Goal: Complete application form

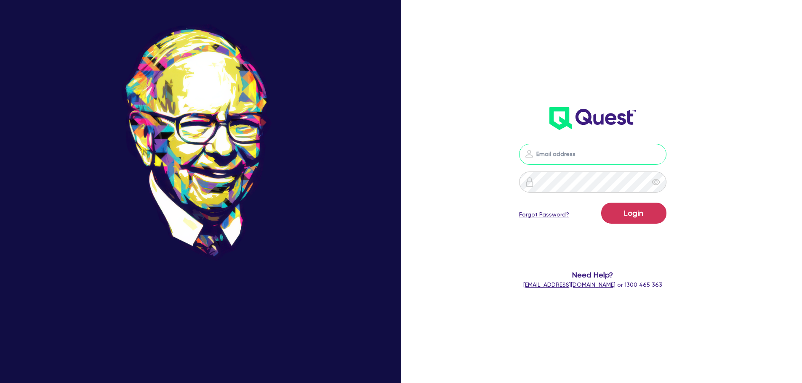
click at [561, 151] on input "email" at bounding box center [592, 154] width 147 height 21
type input "[EMAIL_ADDRESS][PERSON_NAME][DOMAIN_NAME]"
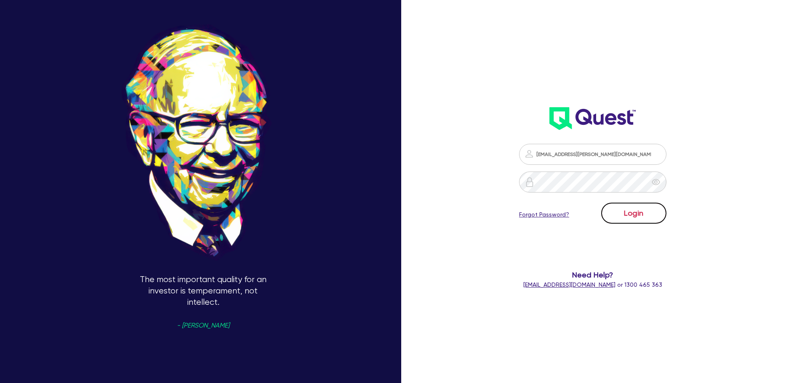
click at [652, 218] on button "Login" at bounding box center [633, 213] width 65 height 21
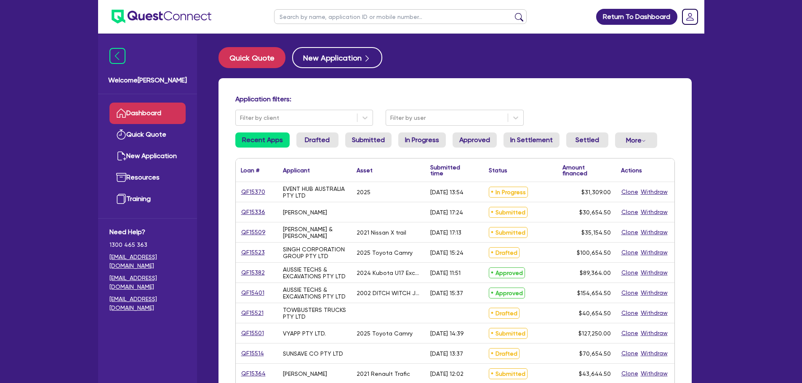
drag, startPoint x: 374, startPoint y: 17, endPoint x: 392, endPoint y: 7, distance: 20.6
click at [374, 16] on input "text" at bounding box center [400, 16] width 253 height 15
type input "megan"
click at [512, 13] on button "submit" at bounding box center [518, 19] width 13 height 12
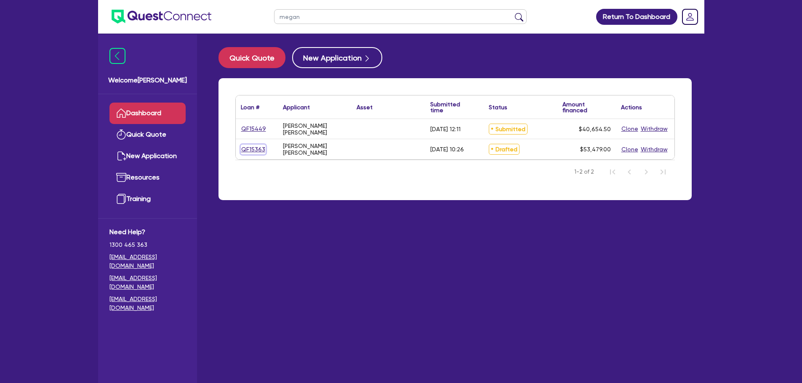
click at [257, 150] on link "QF15363" at bounding box center [253, 150] width 25 height 10
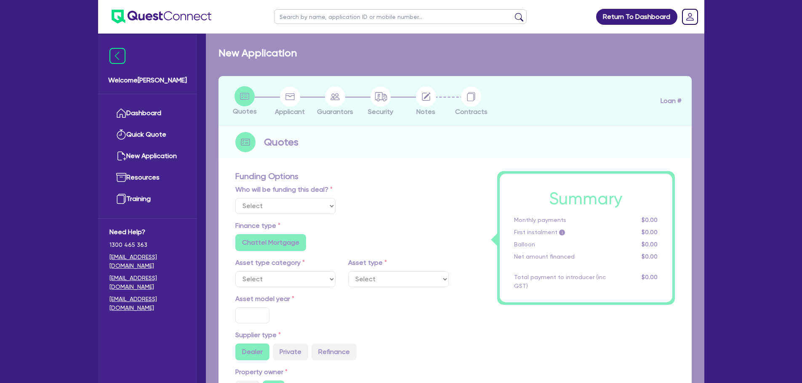
select select "Other"
radio input "false"
radio input "true"
type input "50,000"
radio input "true"
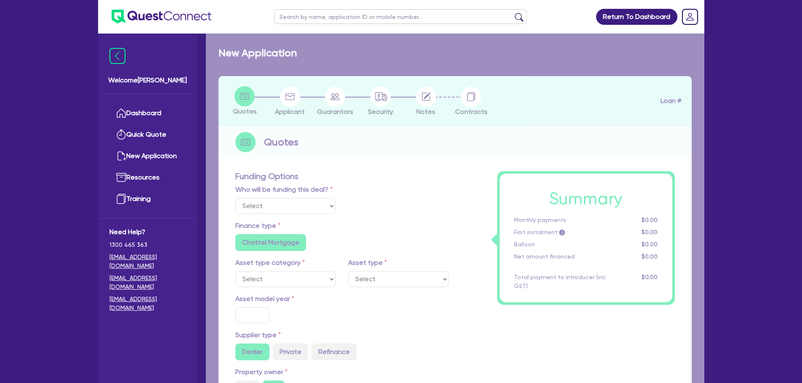
type input "9.49"
radio input "false"
type input "890"
type input "2,272.73"
radio input "true"
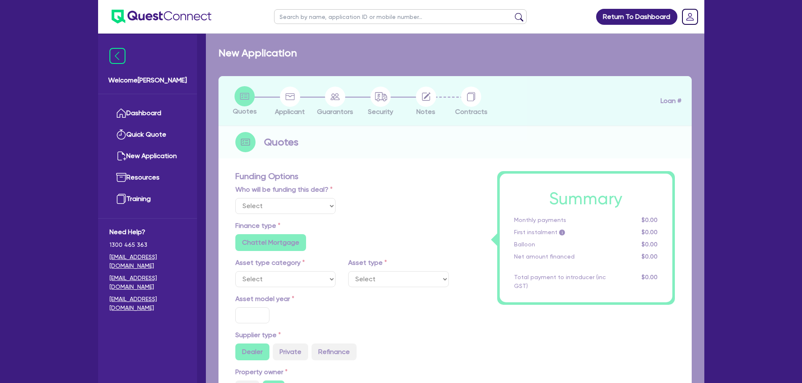
radio input "true"
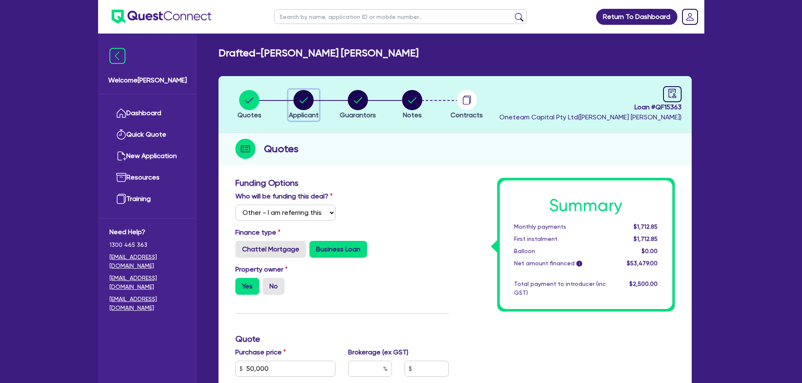
click at [302, 99] on circle "button" at bounding box center [303, 100] width 20 height 20
select select "SOLE_TRADER"
select select "TRANSPORT_WAREHOUSING"
select select "PASSENGERS_FREIGHT_TRANSPORT"
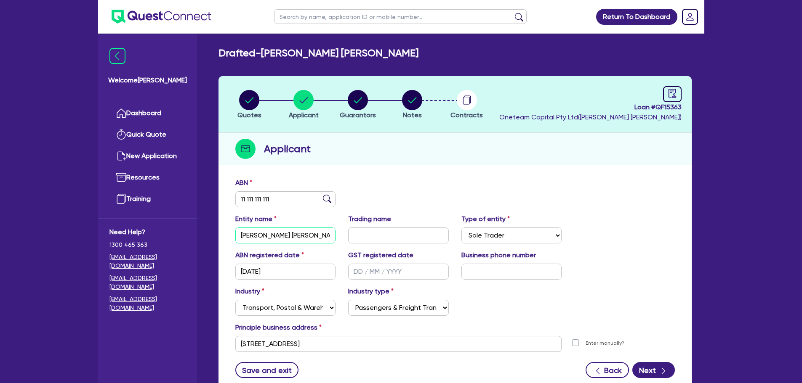
drag, startPoint x: 289, startPoint y: 236, endPoint x: 223, endPoint y: 226, distance: 67.3
click at [224, 226] on div "ABN 11 111 111 111 Entity name Megan Rochelle Hamlin Trading name Type of entit…" at bounding box center [454, 284] width 473 height 221
type input "[PERSON_NAME]"
drag, startPoint x: 362, startPoint y: 345, endPoint x: 226, endPoint y: 345, distance: 136.8
click at [226, 345] on div "ABN 11 111 111 111 Entity name Aiden Hamlin Trading name Type of entity Select …" at bounding box center [454, 284] width 473 height 221
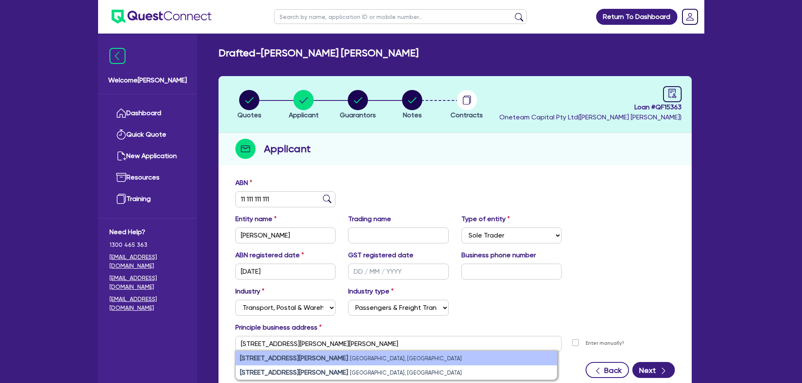
click at [263, 359] on strong "61 Woodward St" at bounding box center [294, 358] width 108 height 8
type input "61 Woodward St Orange NSW 2800"
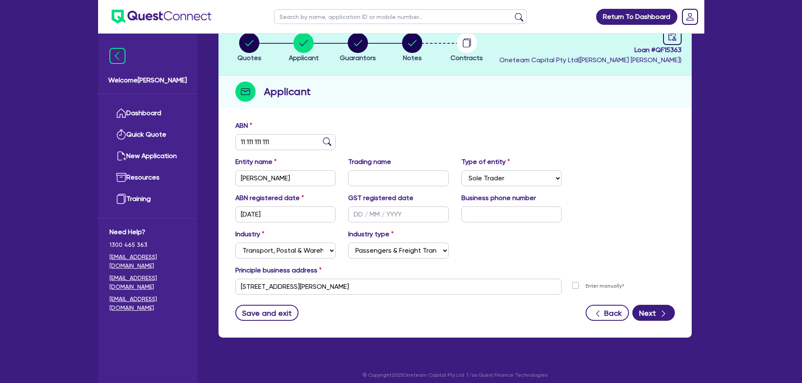
scroll to position [63, 0]
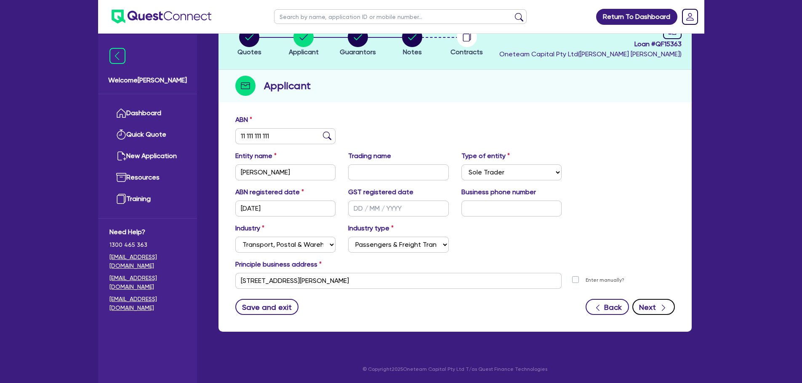
click at [653, 311] on button "Next" at bounding box center [653, 307] width 43 height 16
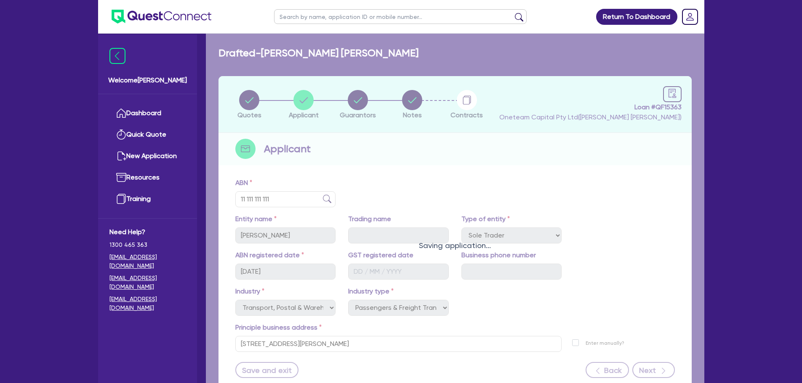
select select "MRS"
select select "NSW"
select select "MARRIED"
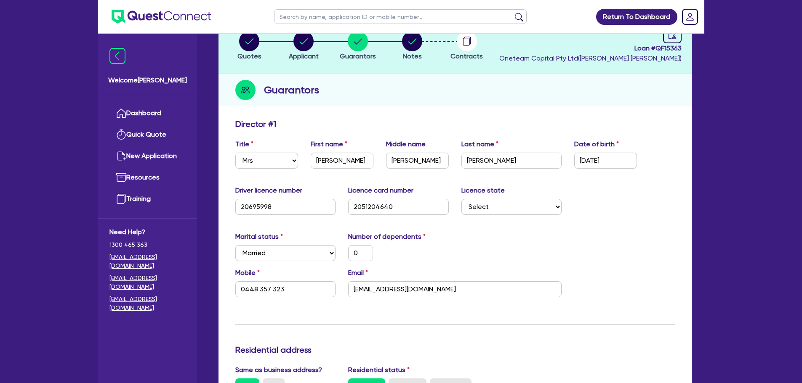
scroll to position [126, 0]
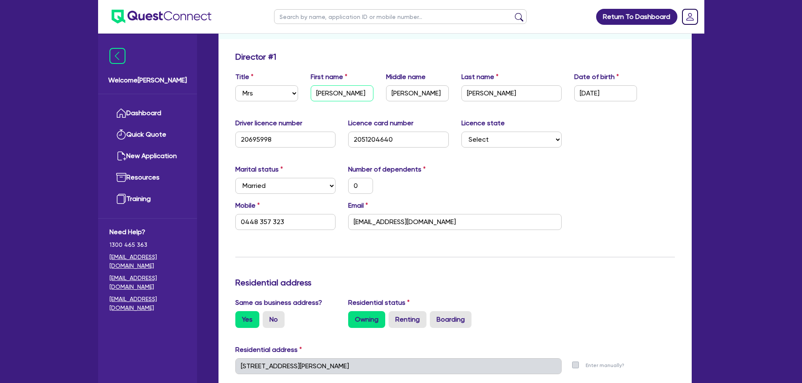
drag, startPoint x: 305, startPoint y: 93, endPoint x: 292, endPoint y: 93, distance: 13.0
click at [292, 93] on div "Title Select Mr Mrs Ms Miss Dr First name Megan Middle name Rochelle Last name …" at bounding box center [455, 90] width 452 height 36
drag, startPoint x: 234, startPoint y: 91, endPoint x: 253, endPoint y: 95, distance: 18.9
click at [235, 91] on div "Title Select Mr Mrs Ms Miss Dr" at bounding box center [266, 86] width 75 height 29
click at [255, 95] on select "Select Mr Mrs Ms Miss Dr" at bounding box center [266, 93] width 63 height 16
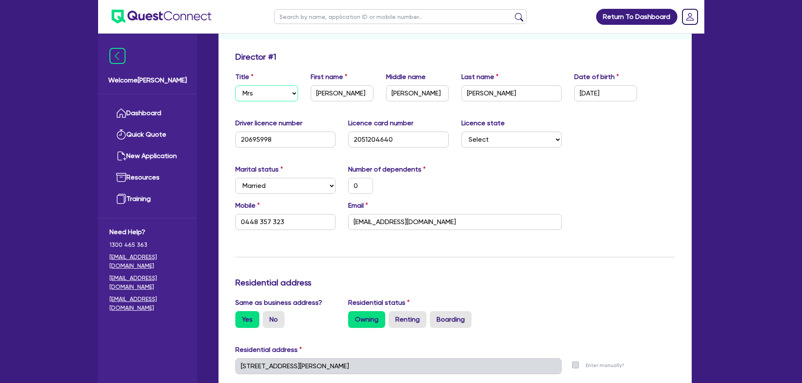
select select "MR"
click at [235, 85] on select "Select Mr Mrs Ms Miss Dr" at bounding box center [266, 93] width 63 height 16
type input "0"
type input "0448 357 323"
drag, startPoint x: 346, startPoint y: 90, endPoint x: 292, endPoint y: 90, distance: 53.5
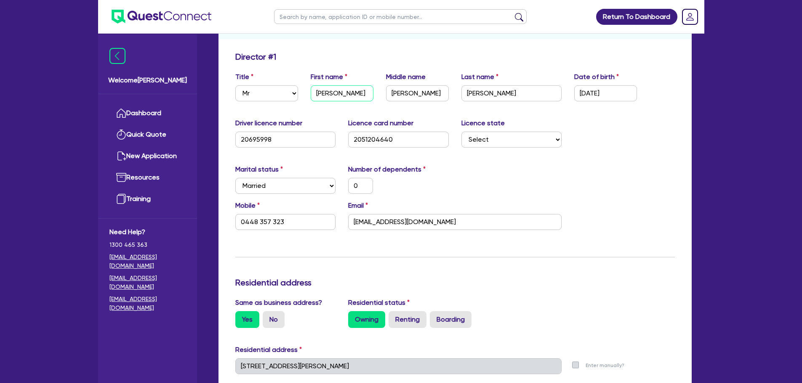
click at [292, 90] on div "Title Select Mr Mrs Ms Miss Dr First name Megan Middle name Rochelle Last name …" at bounding box center [455, 90] width 452 height 36
type input "A"
type input "0"
type input "0448 357 323"
type input "Ai"
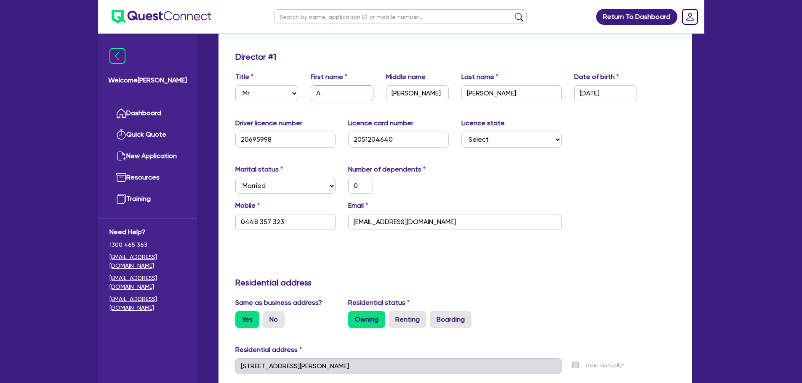
type input "0"
type input "0448 357 323"
type input "Aid"
type input "0"
type input "0448 357 323"
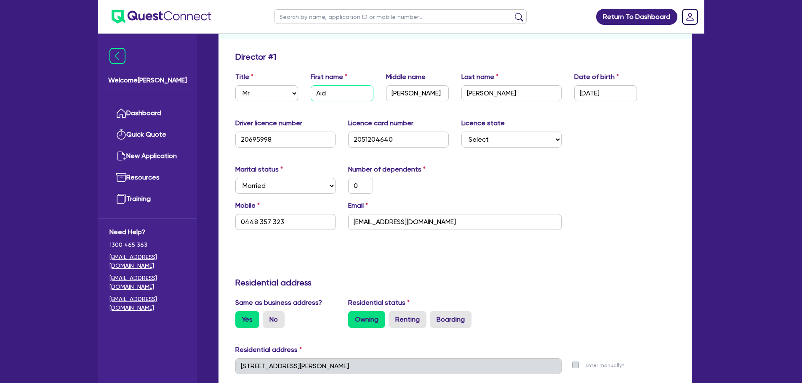
type input "Aide"
type input "0"
type input "0448 357 323"
type input "Aiden"
type input "0"
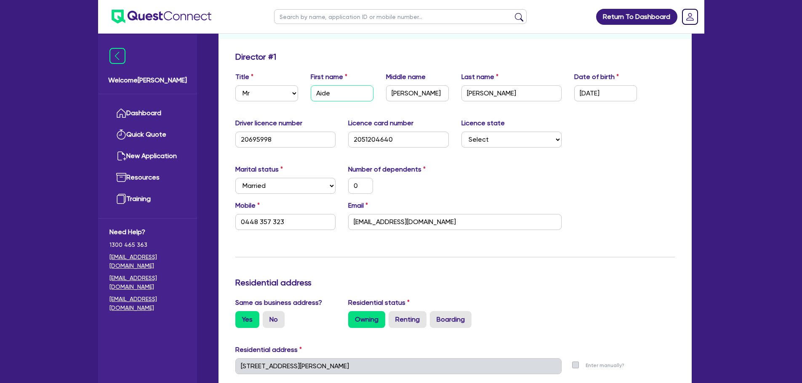
type input "0448 357 323"
type input "Aiden"
type input "0"
type input "0448 357 323"
drag, startPoint x: 621, startPoint y: 91, endPoint x: 574, endPoint y: 98, distance: 47.6
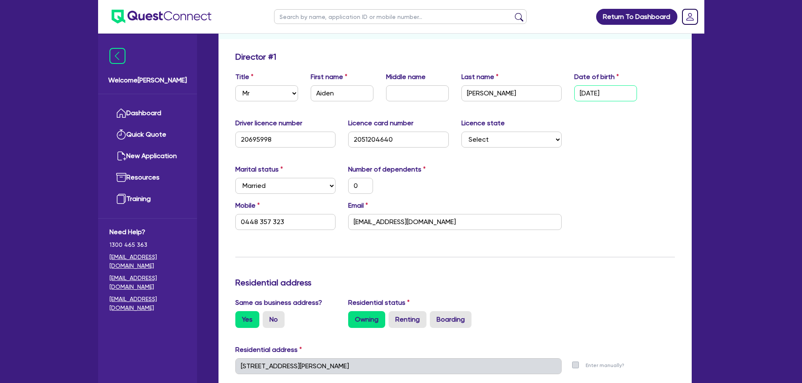
click at [574, 98] on input "19/11/1995" at bounding box center [605, 93] width 63 height 16
type input "2 / /"
type input "0"
type input "0448 357 323"
type input "22/ /"
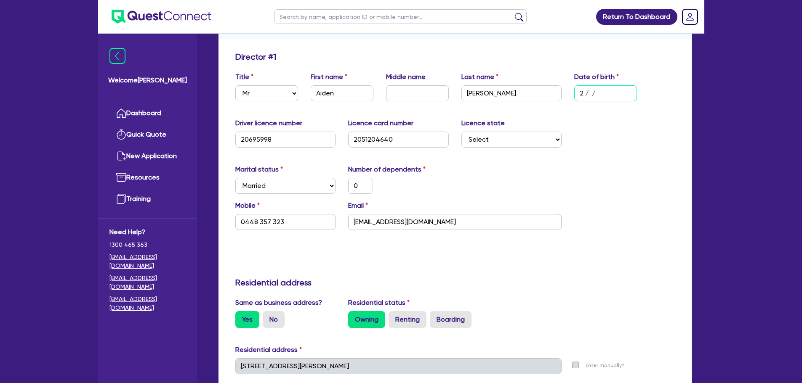
type input "0"
type input "0448 357 323"
type input "22/0 /"
type input "0"
type input "0448 357 323"
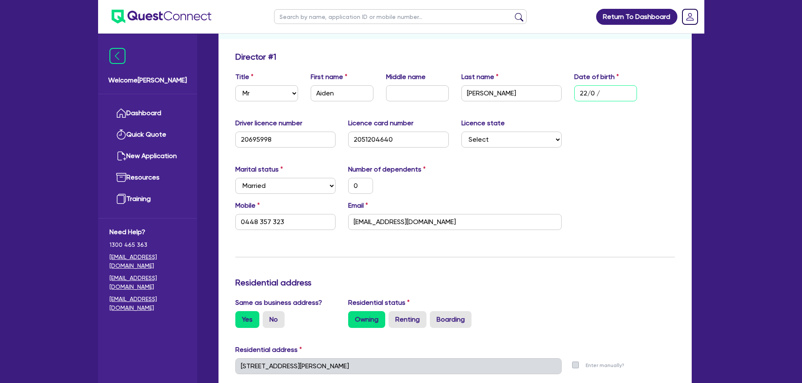
type input "22/02/"
type input "0"
type input "0448 357 323"
type input "22/02/1"
type input "0"
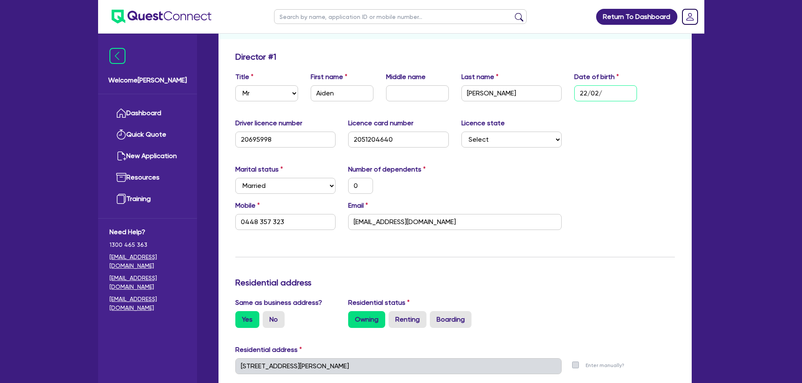
type input "0448 357 323"
type input "22/02/19"
type input "0"
type input "0448 357 323"
type input "22/02/199"
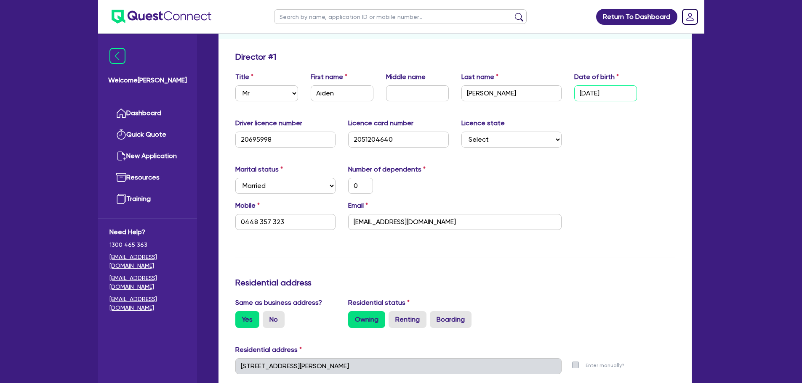
type input "0"
type input "0448 357 323"
type input "22/02/1994"
type input "0"
type input "0448 357 323"
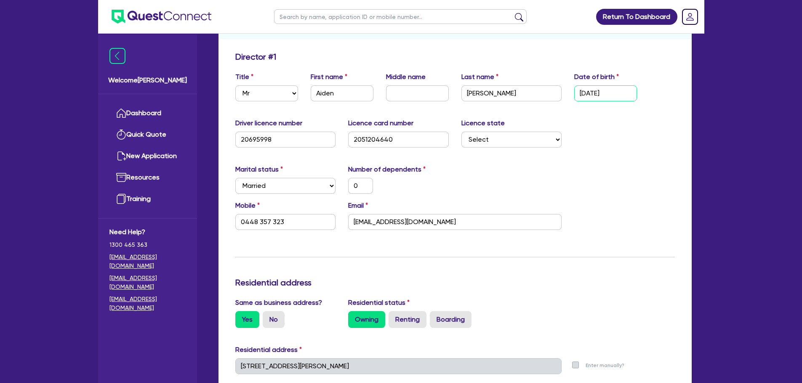
type input "22/02/1994"
click at [303, 137] on input "20695998" at bounding box center [285, 140] width 101 height 16
click at [415, 144] on input "2051204640" at bounding box center [398, 140] width 101 height 16
click at [314, 138] on input "20695998" at bounding box center [285, 140] width 101 height 16
drag, startPoint x: 297, startPoint y: 136, endPoint x: 225, endPoint y: 145, distance: 72.5
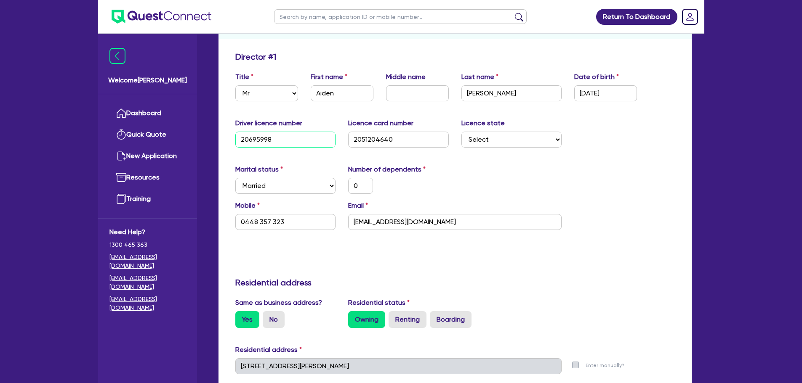
type input "0"
type input "0448 357 323"
type input "1"
type input "0"
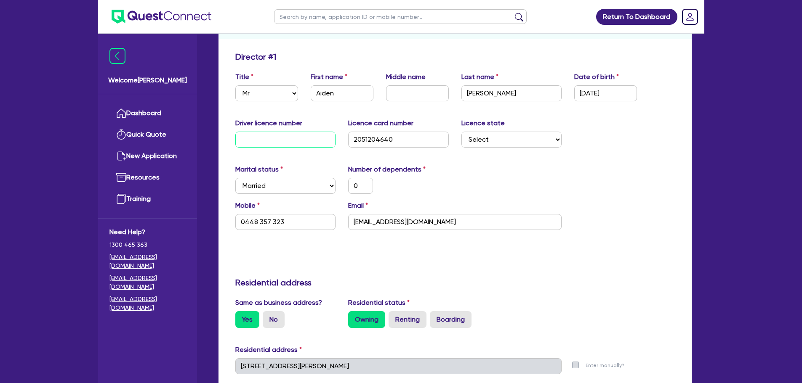
type input "0448 357 323"
type input "19"
type input "0"
type input "0448 357 323"
type input "194"
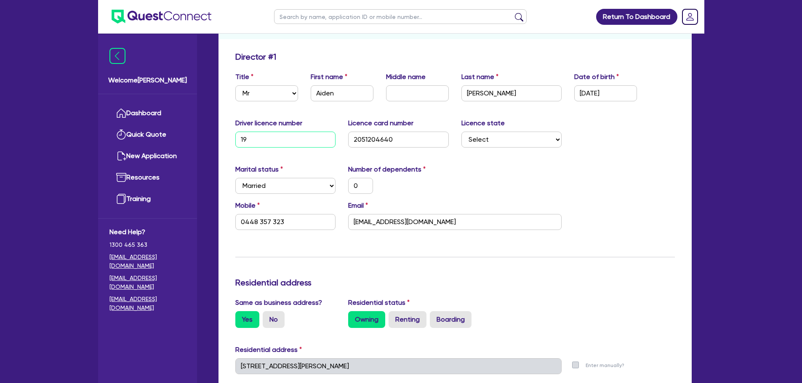
type input "0"
type input "0448 357 323"
type input "1942"
type input "0"
type input "0448 357 323"
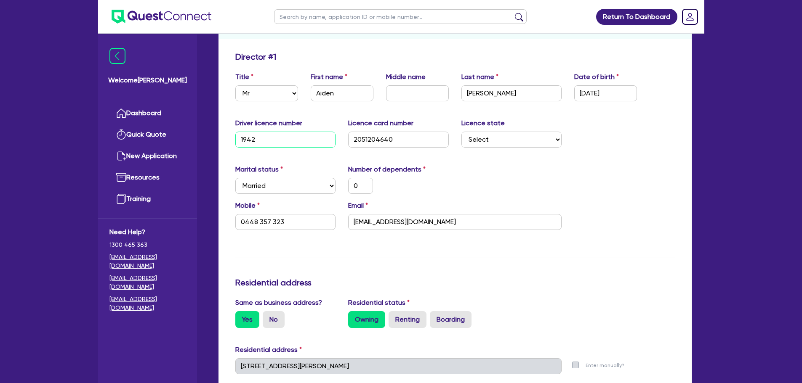
type input "19427"
type input "0"
type input "0448 357 323"
type input "194271"
type input "0"
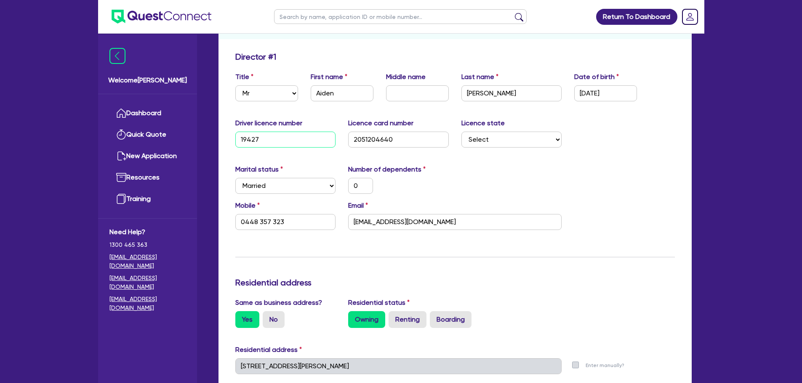
type input "0448 357 323"
type input "1942719"
type input "0"
type input "0448 357 323"
type input "19427197"
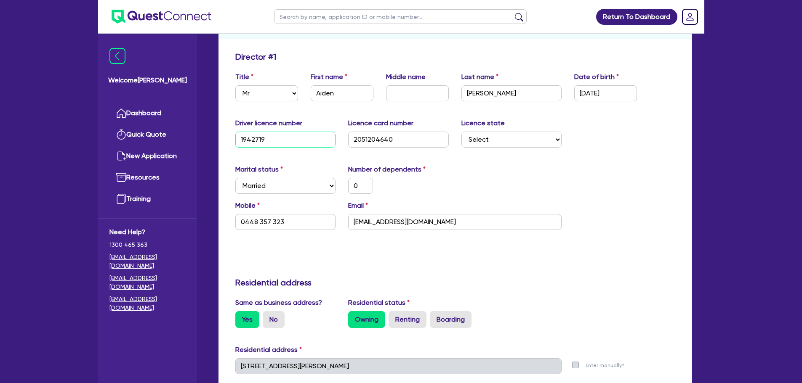
type input "0"
type input "0448 357 323"
type input "19427197"
type input "0"
type input "0448 357 323"
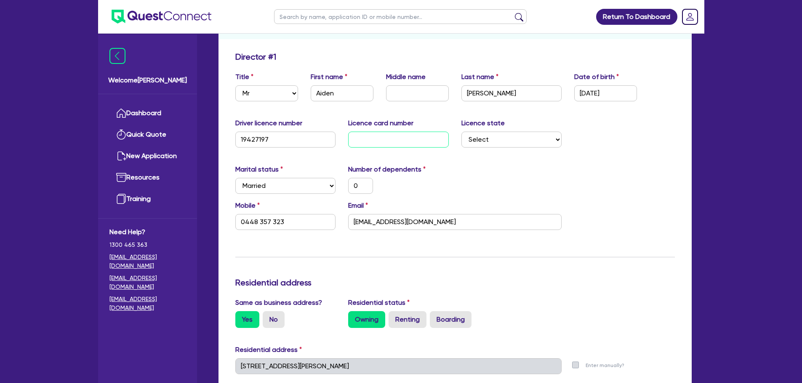
type input "2"
type input "0"
type input "0448 357 323"
type input "20"
type input "0"
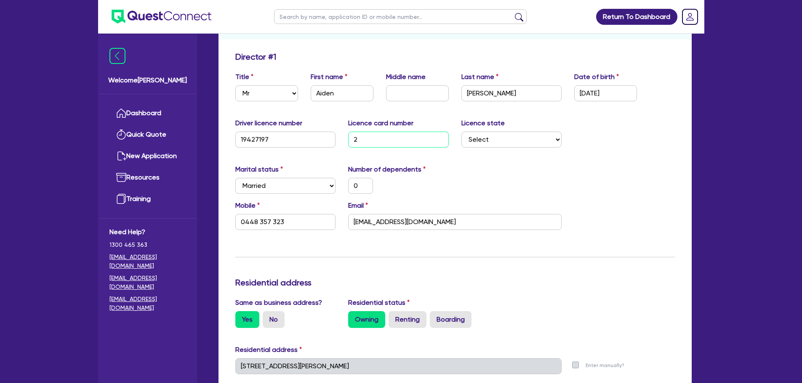
type input "0448 357 323"
type input "206"
type input "0"
type input "0448 357 323"
type input "2061"
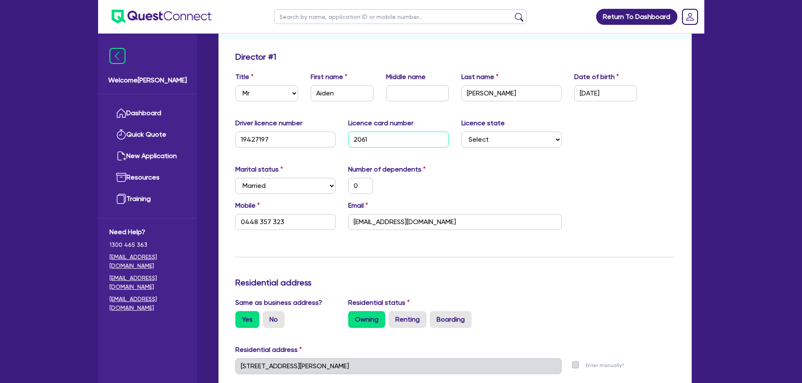
type input "0"
type input "0448 357 323"
type input "20614"
type input "0"
type input "0448 357 323"
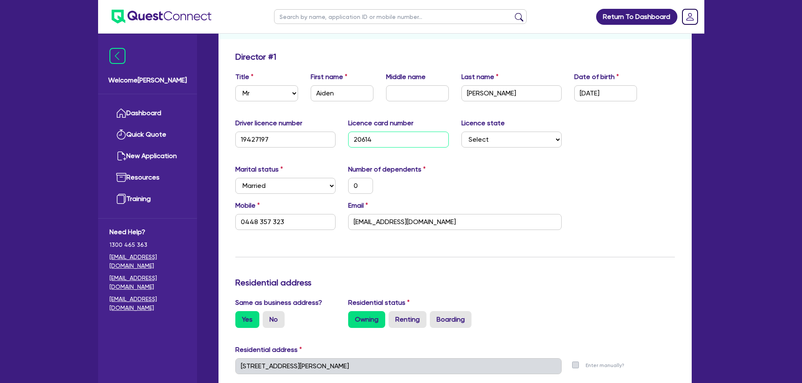
type input "206142"
type input "0"
type input "0448 357 323"
type input "2061425"
type input "0"
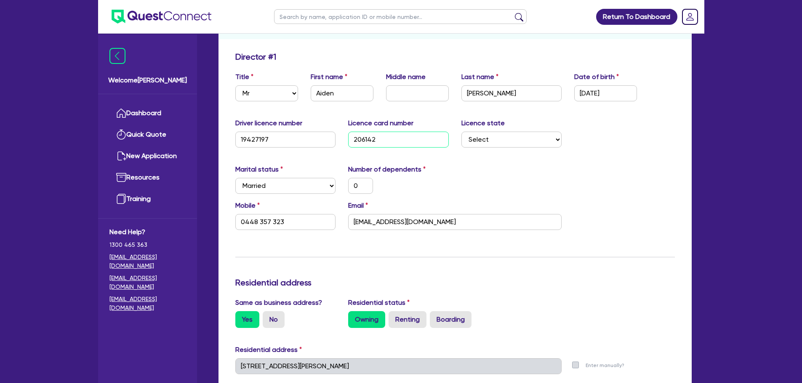
type input "0448 357 323"
type input "20614257"
type input "0"
type input "0448 357 323"
type input "206142579"
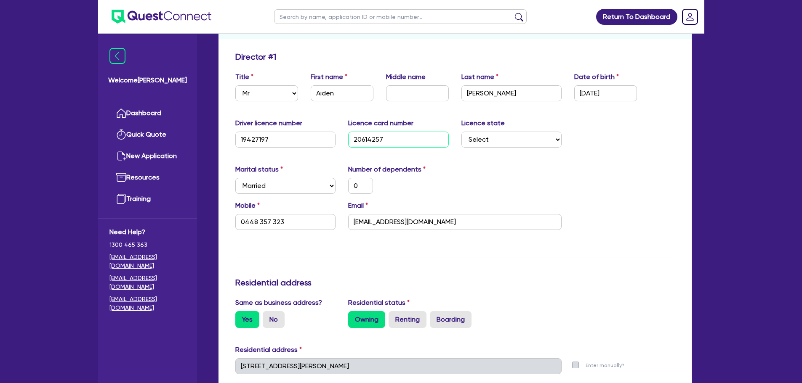
type input "0"
type input "0448 357 323"
type input "2061425792"
type input "0"
type input "0448 357 323"
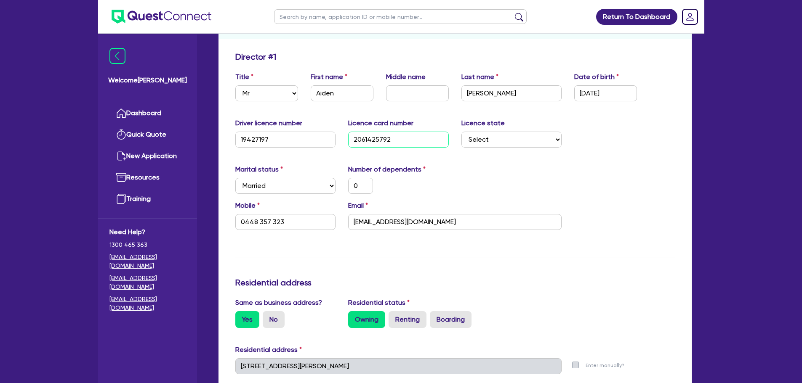
type input "2061425792"
drag, startPoint x: 307, startPoint y: 186, endPoint x: 341, endPoint y: 195, distance: 35.4
click at [307, 186] on select "Select Single Married De Facto / Partner" at bounding box center [285, 186] width 101 height 16
click at [403, 192] on div "0" at bounding box center [398, 186] width 113 height 16
click at [368, 186] on input "0" at bounding box center [360, 186] width 25 height 16
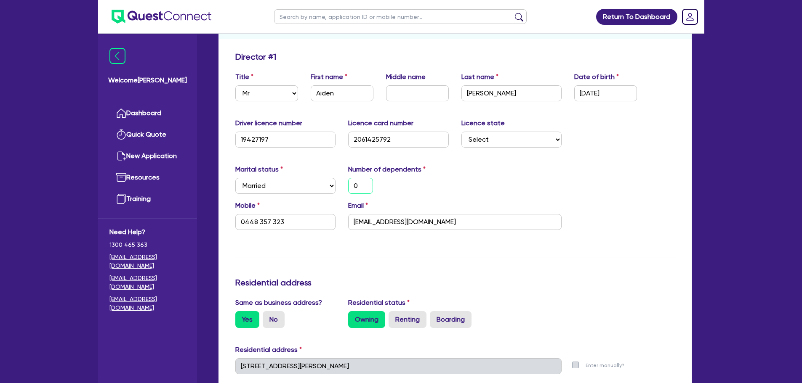
type input "0448 357 323"
type input "2"
type input "0448 357 323"
click at [559, 201] on div "Email m.hamlin21@hotmail.com" at bounding box center [455, 215] width 226 height 29
drag, startPoint x: 240, startPoint y: 221, endPoint x: 176, endPoint y: 230, distance: 64.7
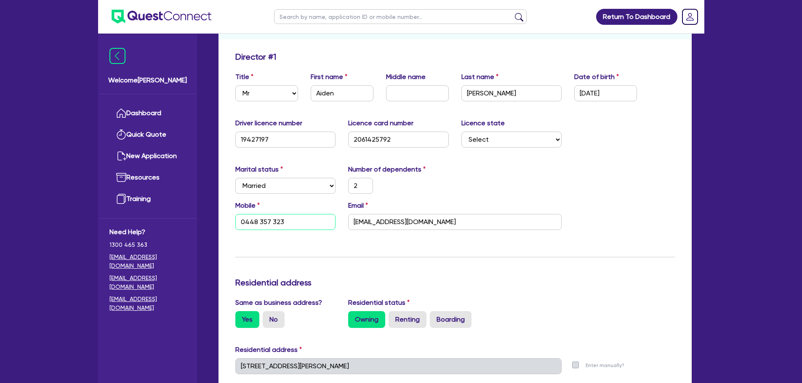
click at [180, 224] on div "Welcome Rob Dashboard Quick Quote New Application Ref Company Ref Salesperson R…" at bounding box center [401, 365] width 606 height 982
type input "2"
type input "0"
type input "2"
type input "04"
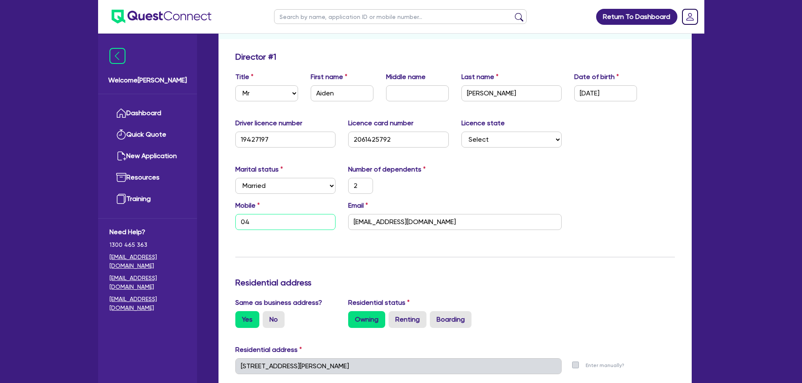
type input "2"
type input "044"
type input "2"
type input "0447"
type input "2"
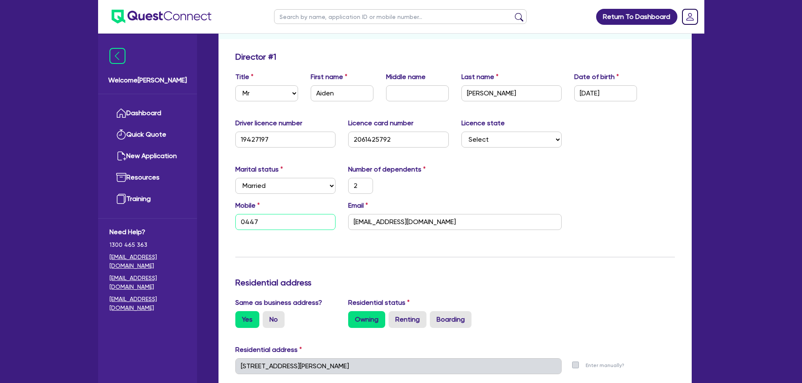
type input "0447 1"
type input "2"
type input "0447 17"
type input "2"
type input "0447 172"
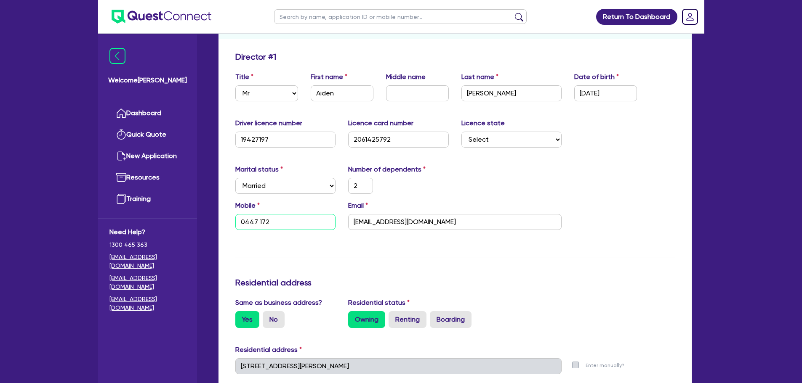
type input "2"
type input "0447 172 3"
type input "2"
type input "0447 172 33"
type input "2"
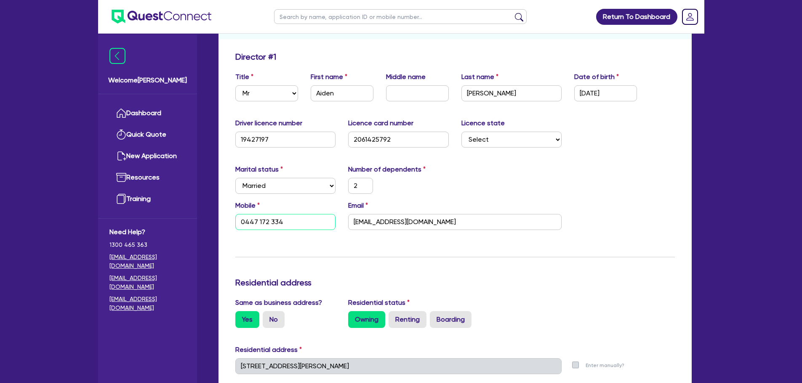
type input "0447 172 334"
drag, startPoint x: 465, startPoint y: 226, endPoint x: 235, endPoint y: 208, distance: 230.5
click at [235, 205] on div "Mobile 0447 172 334 Email m.hamlin21@hotmail.com" at bounding box center [455, 219] width 452 height 36
click at [555, 171] on div "Marital status Select Single Married De Facto / Partner Number of dependents 2" at bounding box center [455, 183] width 452 height 36
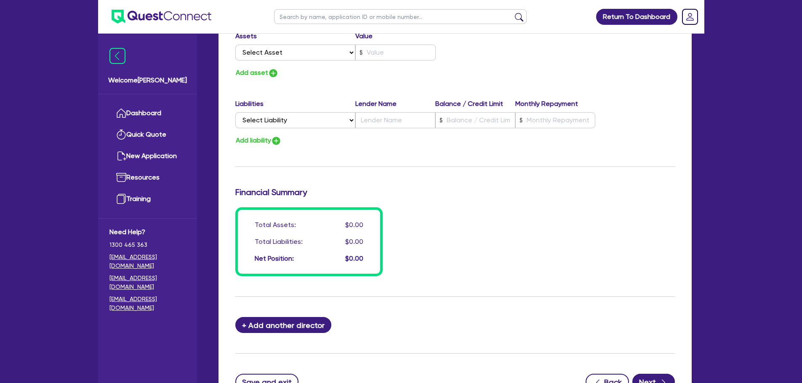
scroll to position [599, 0]
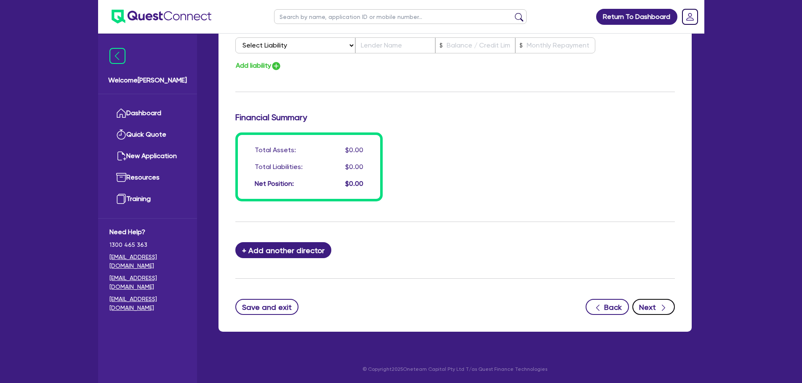
click at [657, 307] on button "Next" at bounding box center [653, 307] width 43 height 16
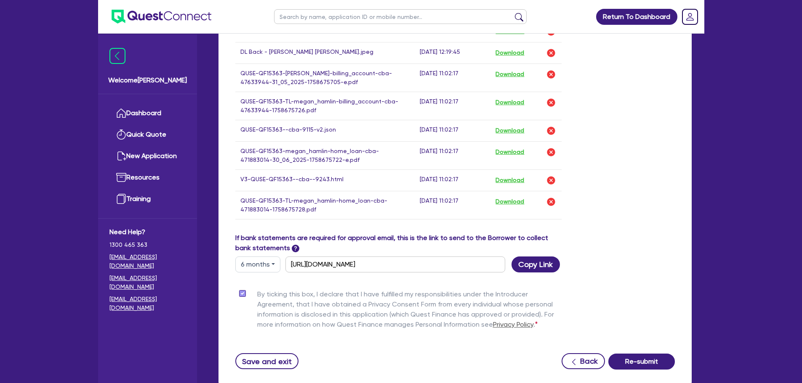
scroll to position [1079, 0]
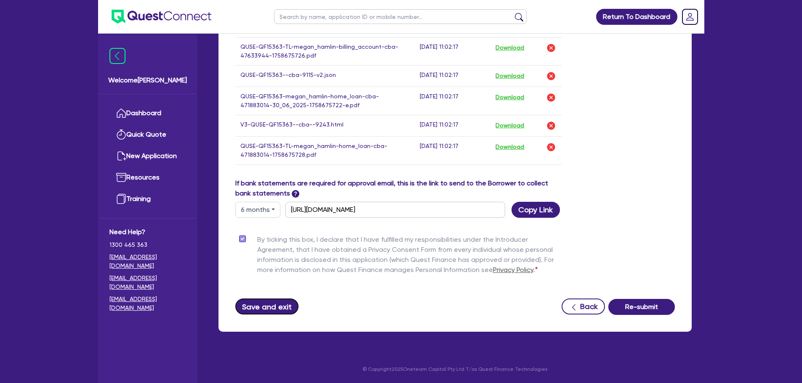
click at [282, 306] on button "Save and exit" at bounding box center [267, 307] width 64 height 16
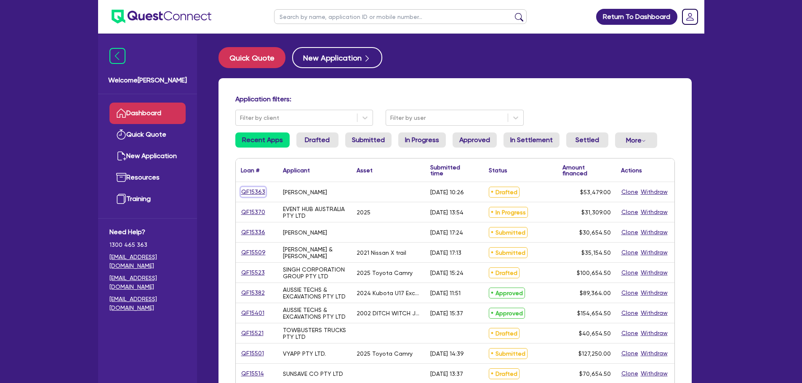
click at [259, 194] on link "QF15363" at bounding box center [253, 192] width 25 height 10
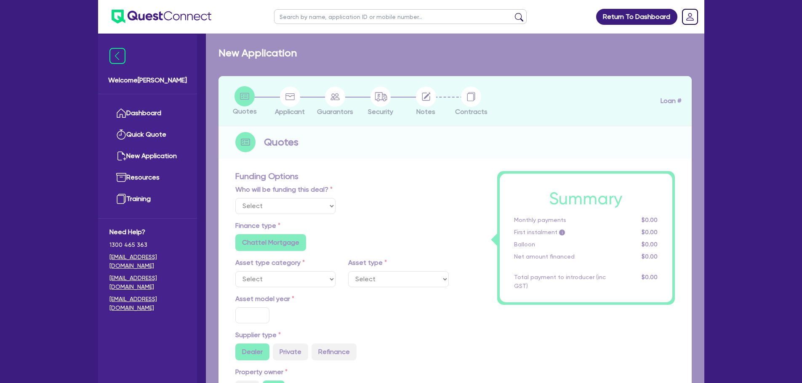
select select "Other"
radio input "false"
radio input "true"
type input "50,000"
radio input "true"
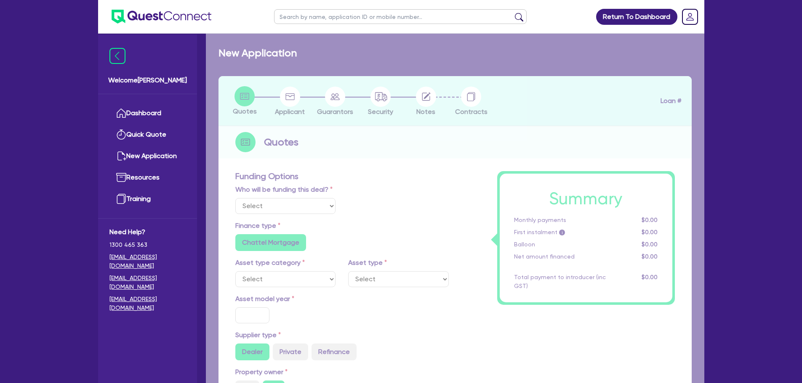
type input "9.49"
radio input "false"
type input "890"
type input "2,272.73"
radio input "true"
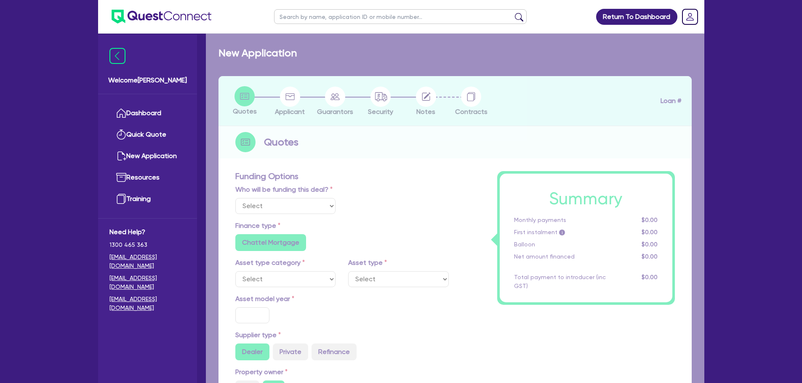
radio input "true"
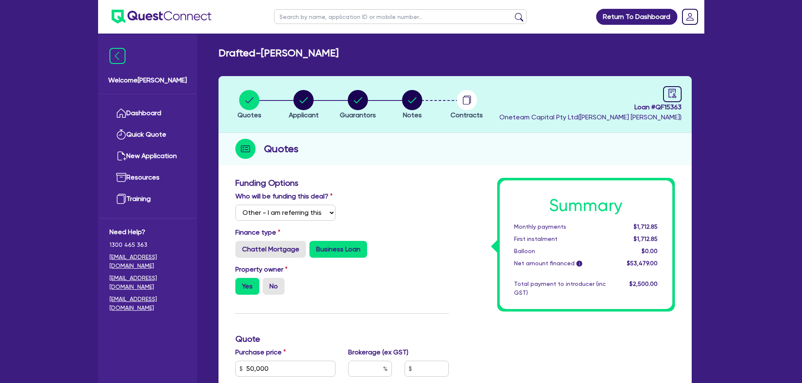
scroll to position [168, 0]
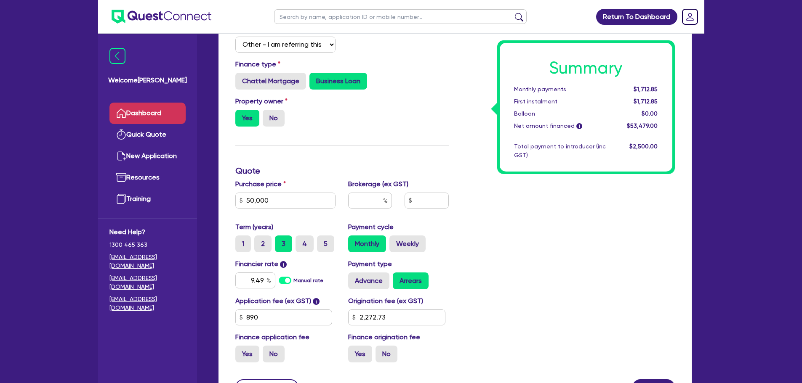
click at [157, 111] on link "Dashboard" at bounding box center [147, 113] width 76 height 21
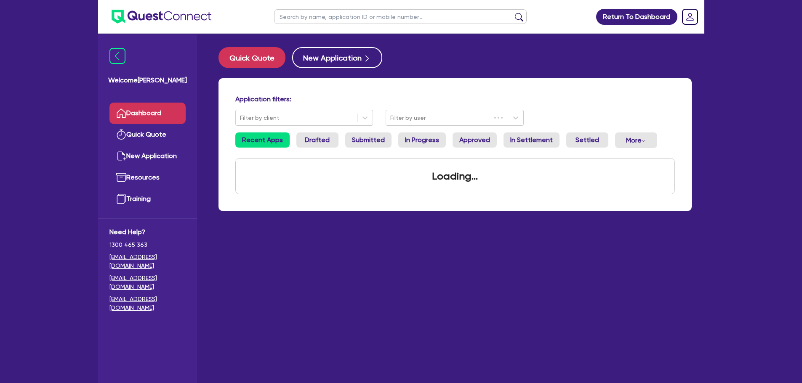
click at [305, 19] on input "text" at bounding box center [400, 16] width 253 height 15
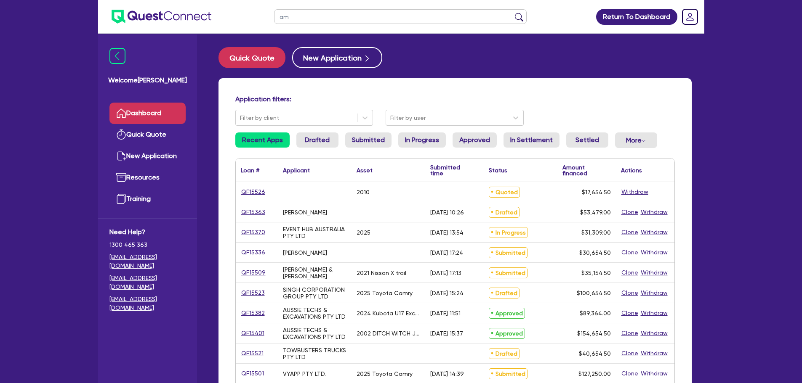
click at [512, 13] on button "submit" at bounding box center [518, 19] width 13 height 12
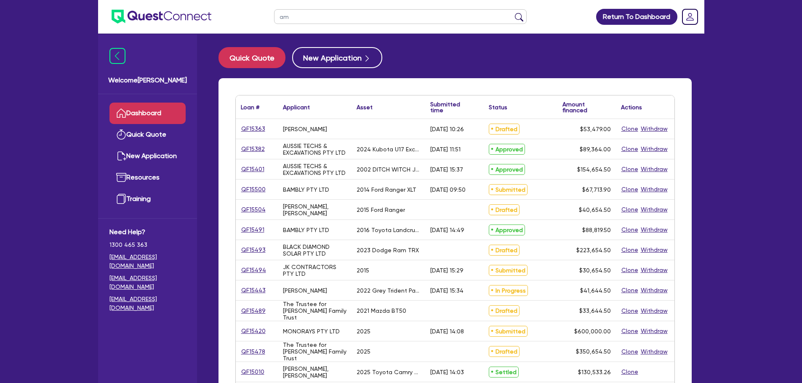
click at [307, 14] on input "am" at bounding box center [400, 16] width 253 height 15
type input "am newcas"
click at [512, 13] on button "submit" at bounding box center [518, 19] width 13 height 12
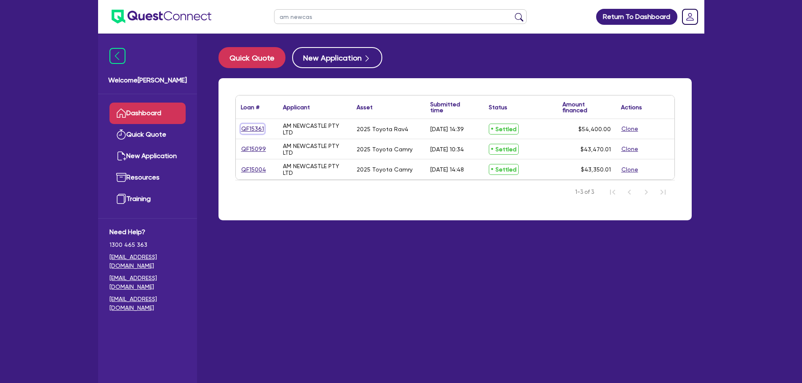
click at [248, 130] on link "QF15361" at bounding box center [253, 129] width 24 height 10
select select "Other"
select select "CARS_AND_LIGHT_TRUCKS"
select select "PASSENGER_VEHICLES"
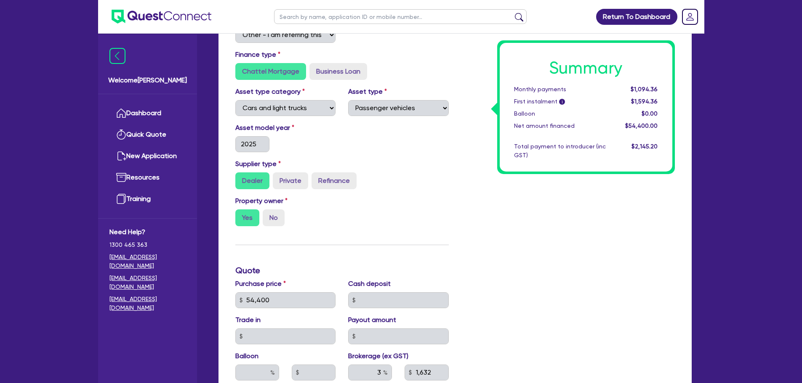
scroll to position [52, 0]
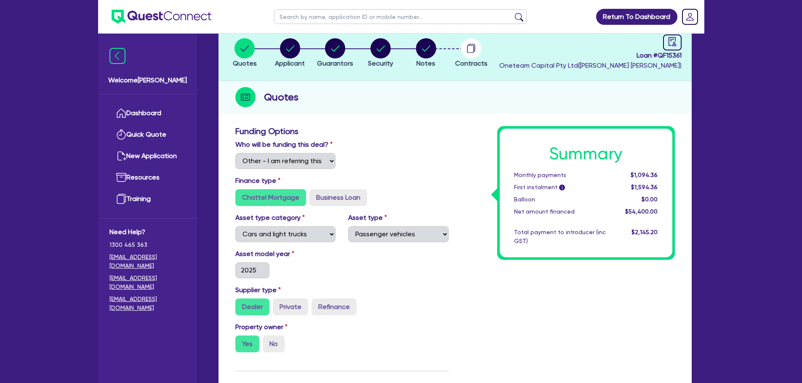
click at [367, 45] on li "Security" at bounding box center [380, 52] width 45 height 29
click at [378, 48] on circle "button" at bounding box center [380, 48] width 20 height 20
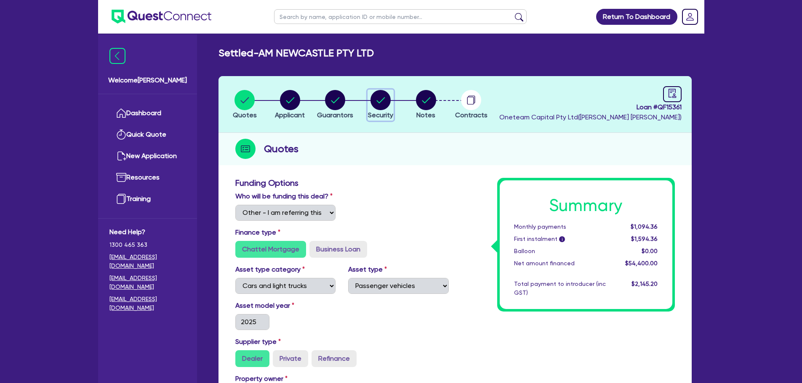
select select "CARS_AND_LIGHT_TRUCKS"
select select "PASSENGER_VEHICLES"
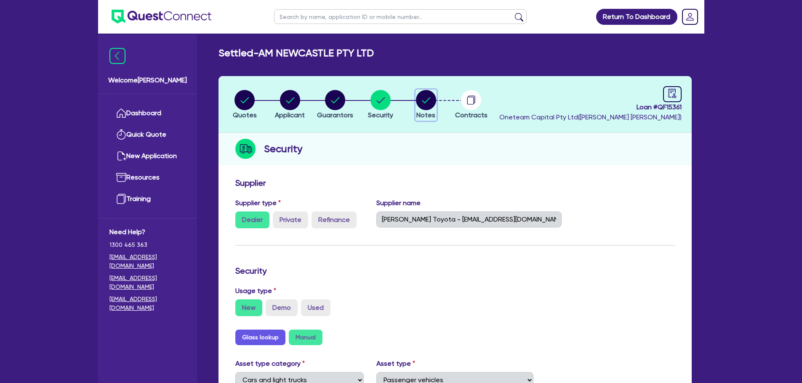
click at [428, 114] on span "Notes" at bounding box center [425, 115] width 19 height 8
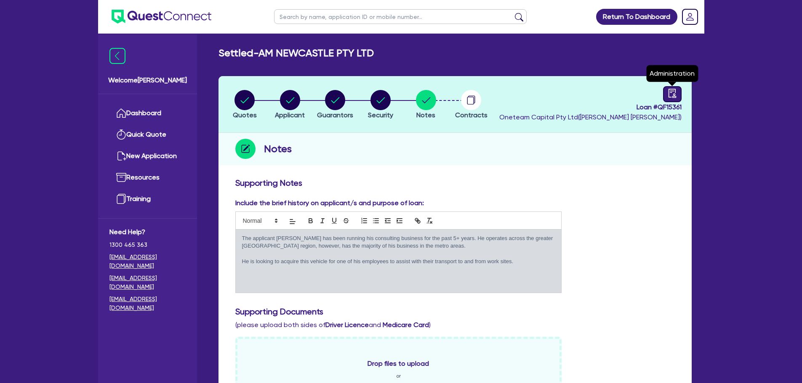
click at [669, 96] on icon "audit" at bounding box center [672, 93] width 9 height 9
select select "SETTLED"
select select "Westpac"
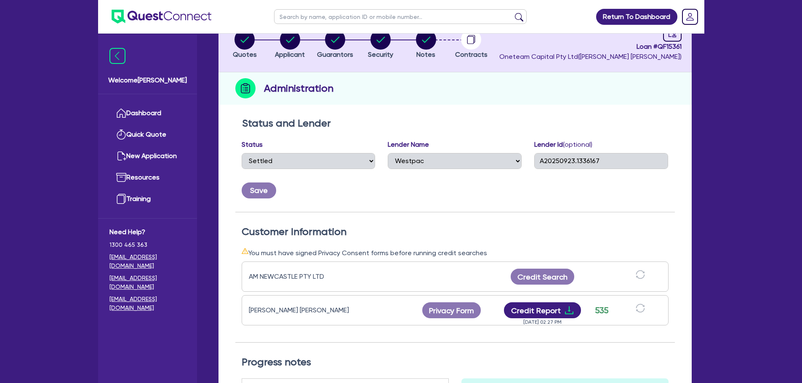
scroll to position [168, 0]
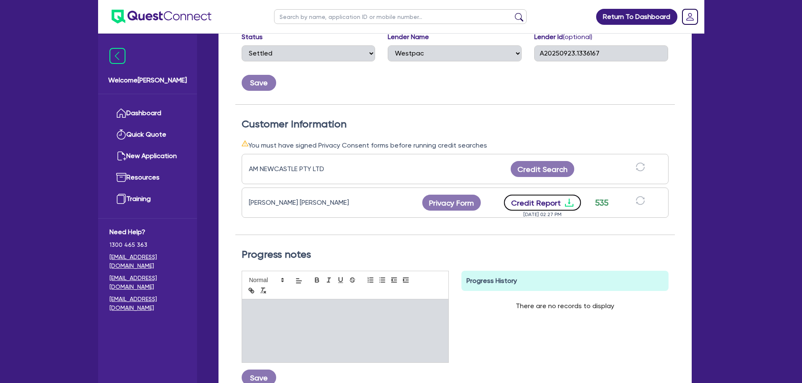
click at [550, 202] on button "Credit Report" at bounding box center [542, 203] width 77 height 16
click at [43, 171] on div "Return To Dashboard Edit Profile Logout Welcome Rob Dashboard Quick Quote New A…" at bounding box center [401, 153] width 802 height 643
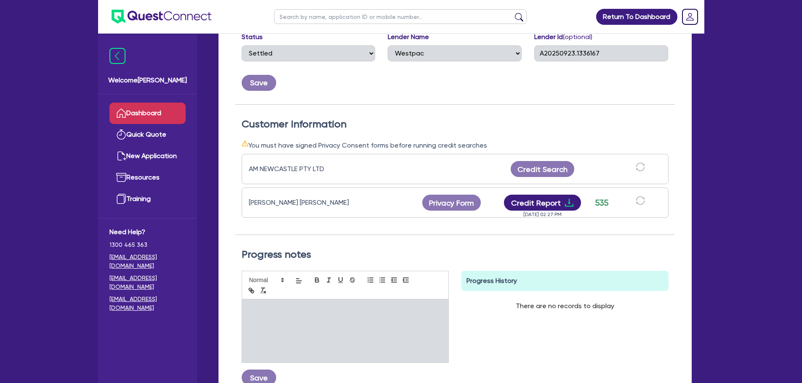
click at [144, 109] on link "Dashboard" at bounding box center [147, 113] width 76 height 21
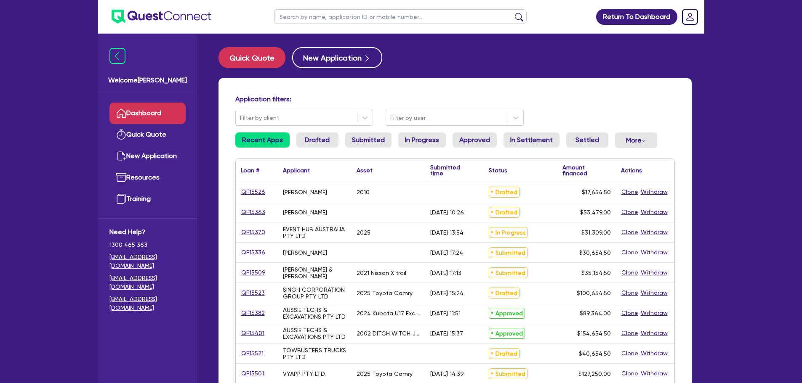
click at [380, 18] on input "text" at bounding box center [400, 16] width 253 height 15
click at [512, 13] on button "submit" at bounding box center [518, 19] width 13 height 12
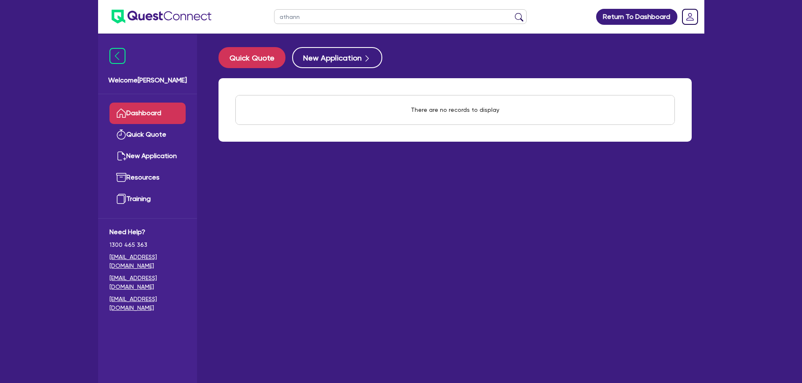
drag, startPoint x: 280, startPoint y: 18, endPoint x: 261, endPoint y: 22, distance: 19.4
click at [261, 22] on header "athann Return To Dashboard Edit Profile Logout" at bounding box center [401, 17] width 606 height 34
type input "nathan"
click at [512, 13] on button "submit" at bounding box center [518, 19] width 13 height 12
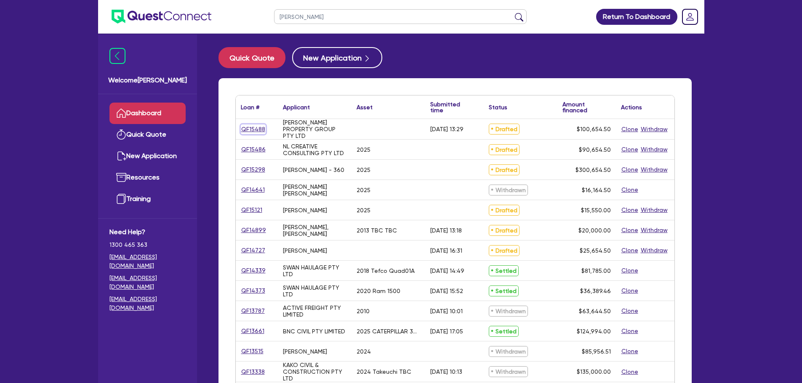
click at [261, 125] on link "QF15488" at bounding box center [253, 130] width 25 height 10
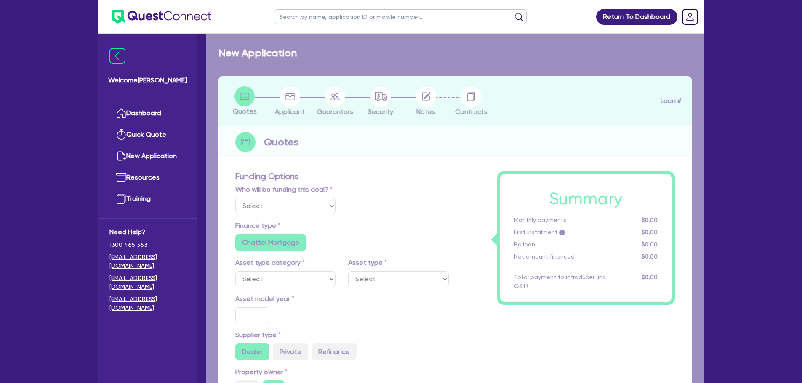
select select "Other"
radio input "false"
type input "100,000"
type input "4"
type input "4,026.18"
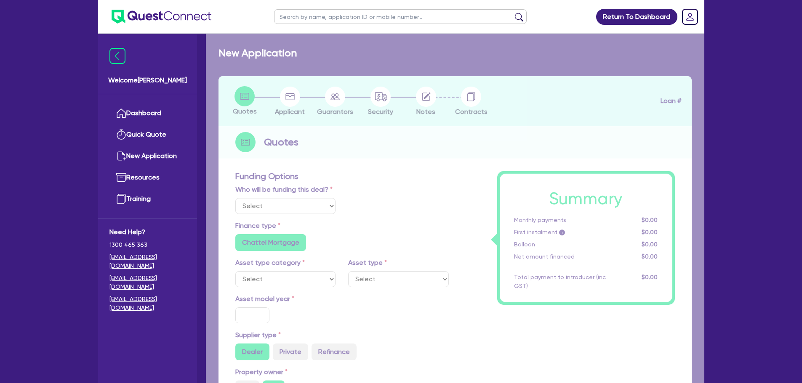
type input "15"
radio input "true"
radio input "false"
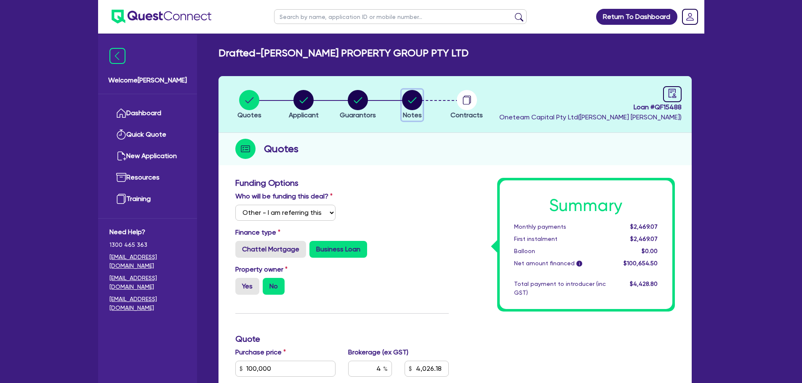
click at [418, 102] on circle "button" at bounding box center [412, 100] width 20 height 20
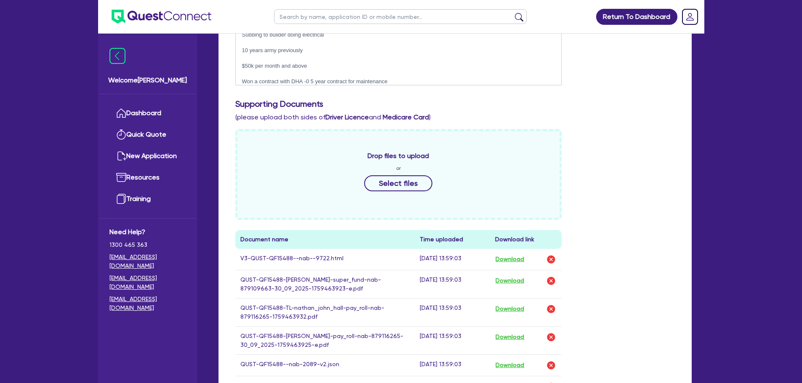
scroll to position [295, 0]
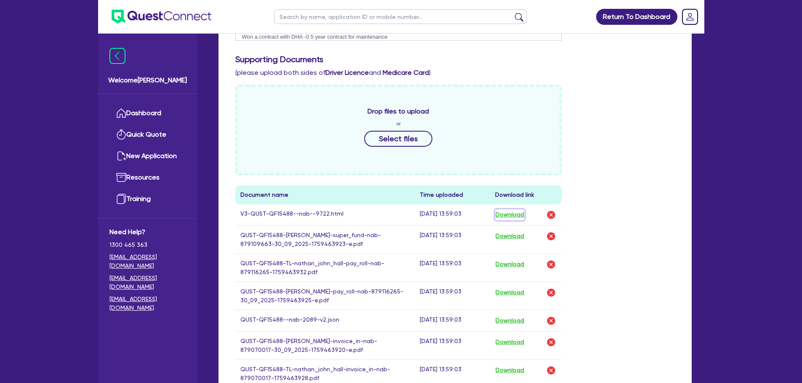
click at [518, 216] on button "Download" at bounding box center [509, 215] width 29 height 11
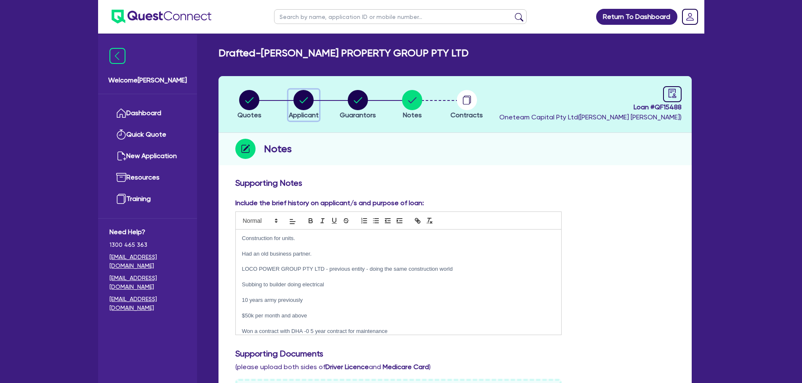
click at [302, 101] on circle "button" at bounding box center [303, 100] width 20 height 20
select select "COMPANY"
select select "BUILDING_CONSTRUCTION"
select select "TRADES_SERVICES_BUSINESSES_GOVERNMENT"
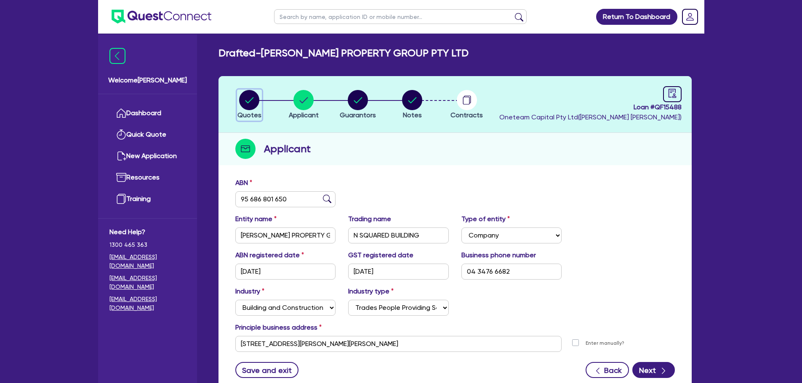
click at [240, 93] on icon "button" at bounding box center [249, 100] width 20 height 20
select select "Other"
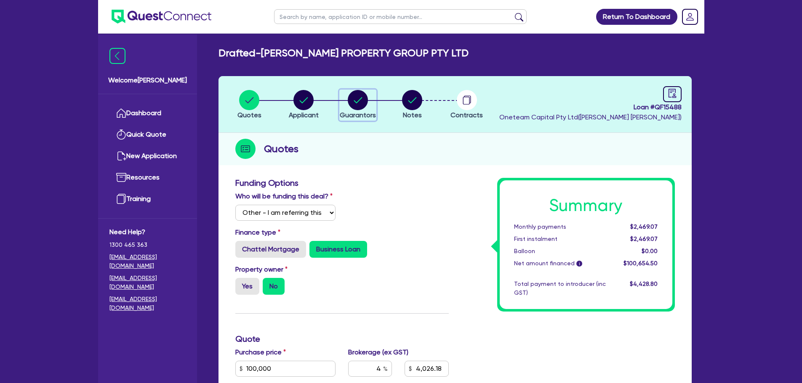
click at [362, 106] on circle "button" at bounding box center [358, 100] width 20 height 20
select select "MR"
select select "ACT"
select select "MARRIED"
select select "VEHICLE"
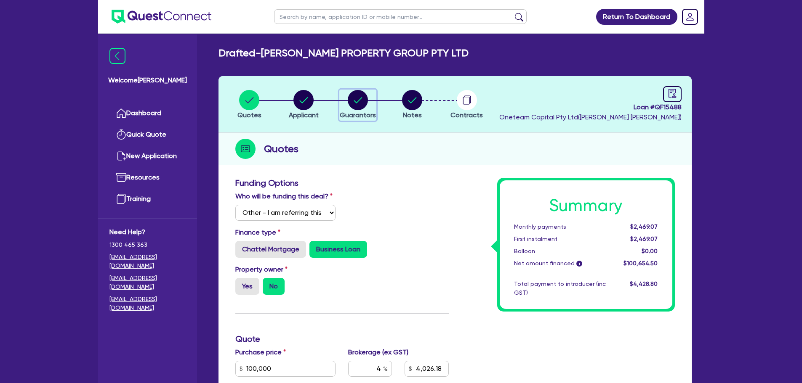
select select "VEHICLE"
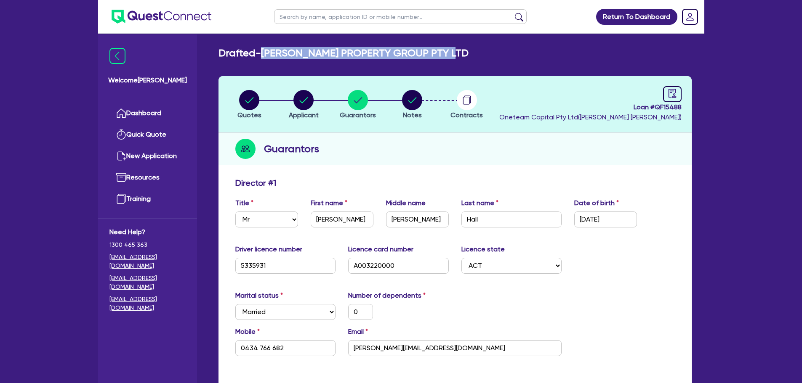
drag, startPoint x: 462, startPoint y: 51, endPoint x: 264, endPoint y: 53, distance: 197.4
click at [264, 53] on div "Drafted - NATHAN HALL PROPERTY GROUP PTY LTD" at bounding box center [455, 53] width 486 height 12
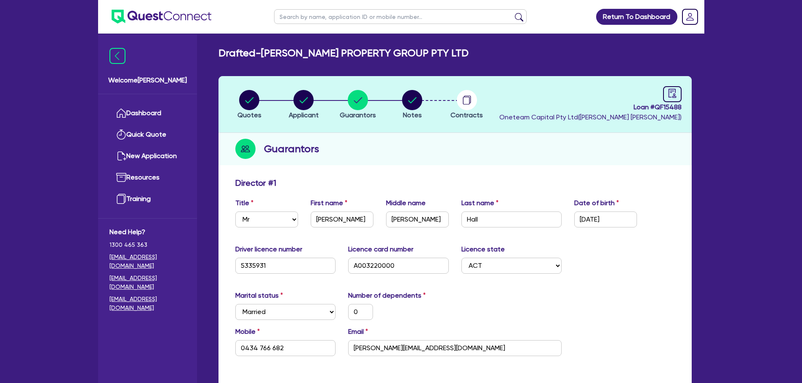
drag, startPoint x: 492, startPoint y: 61, endPoint x: 487, endPoint y: 60, distance: 5.6
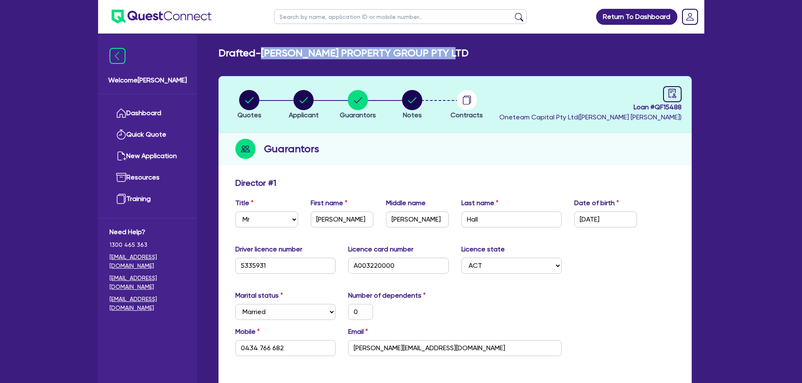
drag, startPoint x: 406, startPoint y: 54, endPoint x: 266, endPoint y: 55, distance: 140.2
click at [266, 55] on div "Drafted - NATHAN HALL PROPERTY GROUP PTY LTD" at bounding box center [455, 53] width 486 height 12
copy h2 "NATHAN HALL PROPERTY GROUP PTY LTD"
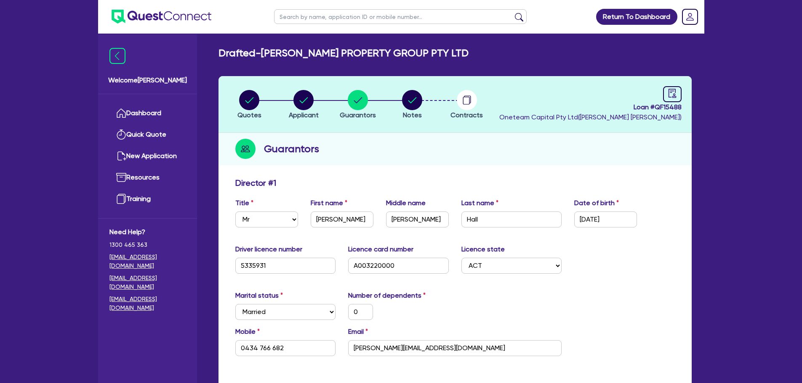
click at [346, 157] on div "Guarantors" at bounding box center [454, 149] width 473 height 32
click at [247, 101] on icon "button" at bounding box center [249, 100] width 8 height 6
select select "Other"
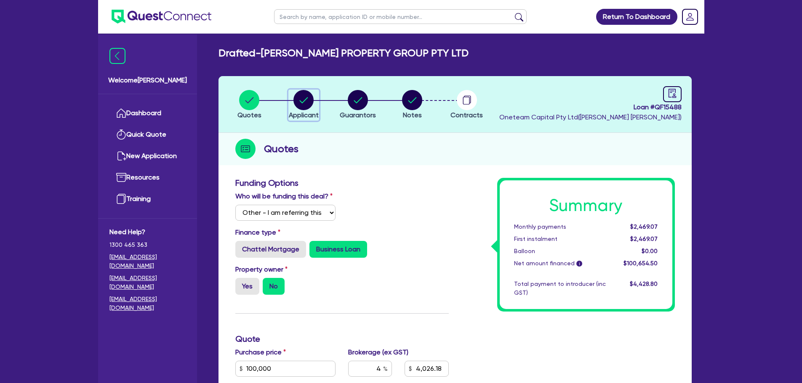
click at [297, 94] on circle "button" at bounding box center [303, 100] width 20 height 20
select select "COMPANY"
select select "BUILDING_CONSTRUCTION"
select select "TRADES_SERVICES_BUSINESSES_GOVERNMENT"
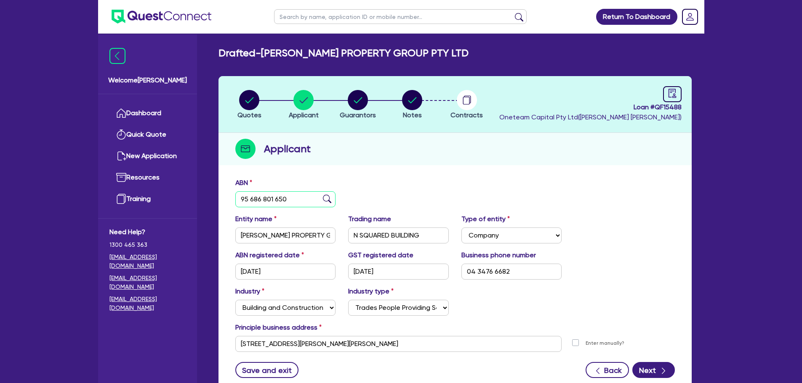
drag, startPoint x: 295, startPoint y: 200, endPoint x: 224, endPoint y: 202, distance: 70.8
click at [224, 202] on div "ABN 95 686 801 650 Entity name NATHAN HALL PROPERTY GROUP PTY LTD Trading name …" at bounding box center [454, 284] width 473 height 221
drag, startPoint x: 522, startPoint y: 272, endPoint x: 454, endPoint y: 277, distance: 68.4
click at [454, 277] on div "ABN registered date 22/07/2025 GST registered date 22/07/2025 Business phone nu…" at bounding box center [455, 268] width 452 height 36
click at [675, 368] on div "Save and exit Back Next" at bounding box center [455, 370] width 452 height 16
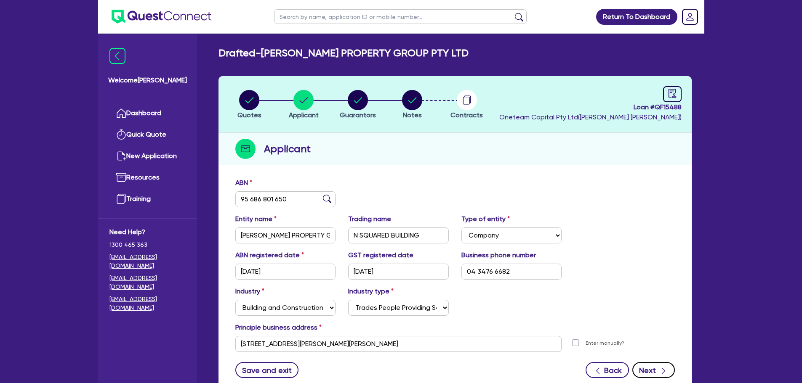
click at [665, 366] on div "button" at bounding box center [663, 370] width 8 height 11
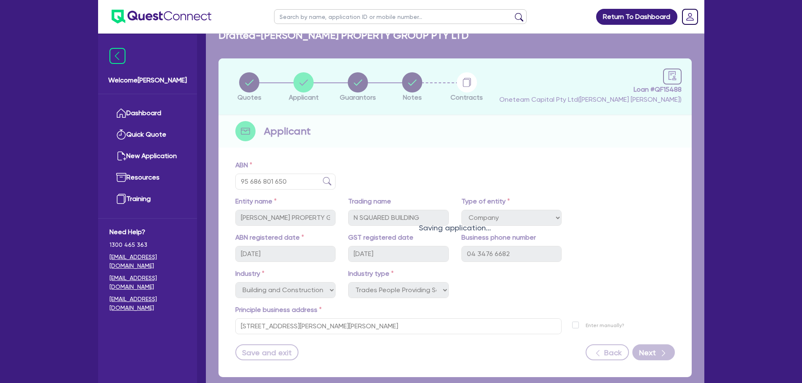
select select "MR"
select select "ACT"
select select "MARRIED"
select select "VEHICLE"
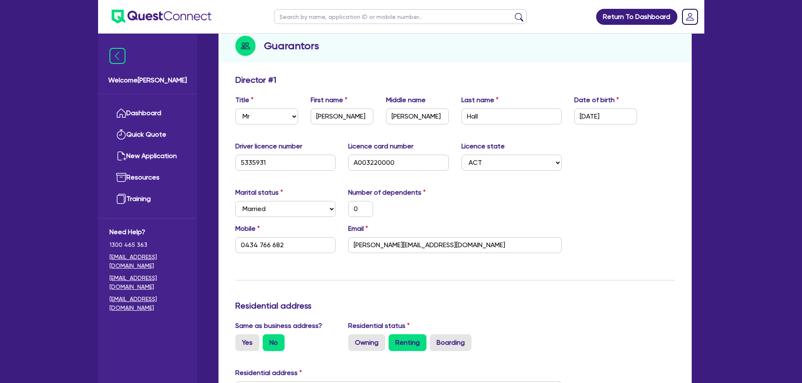
scroll to position [104, 0]
drag, startPoint x: 443, startPoint y: 249, endPoint x: 325, endPoint y: 244, distance: 118.8
click at [325, 244] on div "Mobile 0434 766 682 Email nathan@nsquared.au" at bounding box center [455, 241] width 452 height 36
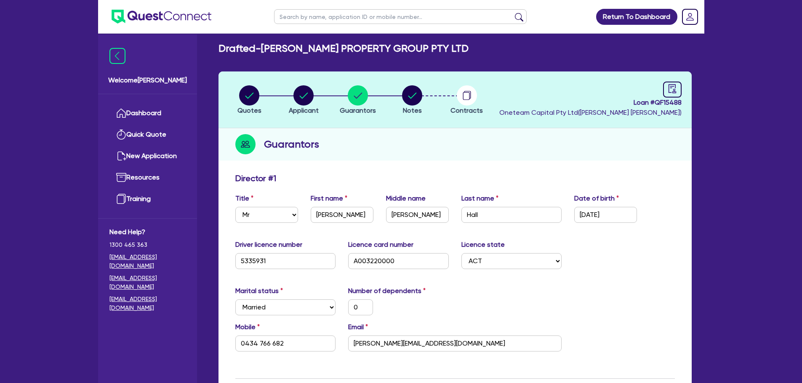
scroll to position [0, 0]
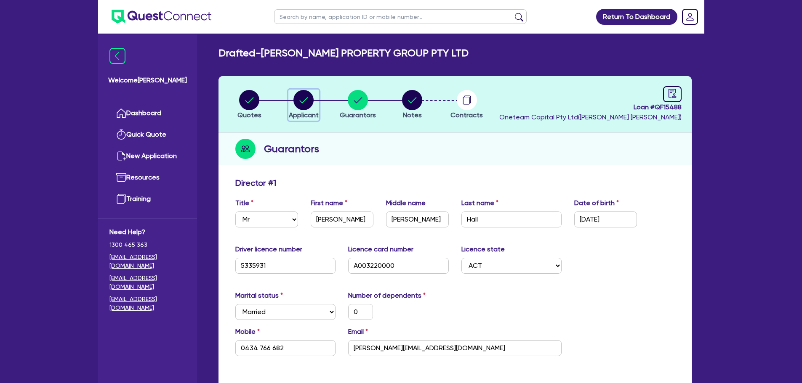
click at [310, 94] on circle "button" at bounding box center [303, 100] width 20 height 20
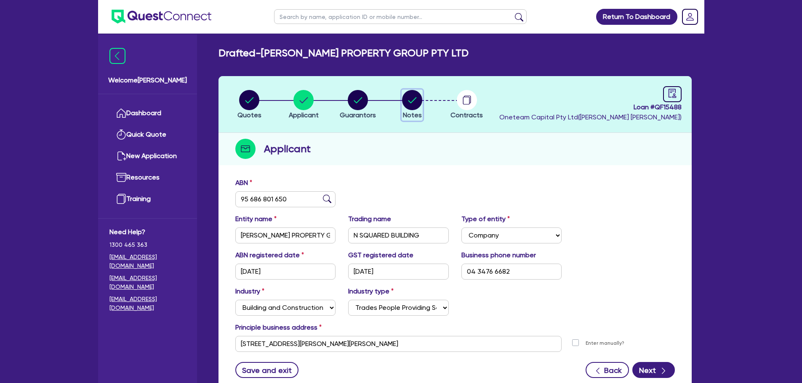
click at [413, 97] on circle "button" at bounding box center [412, 100] width 20 height 20
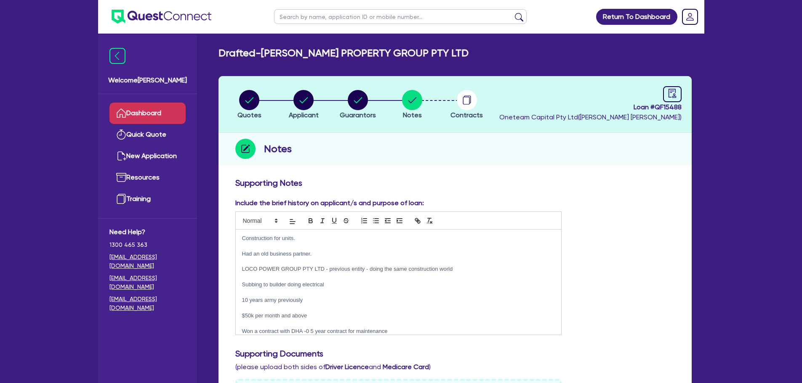
click at [146, 110] on link "Dashboard" at bounding box center [147, 113] width 76 height 21
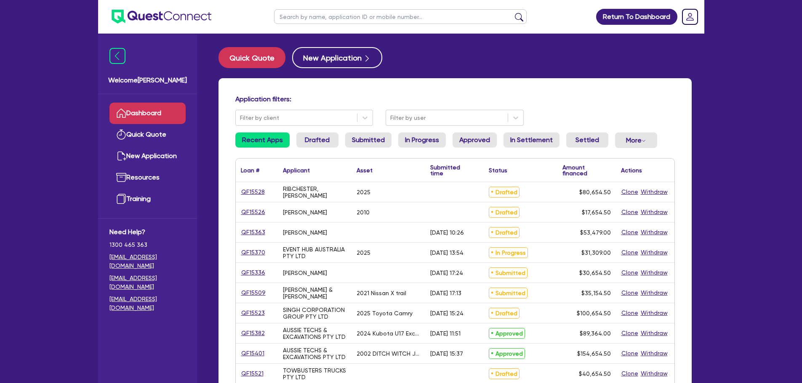
click at [307, 17] on input "text" at bounding box center [400, 16] width 253 height 15
click at [512, 13] on button "submit" at bounding box center [518, 19] width 13 height 12
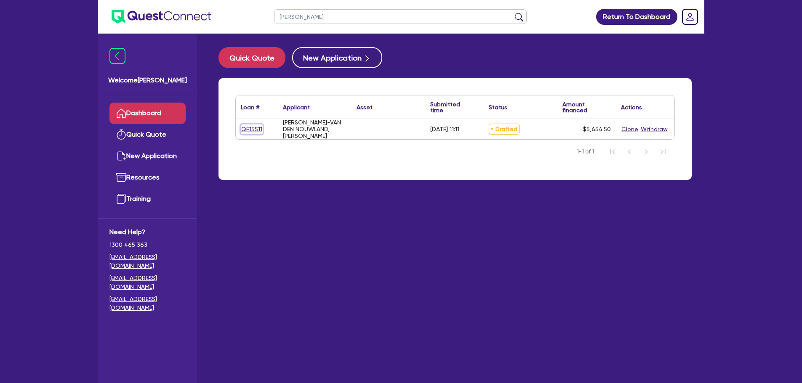
click at [254, 130] on link "QF15511" at bounding box center [252, 130] width 22 height 10
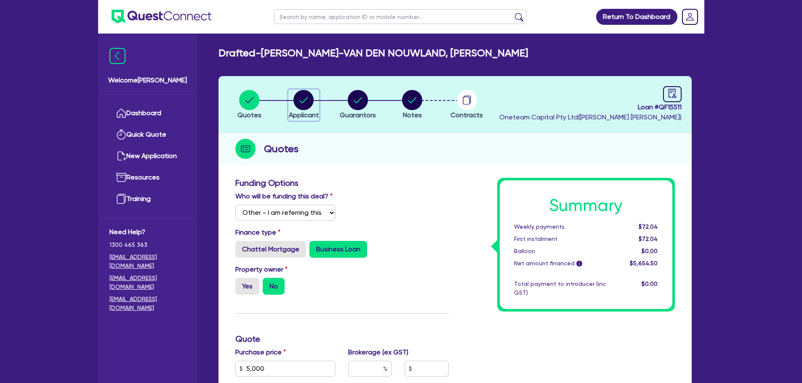
click at [308, 98] on circle "button" at bounding box center [303, 100] width 20 height 20
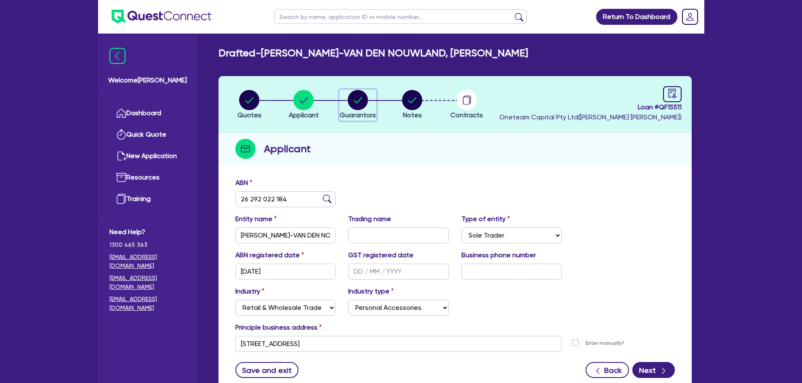
click at [357, 102] on icon "button" at bounding box center [358, 100] width 20 height 20
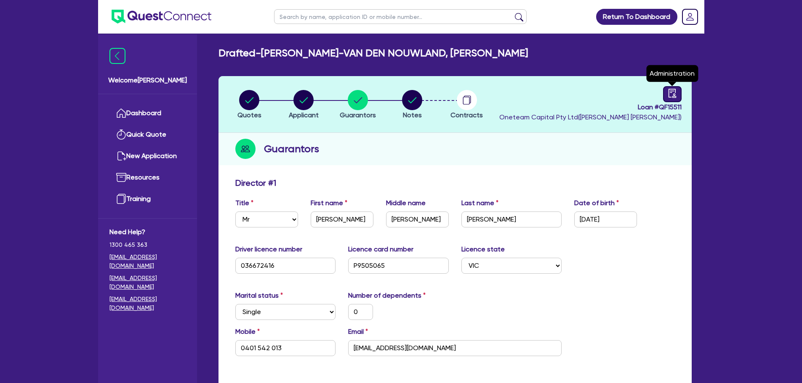
click at [673, 93] on icon "audit" at bounding box center [672, 93] width 9 height 9
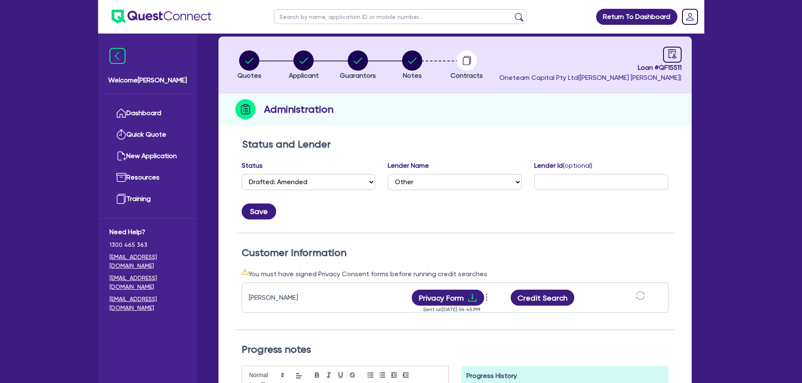
scroll to position [42, 0]
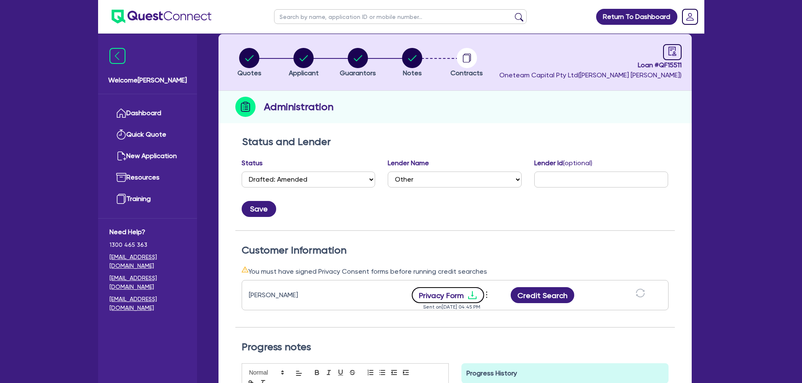
click at [436, 292] on button "Privacy Form" at bounding box center [448, 295] width 72 height 16
click at [543, 296] on button "Credit Search" at bounding box center [543, 295] width 64 height 16
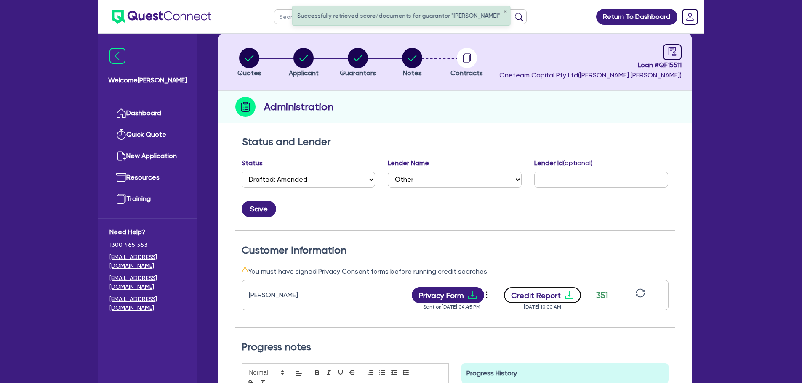
click at [548, 291] on button "Credit Report" at bounding box center [542, 295] width 77 height 16
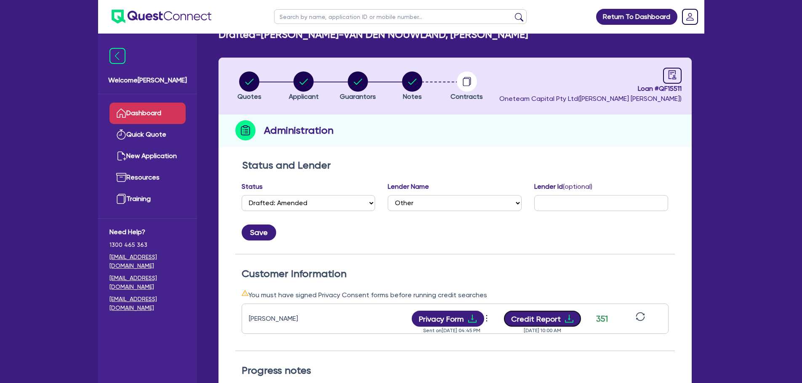
scroll to position [0, 0]
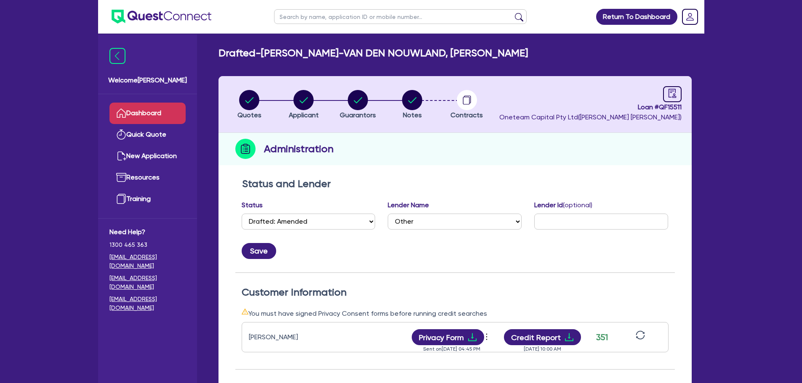
click at [157, 109] on link "Dashboard" at bounding box center [147, 113] width 76 height 21
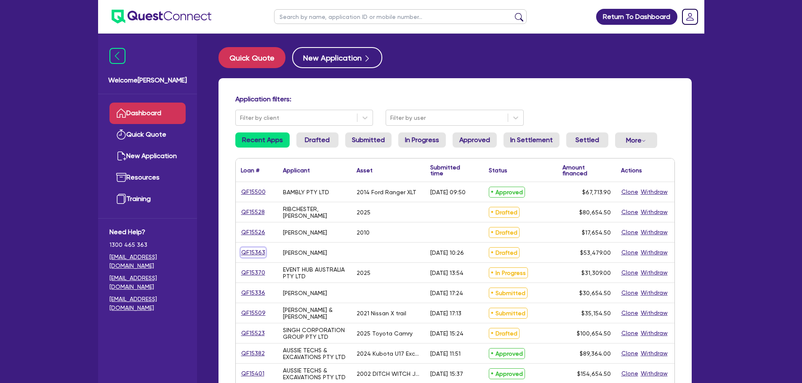
click at [253, 252] on link "QF15363" at bounding box center [253, 253] width 25 height 10
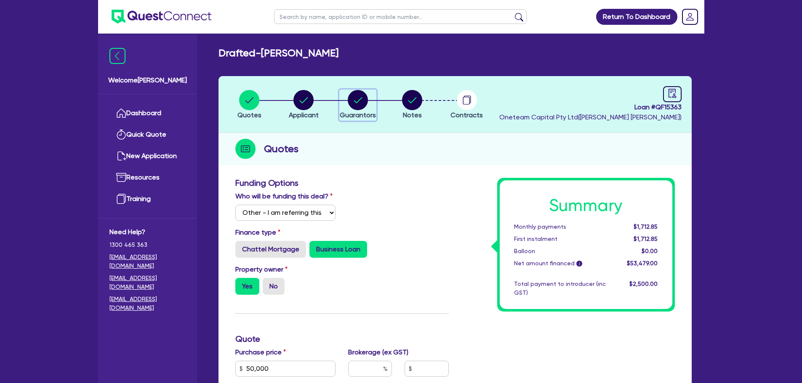
click at [353, 100] on circle "button" at bounding box center [358, 100] width 20 height 20
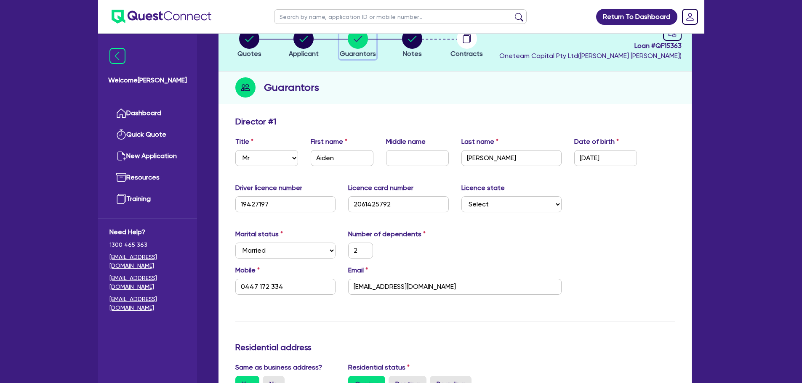
scroll to position [168, 0]
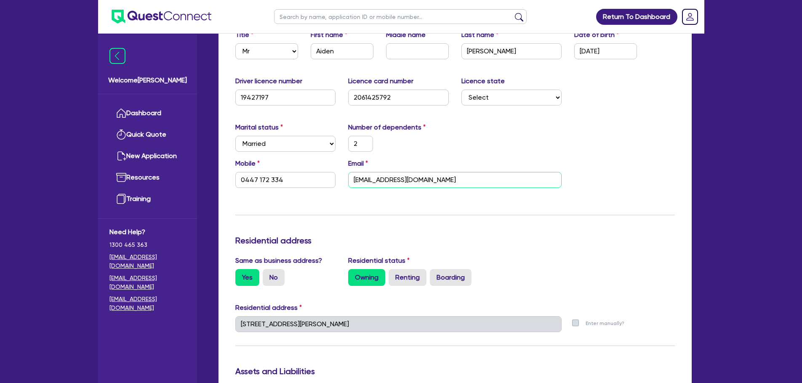
drag, startPoint x: 449, startPoint y: 178, endPoint x: 333, endPoint y: 186, distance: 116.0
click at [333, 186] on div "Mobile 0447 172 334 Email m.hamlin21@hotmail.com" at bounding box center [455, 177] width 452 height 36
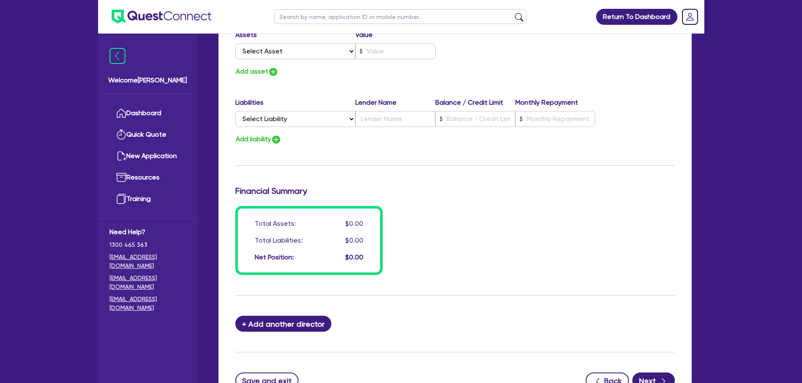
scroll to position [599, 0]
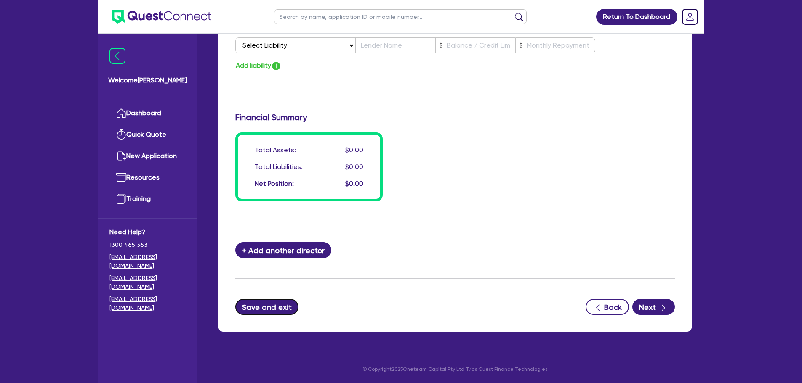
click at [270, 309] on button "Save and exit" at bounding box center [267, 307] width 64 height 16
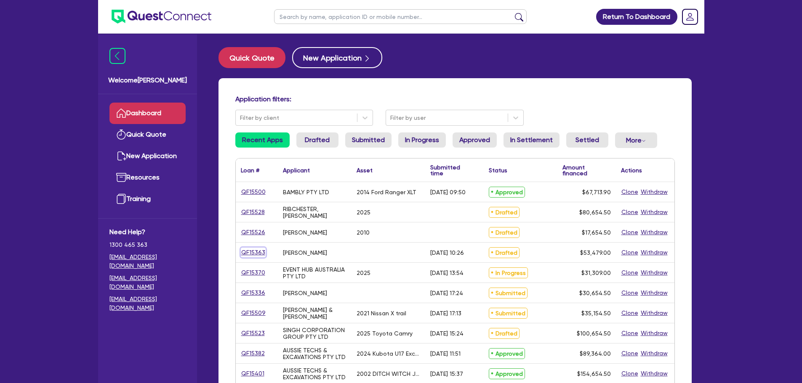
click at [257, 251] on link "QF15363" at bounding box center [253, 253] width 25 height 10
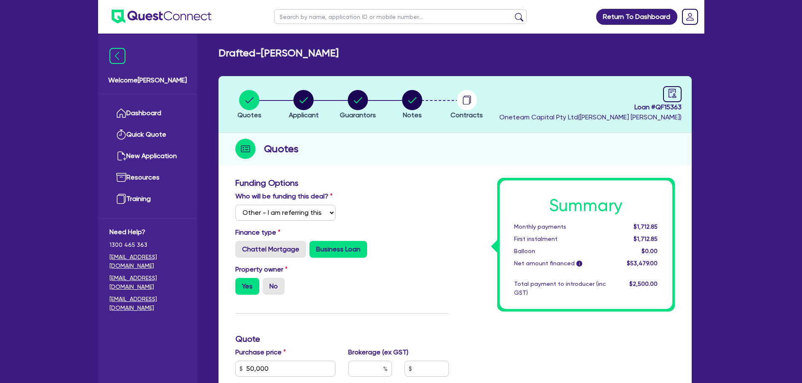
scroll to position [210, 0]
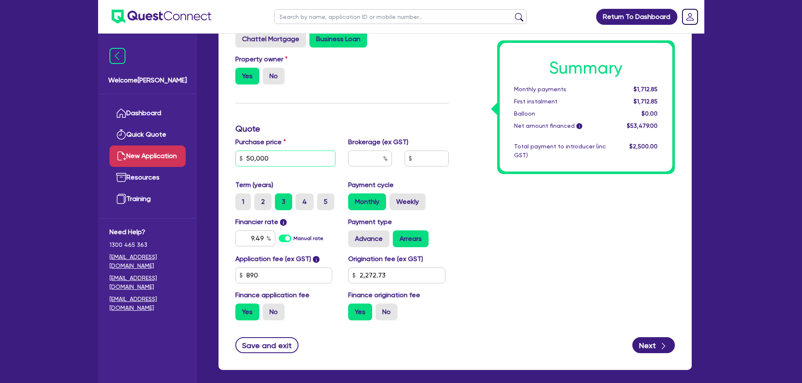
drag, startPoint x: 278, startPoint y: 159, endPoint x: 184, endPoint y: 160, distance: 93.5
click at [183, 161] on div "Welcome Rob Dashboard Quick Quote New Application Ref Company Ref Salesperson R…" at bounding box center [401, 106] width 606 height 632
click at [482, 192] on div "Summary Monthly payments $1,712.85 First instalment $1,712.85 Balloon $0.00 Net…" at bounding box center [568, 148] width 226 height 360
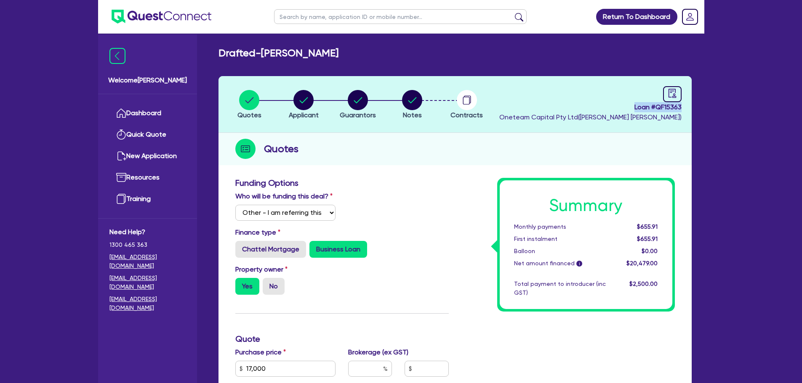
drag, startPoint x: 628, startPoint y: 106, endPoint x: 680, endPoint y: 110, distance: 51.9
click at [680, 110] on span "Loan # QF15363" at bounding box center [590, 107] width 182 height 10
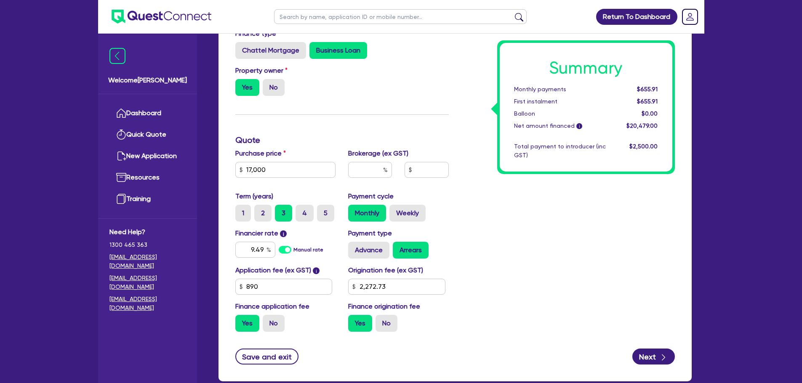
scroll to position [249, 0]
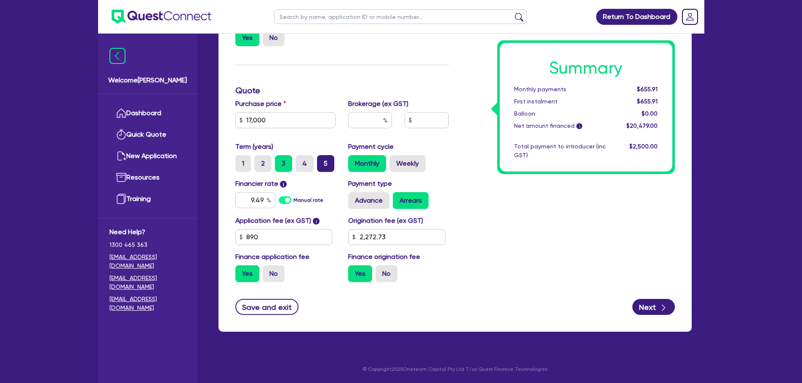
click at [326, 162] on label "5" at bounding box center [325, 163] width 17 height 17
click at [322, 161] on input "5" at bounding box center [319, 157] width 5 height 5
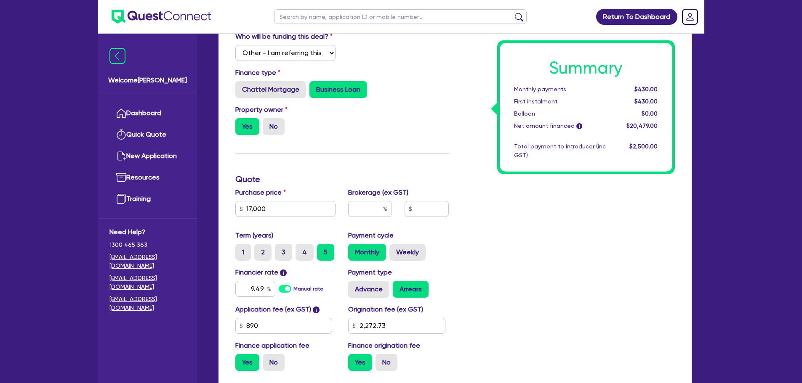
scroll to position [0, 0]
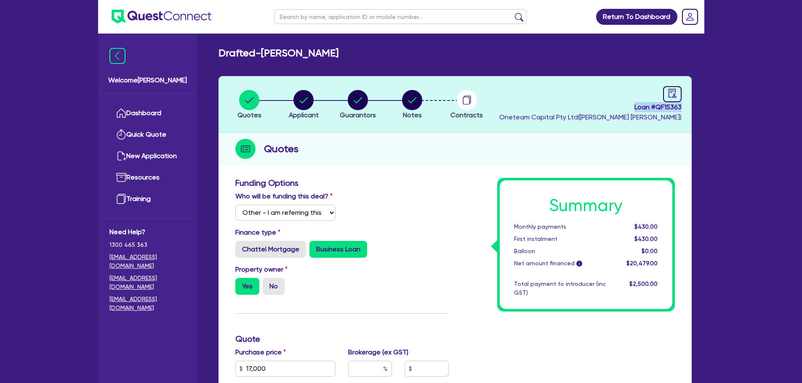
drag, startPoint x: 628, startPoint y: 106, endPoint x: 682, endPoint y: 111, distance: 54.1
click at [682, 111] on header "Quotes Applicant Guarantors Notes Contracts Loan # QF15363 Oneteam Capital Pty …" at bounding box center [454, 104] width 473 height 57
copy span "Loan # QF15363"
click at [444, 159] on div "Quotes" at bounding box center [454, 149] width 473 height 32
click at [139, 114] on link "Dashboard" at bounding box center [147, 113] width 76 height 21
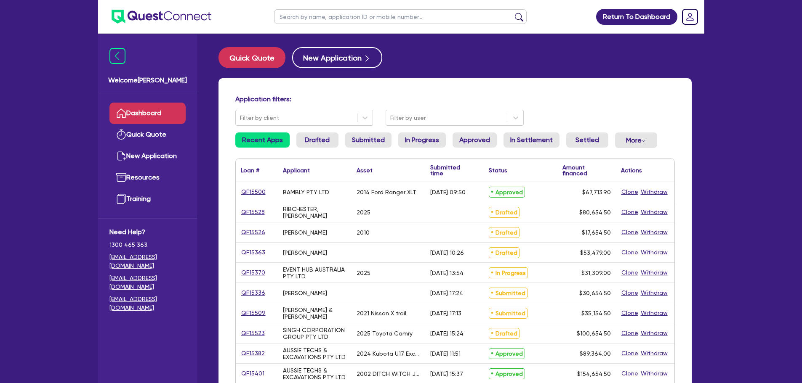
click at [367, 19] on input "text" at bounding box center [400, 16] width 253 height 15
click at [512, 13] on button "submit" at bounding box center [518, 19] width 13 height 12
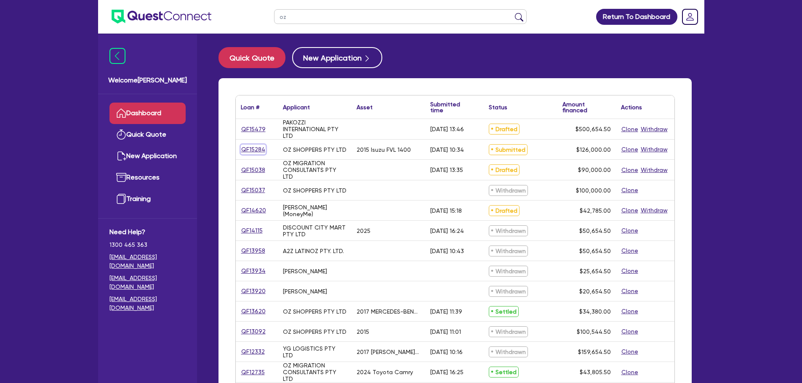
click at [242, 147] on link "QF15284" at bounding box center [253, 150] width 25 height 10
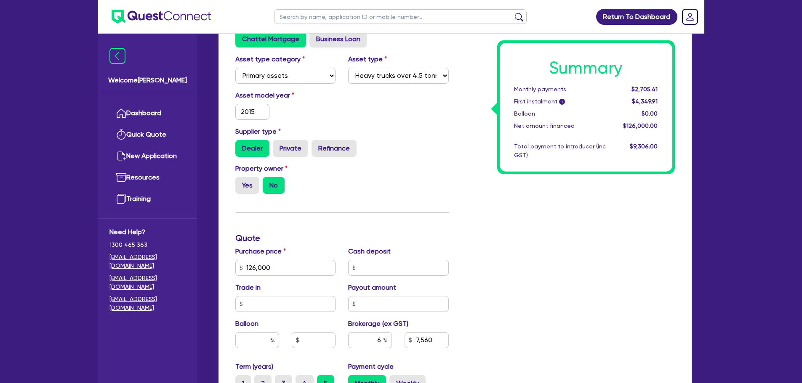
scroll to position [337, 0]
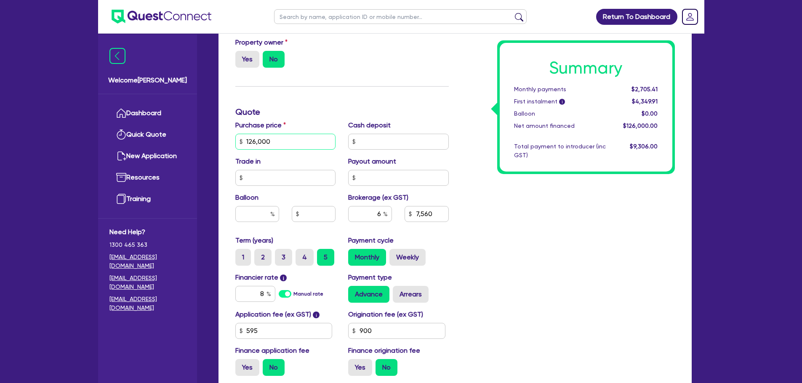
drag, startPoint x: 285, startPoint y: 144, endPoint x: 235, endPoint y: 144, distance: 49.7
click at [235, 144] on input "126,000" at bounding box center [285, 142] width 101 height 16
click at [263, 293] on input "8" at bounding box center [255, 294] width 40 height 16
click at [234, 293] on div "Financier rate i 8 Manual rate" at bounding box center [285, 288] width 113 height 30
drag, startPoint x: 265, startPoint y: 294, endPoint x: 253, endPoint y: 293, distance: 12.2
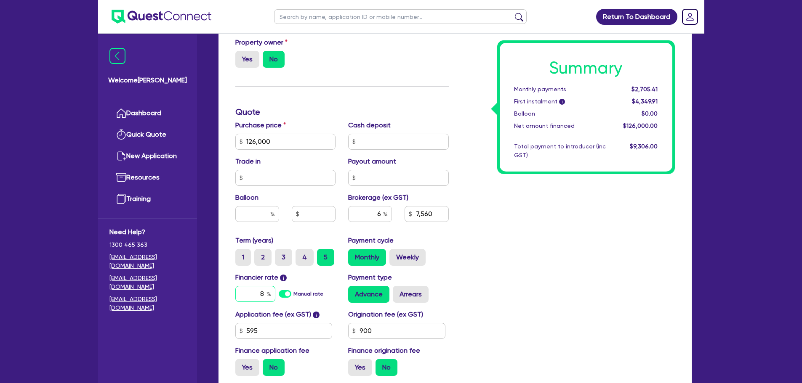
click at [253, 293] on input "8" at bounding box center [255, 294] width 40 height 16
click at [566, 266] on div "Summary Monthly payments $2,705.41 First instalment i $4,349.91 Balloon $0.00 N…" at bounding box center [568, 112] width 226 height 542
drag, startPoint x: 284, startPoint y: 144, endPoint x: 214, endPoint y: 142, distance: 69.5
click at [214, 142] on div "Quotes Applicant Guarantors Security Notes Contracts Loan # QF15284 Oneteam Cap…" at bounding box center [455, 87] width 486 height 697
click at [552, 235] on div "Summary Monthly payments $2,613.29 First instalment i $4,257.79 Balloon $0.00 N…" at bounding box center [568, 112] width 226 height 542
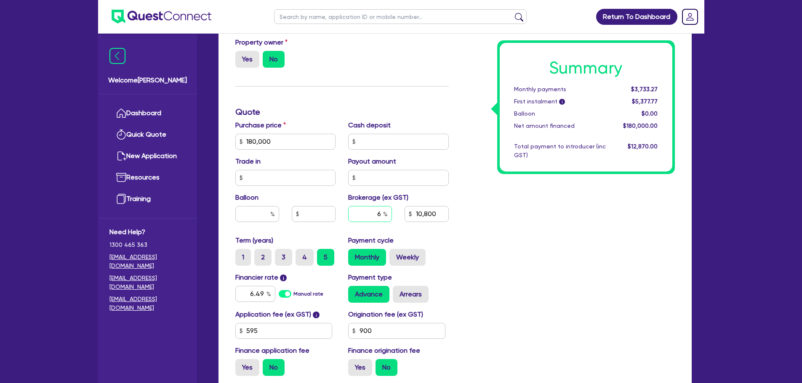
drag, startPoint x: 383, startPoint y: 213, endPoint x: 373, endPoint y: 213, distance: 9.7
click at [373, 213] on input "6" at bounding box center [370, 214] width 44 height 16
click at [492, 185] on div "Summary Monthly payments $3,733.27 First instalment i $5,377.77 Balloon $0.00 N…" at bounding box center [568, 112] width 226 height 542
drag, startPoint x: 380, startPoint y: 213, endPoint x: 374, endPoint y: 213, distance: 6.4
click at [374, 213] on input "8" at bounding box center [370, 214] width 44 height 16
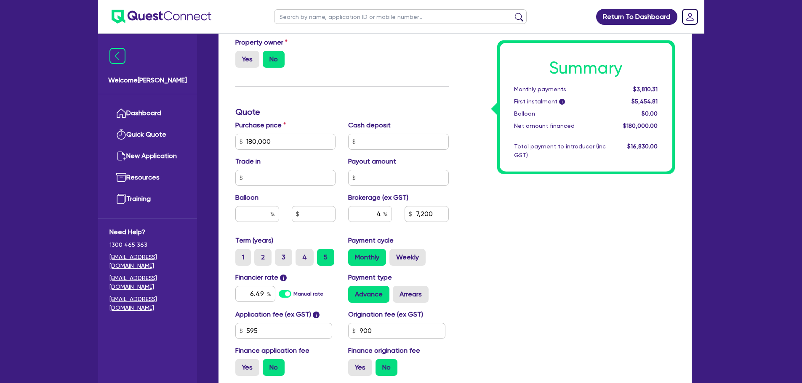
click at [493, 224] on div "Summary Monthly payments $3,810.31 First instalment i $5,454.81 Balloon $0.00 N…" at bounding box center [568, 112] width 226 height 542
drag, startPoint x: 381, startPoint y: 213, endPoint x: 375, endPoint y: 213, distance: 5.9
click at [375, 213] on input "4" at bounding box center [370, 214] width 44 height 16
click at [560, 259] on div "Summary Monthly payments $3,656.22 First instalment i $5,300.72 Balloon $0.00 N…" at bounding box center [568, 112] width 226 height 542
drag, startPoint x: 287, startPoint y: 141, endPoint x: 247, endPoint y: 145, distance: 40.6
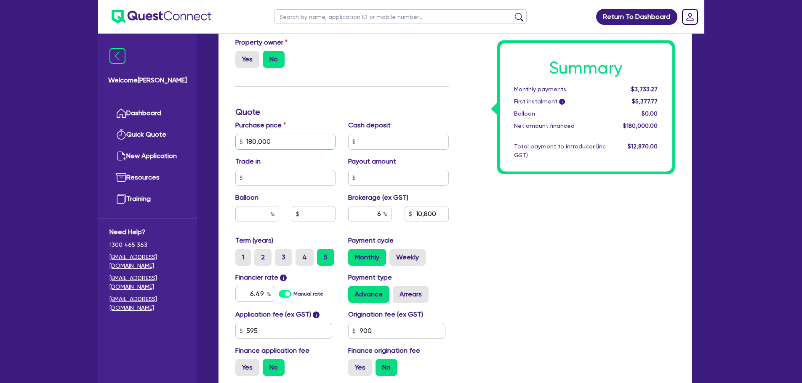
click at [249, 145] on input "180,000" at bounding box center [285, 142] width 101 height 16
click at [513, 225] on div "Summary Monthly payments $3,733.27 First instalment i $5,377.77 Balloon $0.00 N…" at bounding box center [568, 112] width 226 height 542
click at [363, 101] on div "Funding Options Who will be funding this deal? Select I will fund 100% I will c…" at bounding box center [342, 112] width 226 height 542
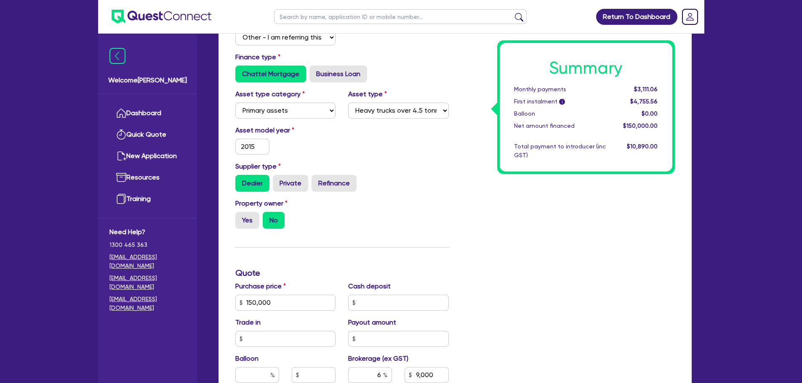
scroll to position [0, 0]
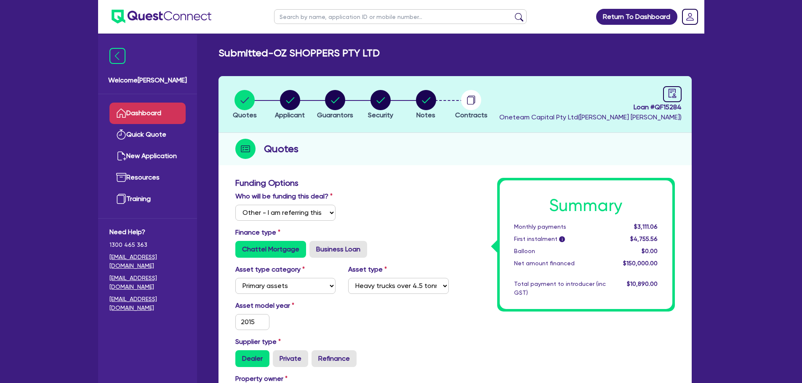
click at [129, 112] on link "Dashboard" at bounding box center [147, 113] width 76 height 21
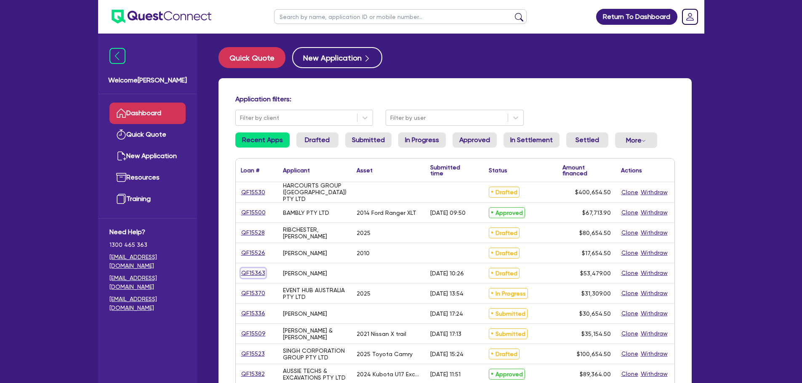
click at [249, 274] on link "QF15363" at bounding box center [253, 274] width 25 height 10
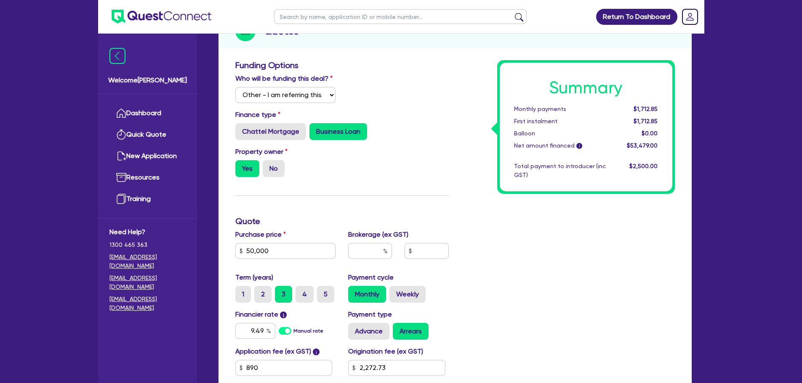
scroll to position [210, 0]
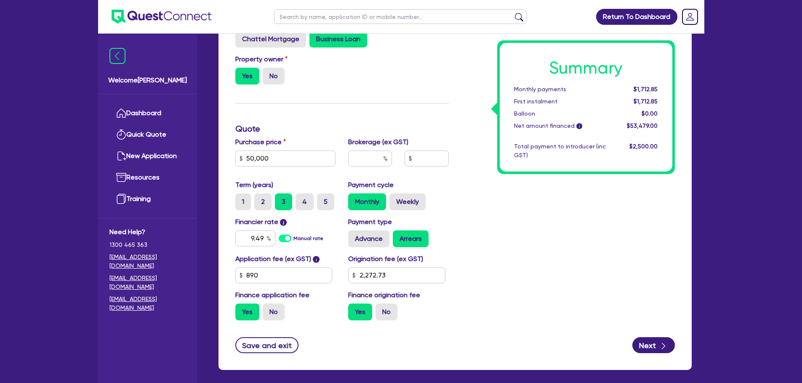
click at [282, 155] on div "Purchase price 50,000" at bounding box center [285, 155] width 113 height 36
drag, startPoint x: 284, startPoint y: 157, endPoint x: 218, endPoint y: 159, distance: 66.5
click at [218, 160] on div "Funding Options Who will be funding this deal? Select I will fund 100% I will c…" at bounding box center [454, 166] width 473 height 407
click at [550, 253] on div "Summary Monthly payments $1,712.85 First instalment $1,712.85 Balloon $0.00 Net…" at bounding box center [568, 148] width 226 height 360
click at [269, 348] on button "Save and exit" at bounding box center [267, 346] width 64 height 16
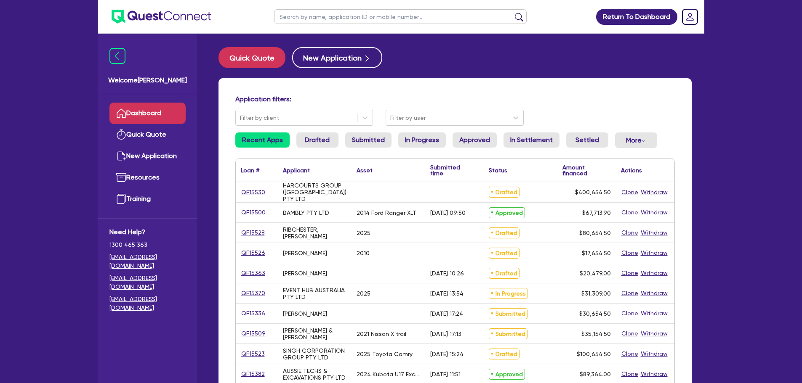
click at [384, 14] on input "text" at bounding box center [400, 16] width 253 height 15
click at [512, 13] on button "submit" at bounding box center [518, 19] width 13 height 12
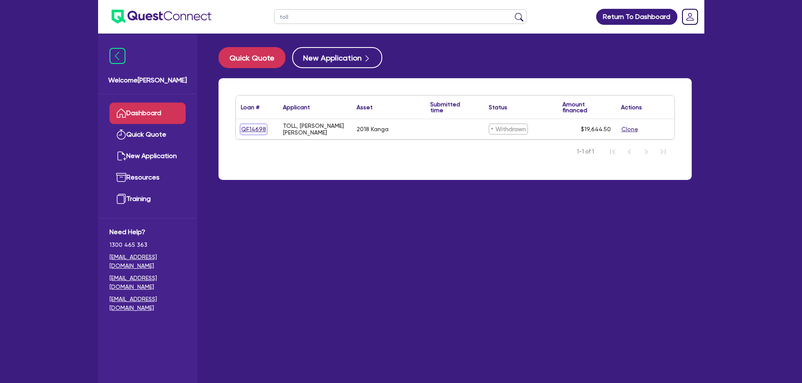
click at [254, 130] on link "QF14698" at bounding box center [254, 130] width 26 height 10
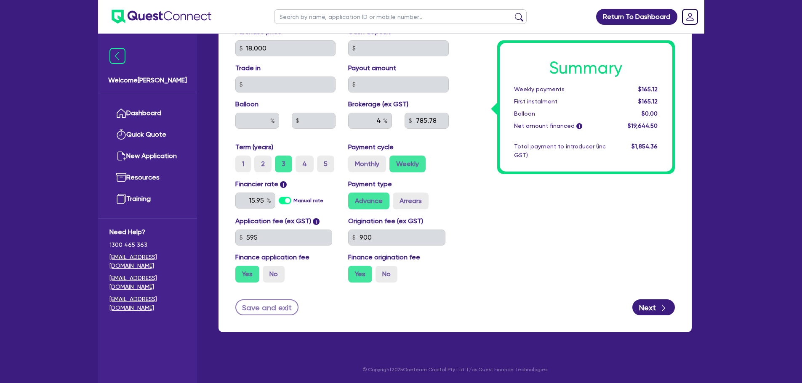
scroll to position [431, 0]
click at [124, 54] on img at bounding box center [117, 56] width 16 height 16
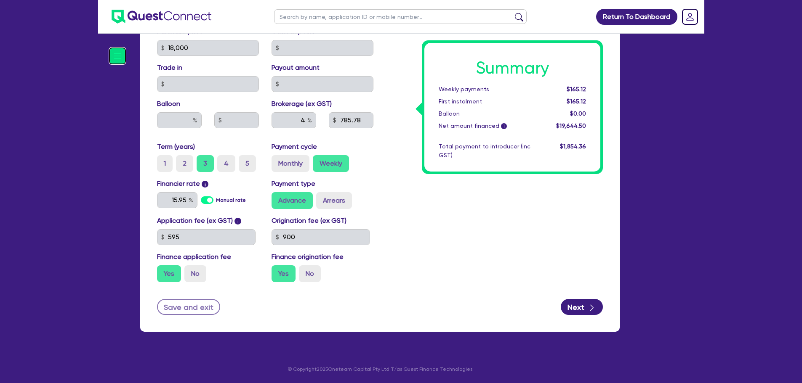
click at [113, 53] on img at bounding box center [117, 56] width 16 height 16
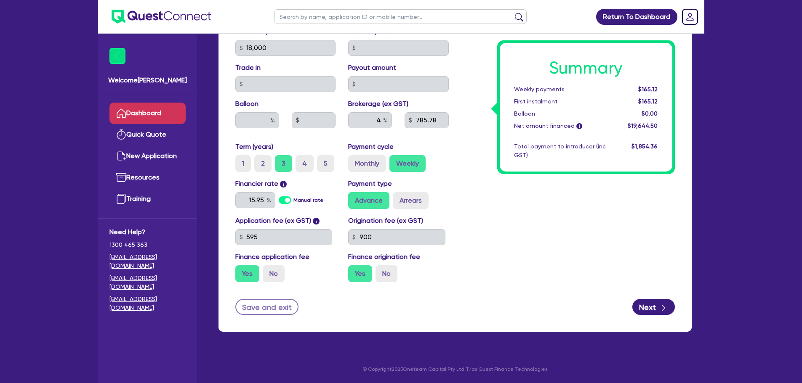
click at [136, 110] on link "Dashboard" at bounding box center [147, 113] width 76 height 21
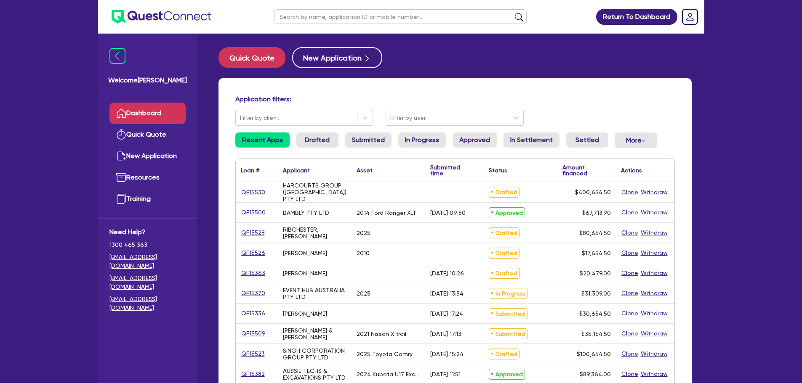
click at [326, 19] on input "text" at bounding box center [400, 16] width 253 height 15
click at [512, 13] on button "submit" at bounding box center [518, 19] width 13 height 12
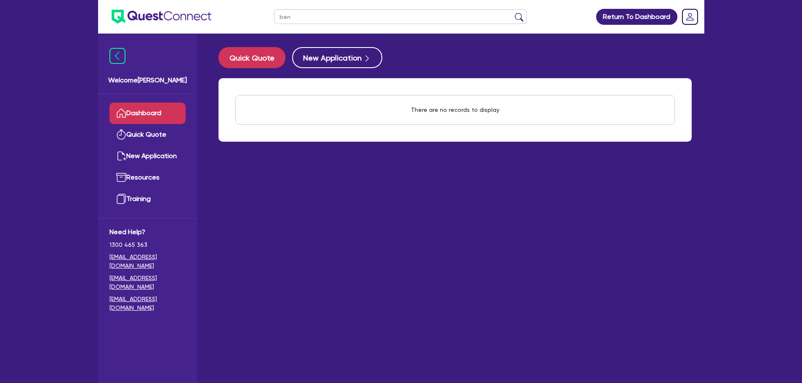
click at [512, 13] on button "submit" at bounding box center [518, 19] width 13 height 12
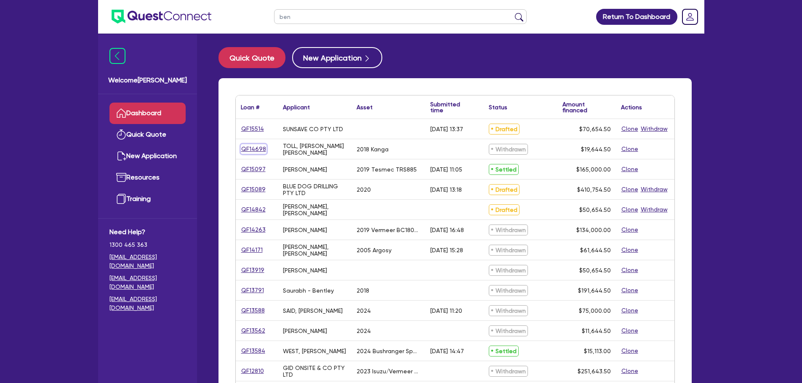
click at [258, 147] on link "QF14698" at bounding box center [254, 149] width 26 height 10
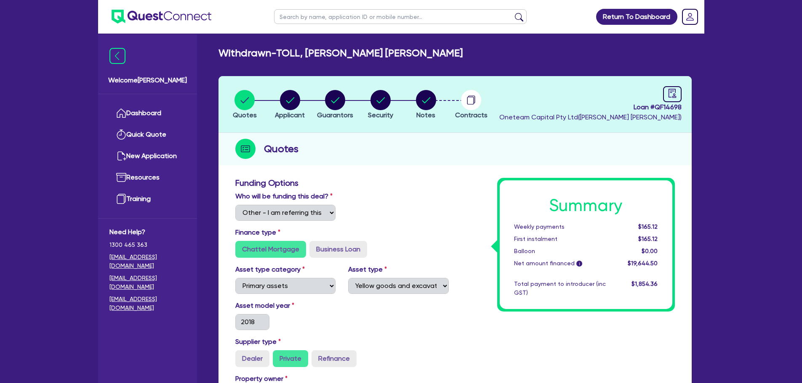
click at [329, 18] on input "text" at bounding box center [400, 16] width 253 height 15
click button "submit" at bounding box center [518, 19] width 13 height 12
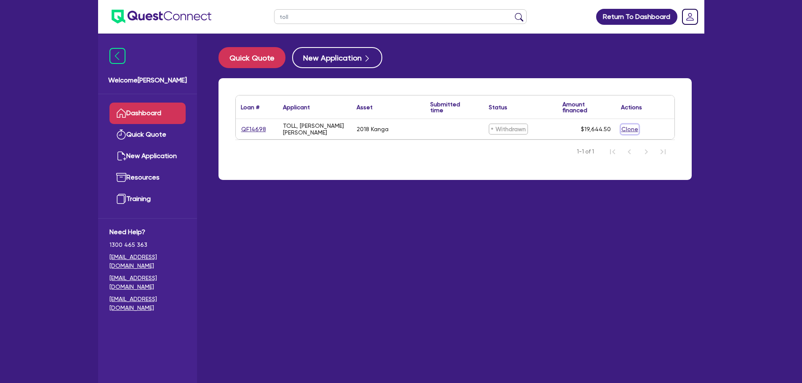
click at [626, 128] on button "Clone" at bounding box center [630, 130] width 18 height 10
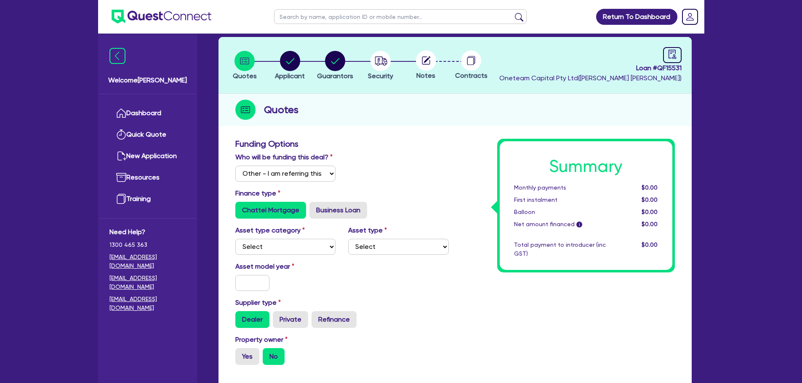
scroll to position [126, 0]
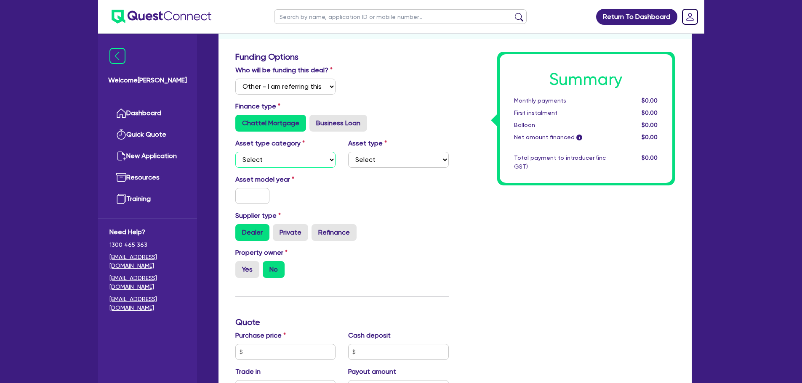
click at [315, 160] on select "Select Cars and light trucks Primary assets Secondary assets Tertiary assets" at bounding box center [285, 160] width 101 height 16
click at [235, 152] on select "Select Cars and light trucks Primary assets Secondary assets Tertiary assets" at bounding box center [285, 160] width 101 height 16
click at [310, 160] on select "Select Cars and light trucks Primary assets Secondary assets Tertiary assets" at bounding box center [285, 160] width 101 height 16
click at [426, 184] on div "Asset model year" at bounding box center [342, 193] width 226 height 36
click at [269, 357] on input "text" at bounding box center [285, 352] width 101 height 16
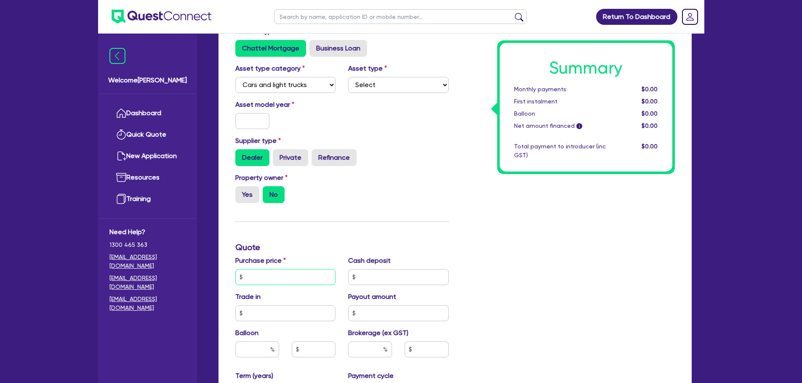
scroll to position [210, 0]
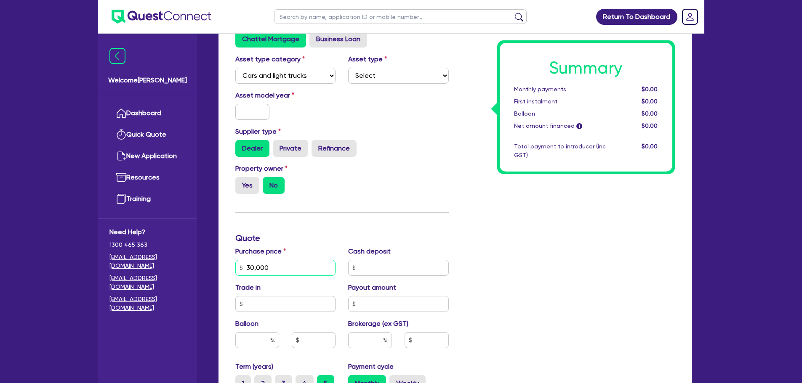
drag, startPoint x: 291, startPoint y: 271, endPoint x: 221, endPoint y: 272, distance: 70.7
click at [290, 271] on input "30,000" at bounding box center [285, 268] width 101 height 16
drag, startPoint x: 295, startPoint y: 271, endPoint x: 242, endPoint y: 271, distance: 52.6
click at [242, 271] on div "30,000" at bounding box center [285, 268] width 101 height 16
click at [261, 281] on div "Purchase price 30,000 Cash deposit Trade in Payout amount Balloon Brokerage (ex…" at bounding box center [342, 304] width 226 height 115
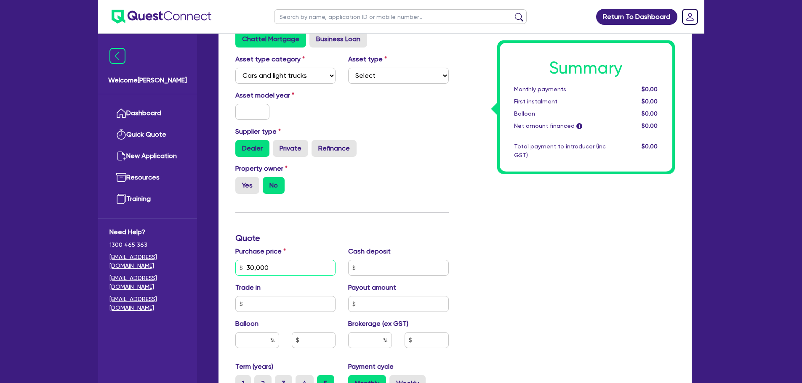
drag, startPoint x: 271, startPoint y: 268, endPoint x: 245, endPoint y: 268, distance: 26.5
click at [245, 268] on input "30,000" at bounding box center [285, 268] width 101 height 16
click at [365, 271] on input "text" at bounding box center [398, 268] width 101 height 16
click at [567, 241] on div "Summary Monthly payments $0.00 First instalment $0.00 Balloon $0.00 Net amount …" at bounding box center [568, 243] width 226 height 551
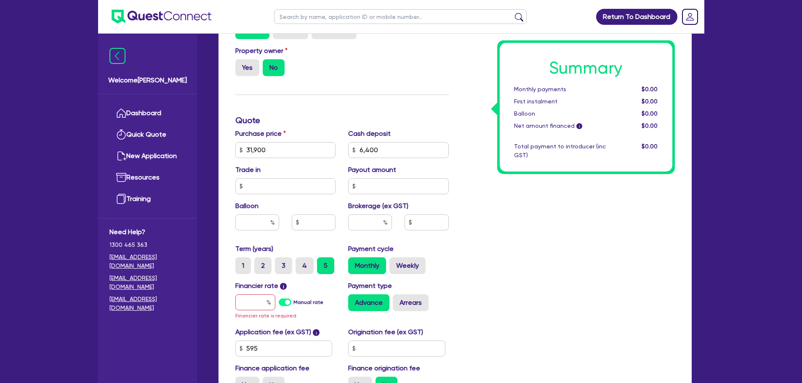
scroll to position [337, 0]
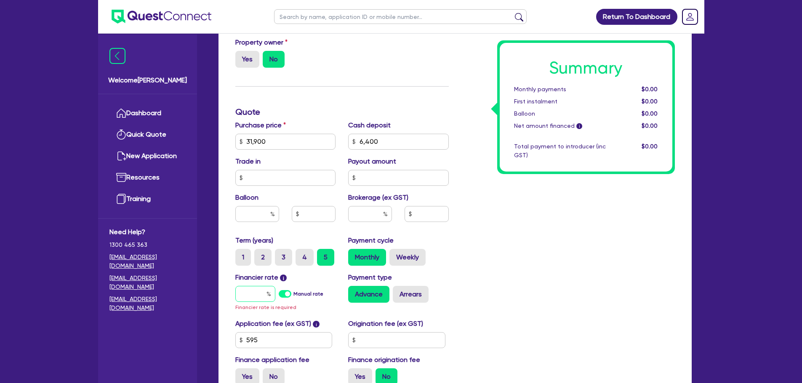
drag, startPoint x: 253, startPoint y: 293, endPoint x: 345, endPoint y: 322, distance: 97.0
click at [253, 293] on input "text" at bounding box center [255, 294] width 40 height 16
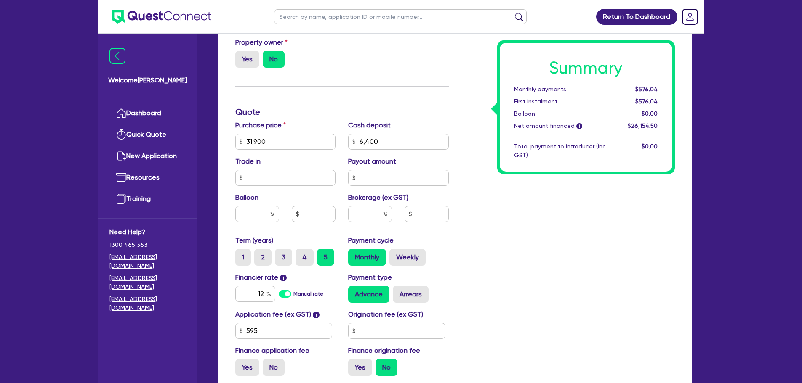
drag, startPoint x: 780, startPoint y: 328, endPoint x: 419, endPoint y: 218, distance: 376.8
click at [499, 211] on div "Summary Monthly payments $576.04 First instalment $576.04 Balloon $0.00 Net amo…" at bounding box center [568, 112] width 226 height 542
click at [372, 216] on input "text" at bounding box center [370, 214] width 44 height 16
click at [553, 221] on div "Summary Monthly payments $576.04 First instalment $576.04 Balloon $0.00 Net amo…" at bounding box center [568, 112] width 226 height 542
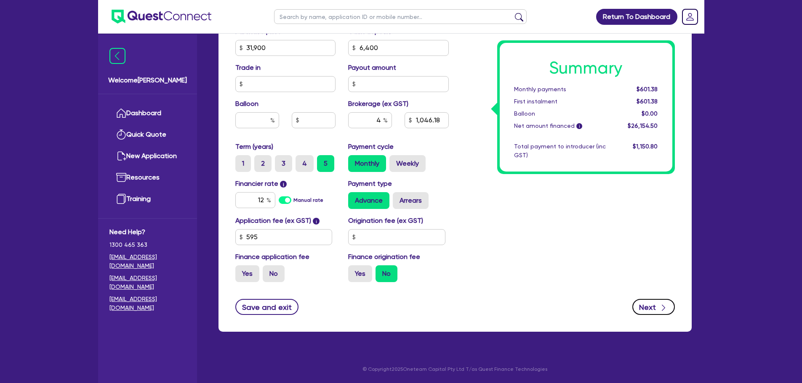
click at [658, 314] on button "Next" at bounding box center [653, 307] width 43 height 16
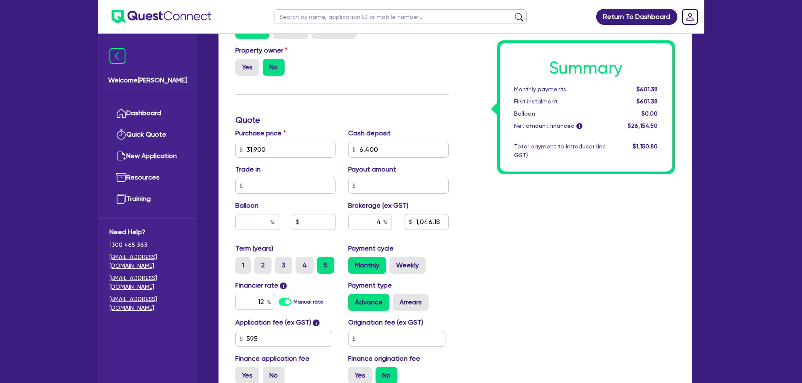
scroll to position [240, 0]
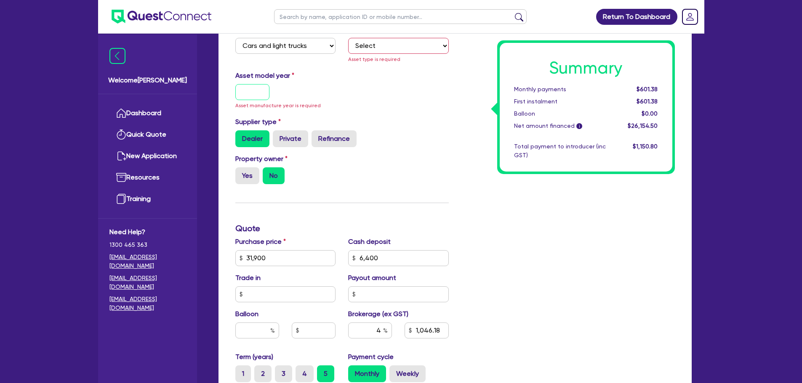
click at [248, 89] on input "text" at bounding box center [252, 92] width 35 height 16
click at [382, 48] on select "Select Passenger vehicles Vans and utes Light trucks up to 4.5 tonne" at bounding box center [398, 46] width 101 height 16
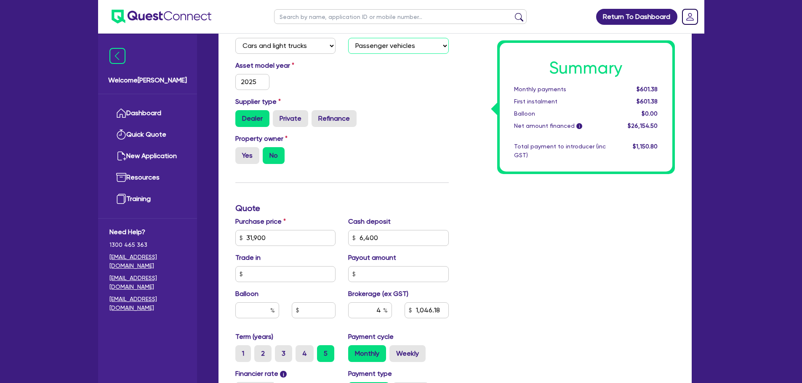
click at [348, 38] on select "Select Passenger vehicles Vans and utes Light trucks up to 4.5 tonne" at bounding box center [398, 46] width 101 height 16
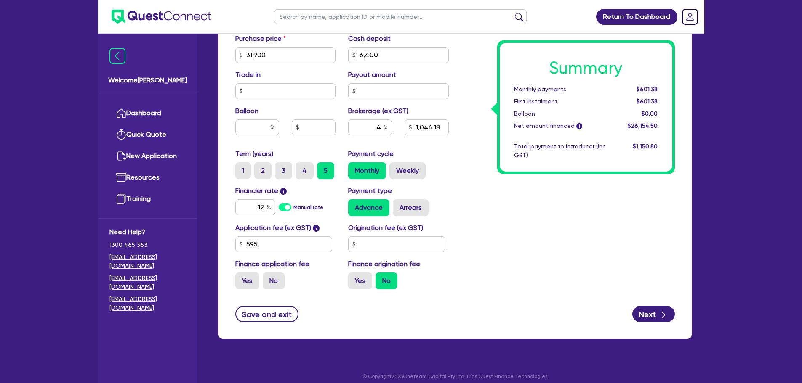
scroll to position [431, 0]
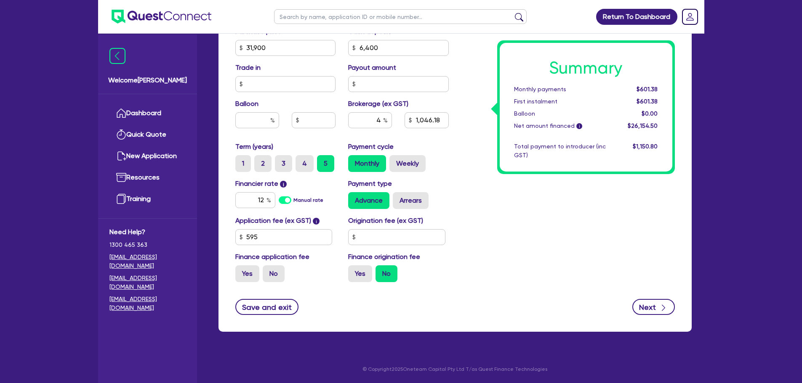
drag, startPoint x: 640, startPoint y: 297, endPoint x: 647, endPoint y: 303, distance: 8.7
click at [641, 297] on form "Funding Options Who will be funding this deal? Select I will fund 100% I will c…" at bounding box center [454, 31] width 439 height 568
click at [647, 303] on button "Next" at bounding box center [653, 307] width 43 height 16
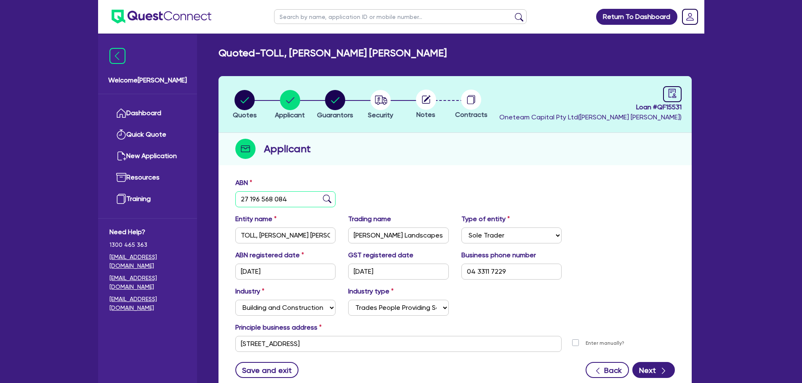
drag, startPoint x: 300, startPoint y: 199, endPoint x: 233, endPoint y: 203, distance: 67.1
click at [233, 203] on div "ABN 27 196 568 084" at bounding box center [285, 192] width 113 height 29
click at [420, 112] on span "Notes" at bounding box center [425, 115] width 19 height 8
click at [434, 81] on header "Quotes Applicant Guarantors Security Notes Contracts Loan # QF15531 Oneteam Cap…" at bounding box center [454, 104] width 473 height 57
click at [429, 100] on icon at bounding box center [426, 100] width 8 height 8
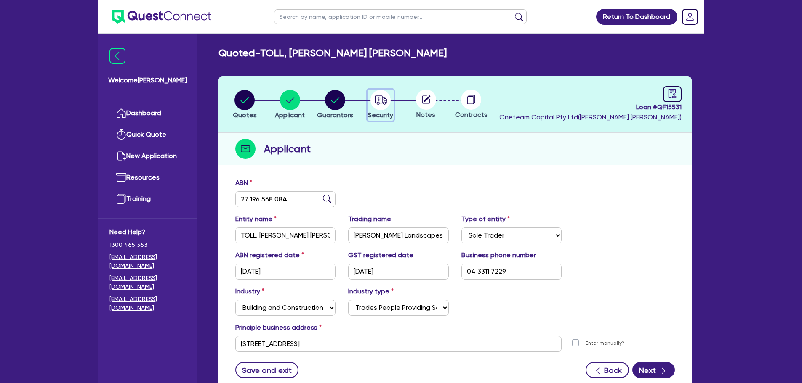
click at [372, 102] on circle "button" at bounding box center [380, 100] width 20 height 20
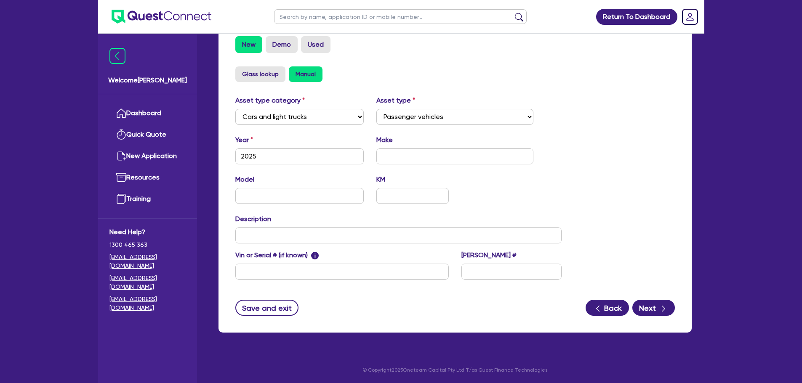
scroll to position [264, 0]
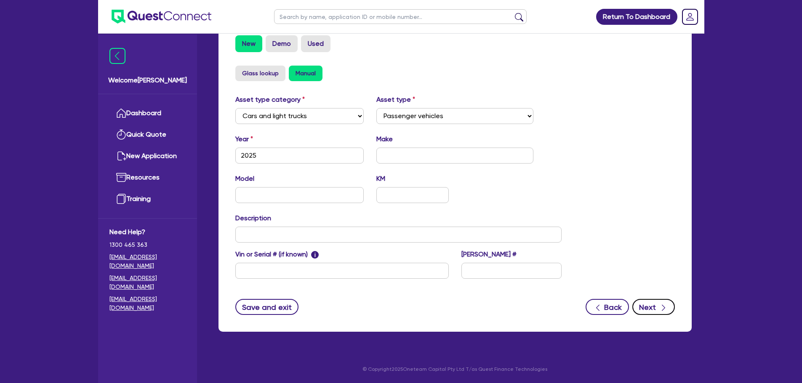
click at [654, 301] on button "Next" at bounding box center [653, 307] width 43 height 16
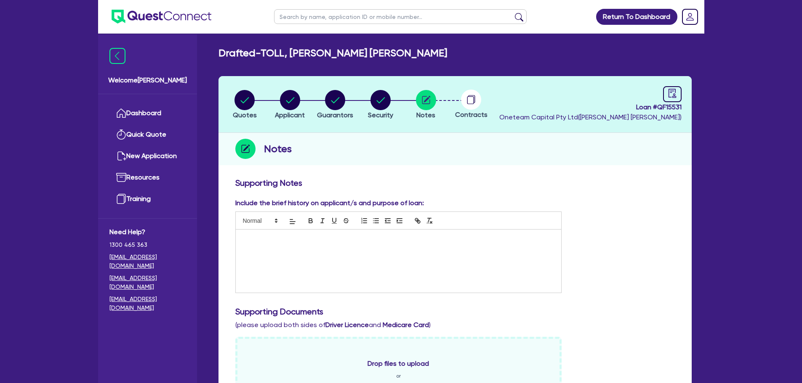
click at [346, 247] on div at bounding box center [399, 261] width 326 height 63
click at [240, 239] on div "27 196 568 084" at bounding box center [399, 261] width 326 height 63
click at [294, 106] on circle "button" at bounding box center [290, 100] width 20 height 20
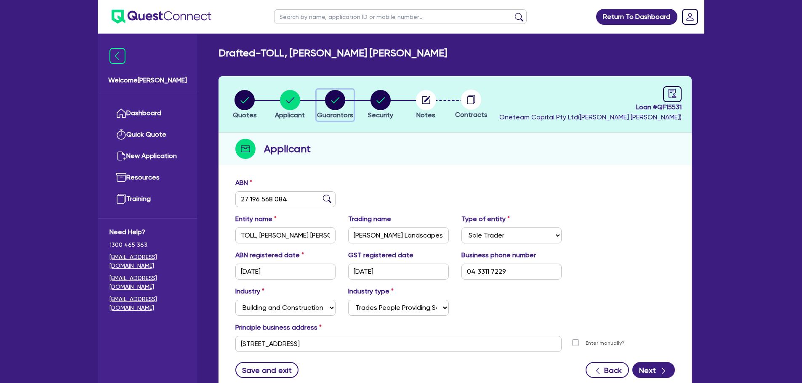
click at [336, 100] on icon "button" at bounding box center [335, 100] width 20 height 20
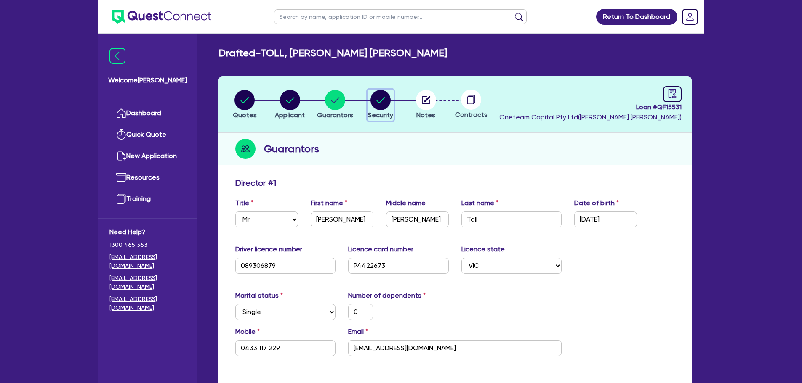
click at [383, 105] on circle "button" at bounding box center [380, 100] width 20 height 20
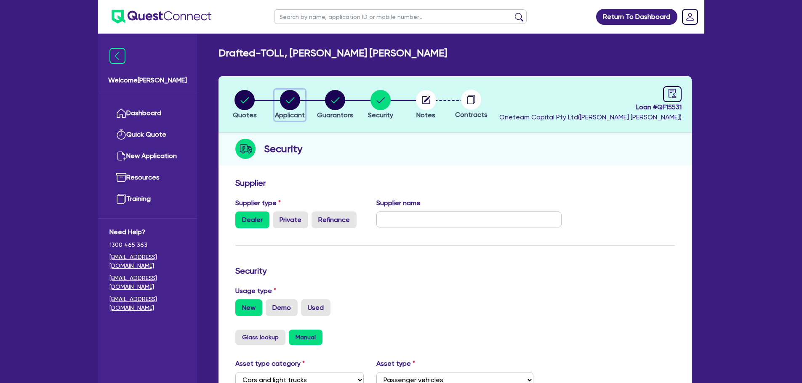
click at [291, 99] on circle "button" at bounding box center [290, 100] width 20 height 20
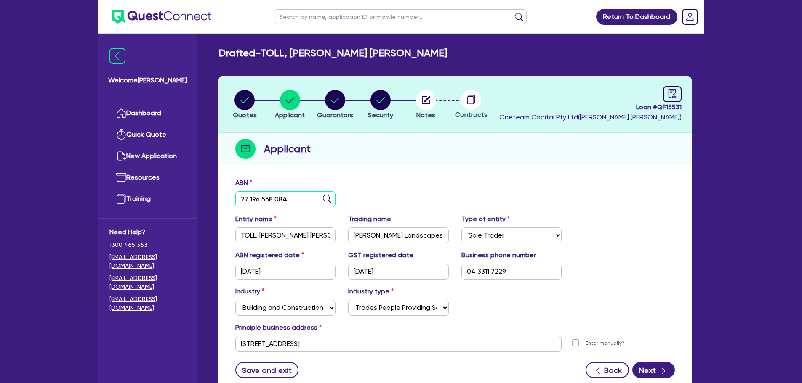
drag, startPoint x: 303, startPoint y: 203, endPoint x: 211, endPoint y: 198, distance: 91.5
click at [211, 198] on div "Drafted - TOLL, BENJAMIN ALAN HENRY Quotes Applicant Guarantors Security Notes …" at bounding box center [455, 226] width 498 height 358
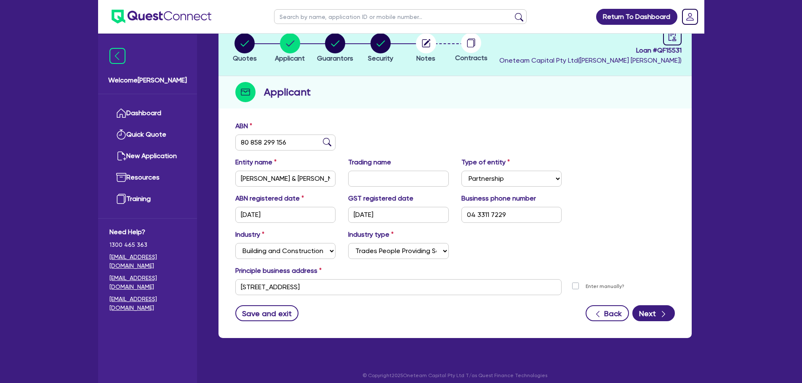
scroll to position [63, 0]
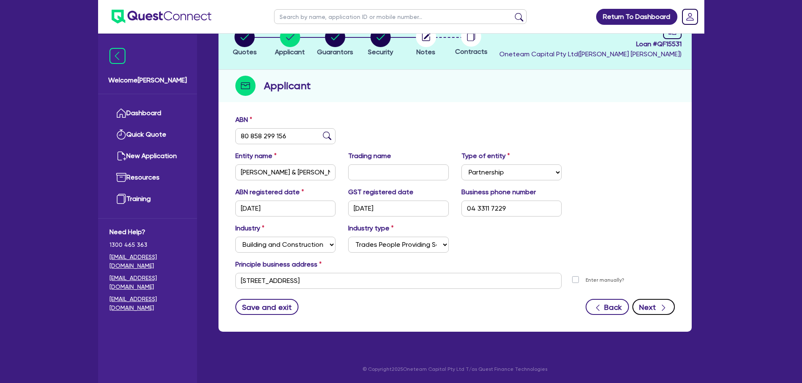
click at [665, 304] on icon "button" at bounding box center [663, 308] width 8 height 8
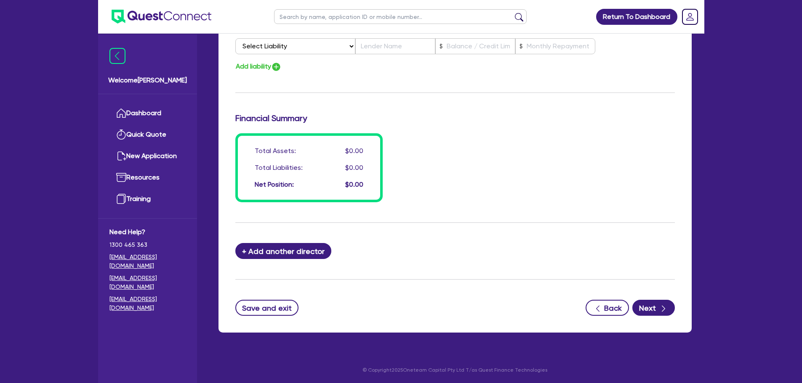
scroll to position [599, 0]
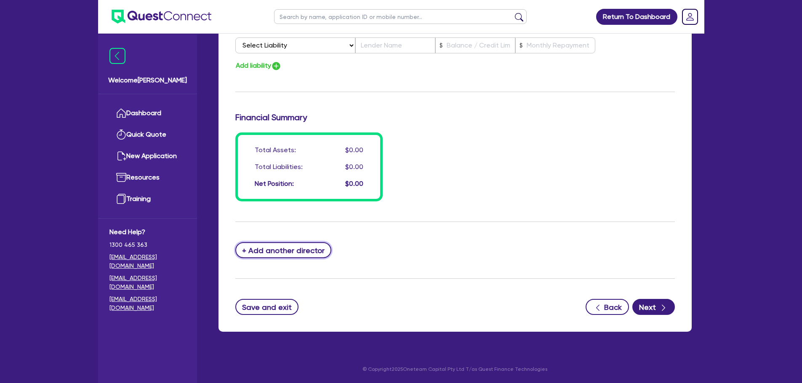
click at [283, 252] on button "+ Add another director" at bounding box center [283, 250] width 96 height 16
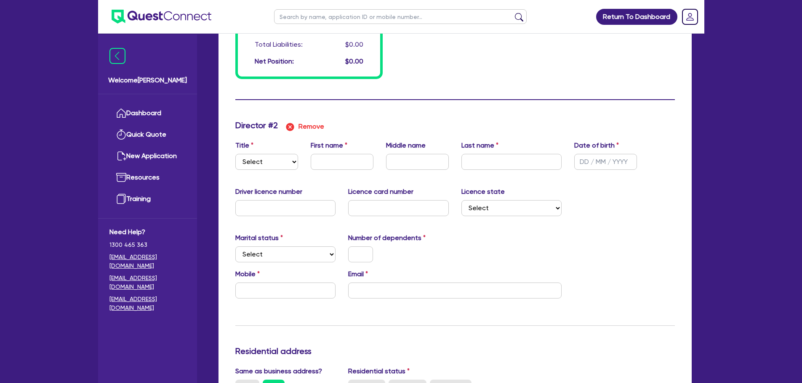
scroll to position [725, 0]
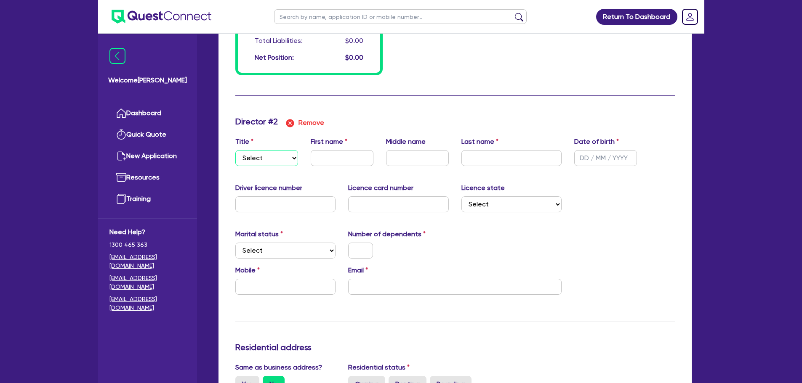
click at [278, 163] on select "Select Mr Mrs Ms Miss Dr" at bounding box center [266, 158] width 63 height 16
click at [235, 150] on select "Select Mr Mrs Ms Miss Dr" at bounding box center [266, 158] width 63 height 16
drag, startPoint x: 340, startPoint y: 160, endPoint x: 357, endPoint y: 158, distance: 16.9
click at [340, 159] on input "text" at bounding box center [342, 158] width 63 height 16
click at [490, 162] on input "text" at bounding box center [511, 158] width 101 height 16
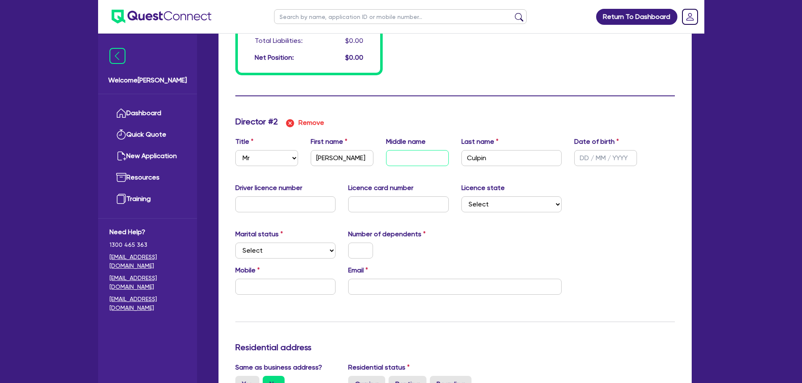
click at [421, 153] on input "text" at bounding box center [417, 158] width 63 height 16
click at [605, 158] on input "text" at bounding box center [605, 158] width 63 height 16
click at [411, 163] on input "text" at bounding box center [417, 158] width 63 height 16
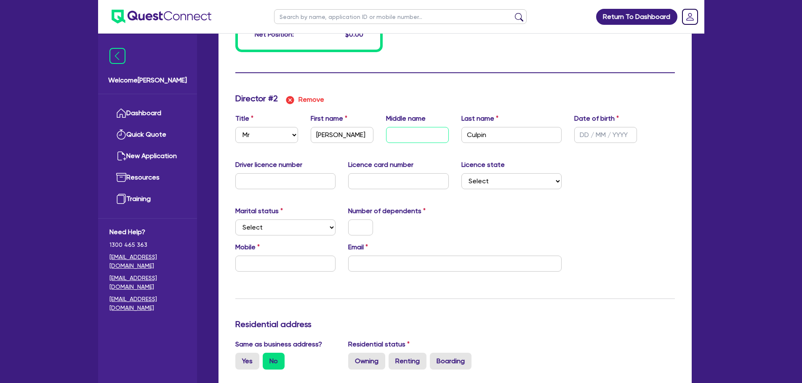
scroll to position [767, 0]
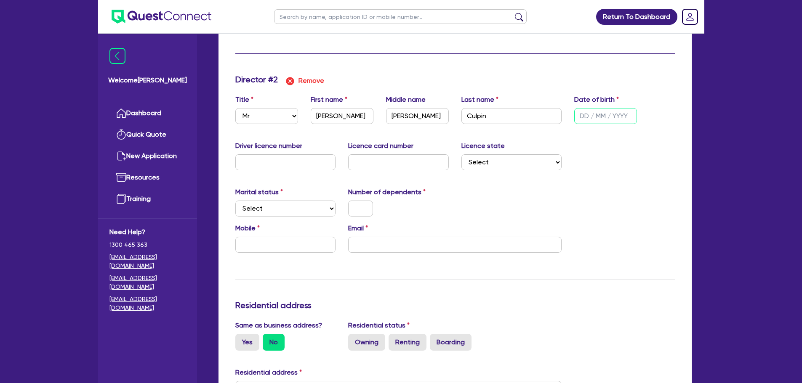
click at [591, 117] on input "text" at bounding box center [605, 116] width 63 height 16
click at [293, 209] on select "Select Single Married De Facto / Partner" at bounding box center [285, 209] width 101 height 16
click at [235, 201] on select "Select Single Married De Facto / Partner" at bounding box center [285, 209] width 101 height 16
click at [367, 206] on input "text" at bounding box center [360, 209] width 25 height 16
click at [287, 242] on input "text" at bounding box center [285, 245] width 101 height 16
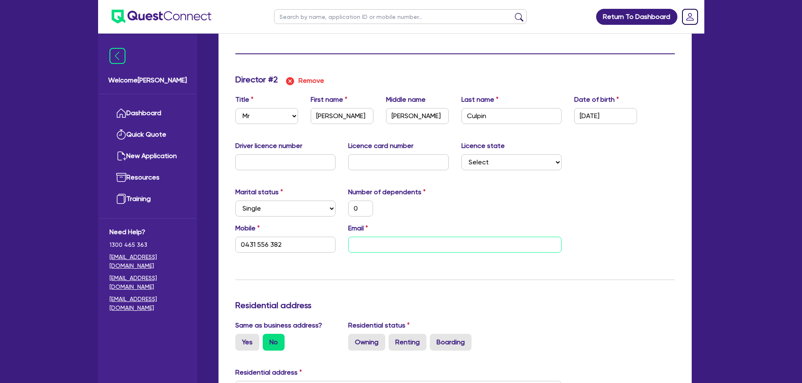
click at [418, 245] on input "email" at bounding box center [454, 245] width 213 height 16
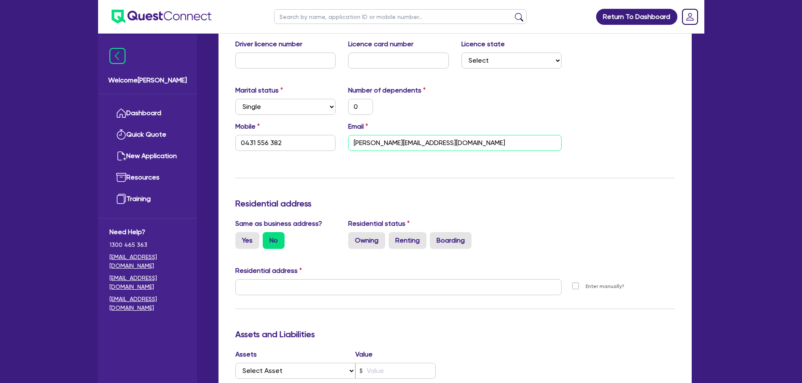
scroll to position [978, 0]
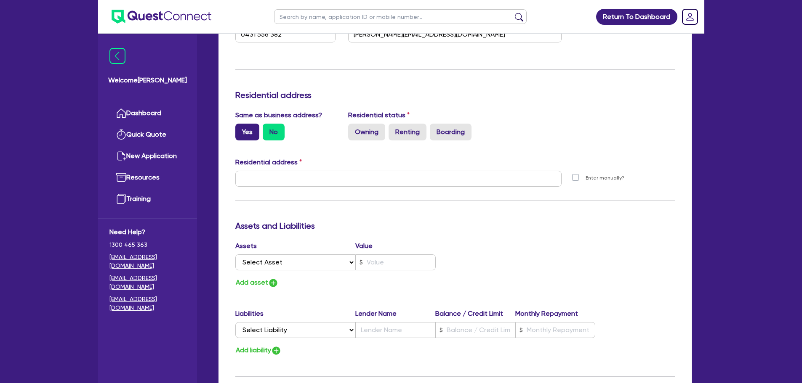
click at [248, 136] on label "Yes" at bounding box center [247, 132] width 24 height 17
click at [241, 129] on input "Yes" at bounding box center [237, 126] width 5 height 5
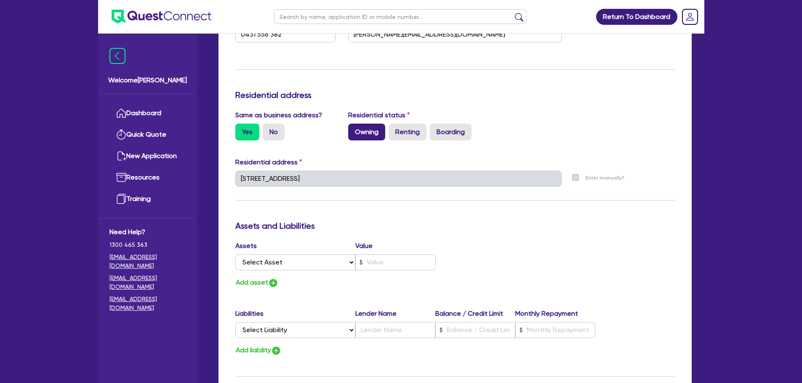
click at [373, 137] on label "Owning" at bounding box center [366, 132] width 37 height 17
click at [354, 129] on input "Owning" at bounding box center [350, 126] width 5 height 5
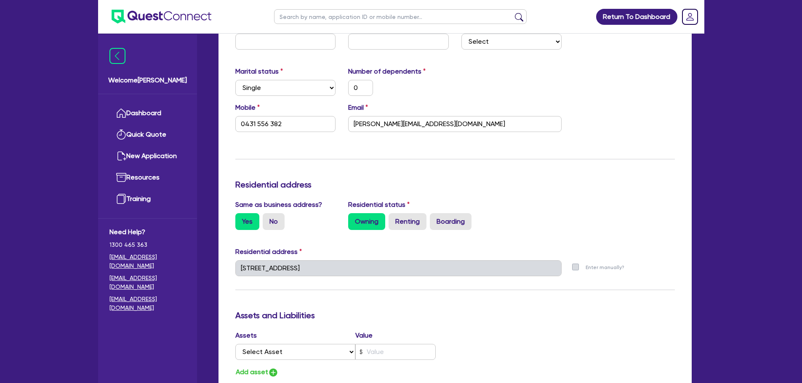
scroll to position [894, 0]
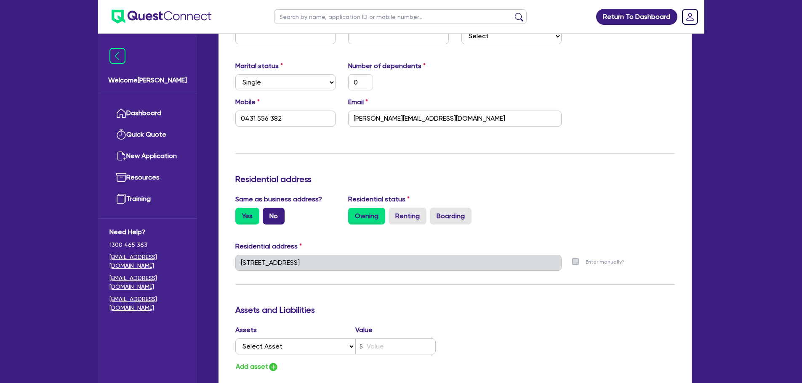
click at [277, 216] on label "No" at bounding box center [274, 216] width 22 height 17
click at [268, 213] on input "No" at bounding box center [265, 210] width 5 height 5
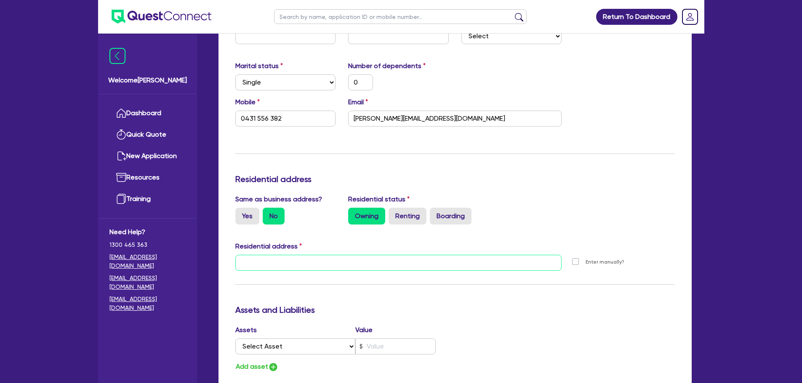
click at [280, 264] on input "text" at bounding box center [398, 263] width 327 height 16
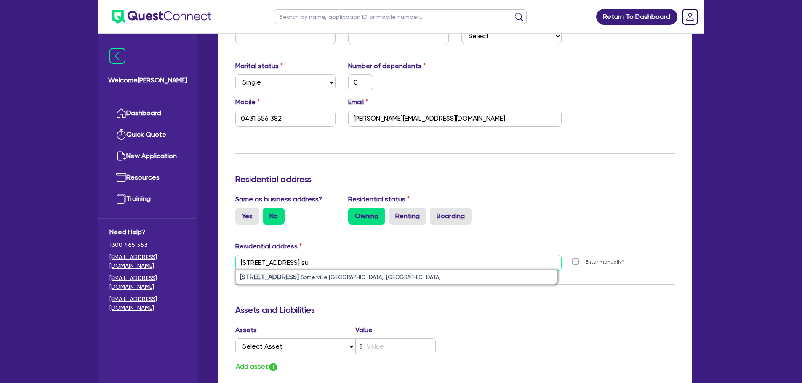
click at [250, 262] on input "1 deanswood drive su" at bounding box center [398, 263] width 327 height 16
click at [314, 263] on input "1 deanswood drive su" at bounding box center [398, 263] width 327 height 16
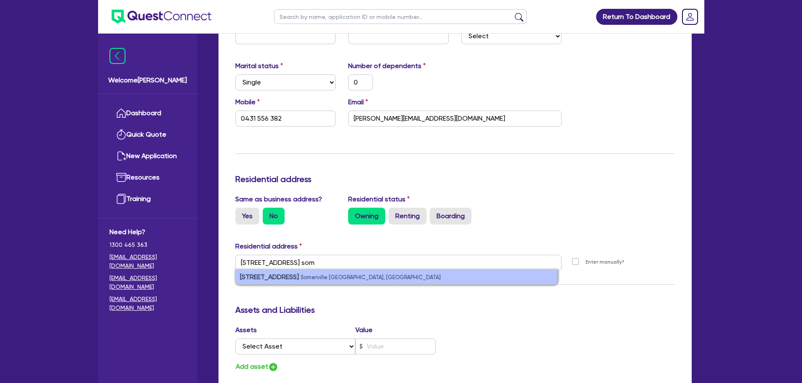
click at [314, 271] on li "1 Deanswood Drive Somerville VIC, Australia" at bounding box center [396, 277] width 321 height 14
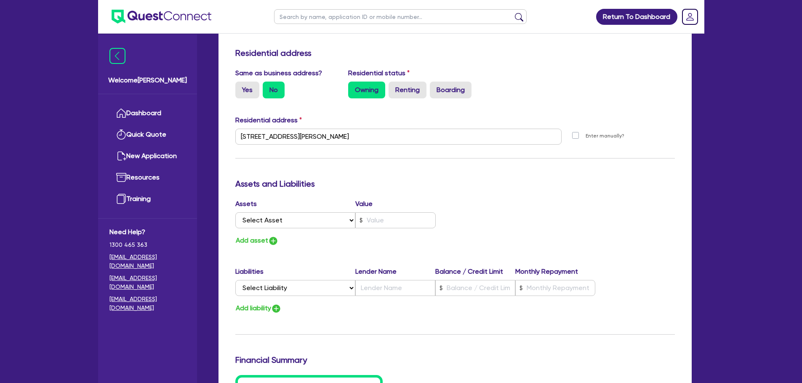
scroll to position [1206, 0]
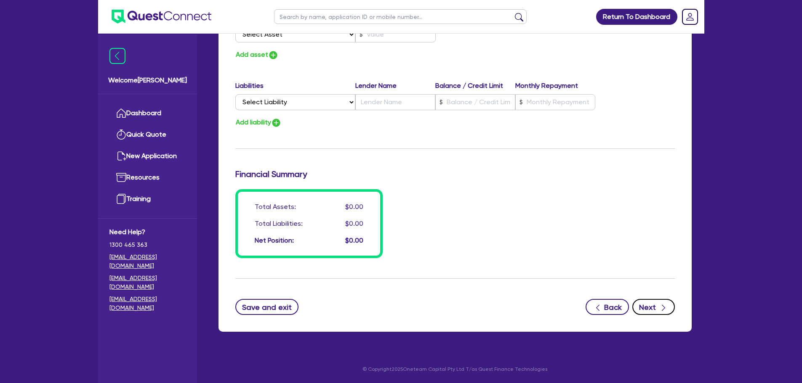
click at [653, 308] on button "Next" at bounding box center [653, 307] width 43 height 16
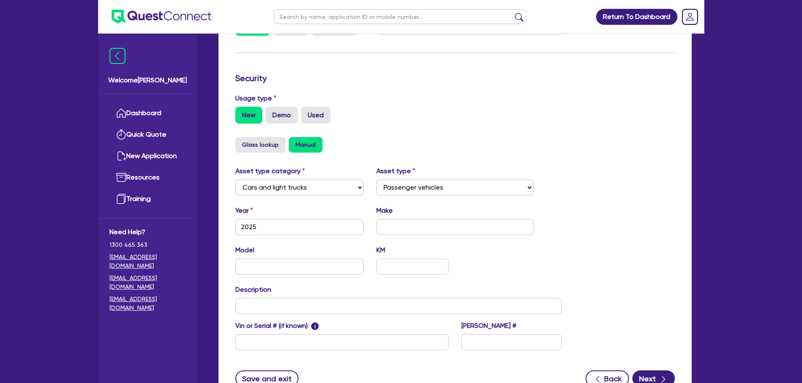
scroll to position [253, 0]
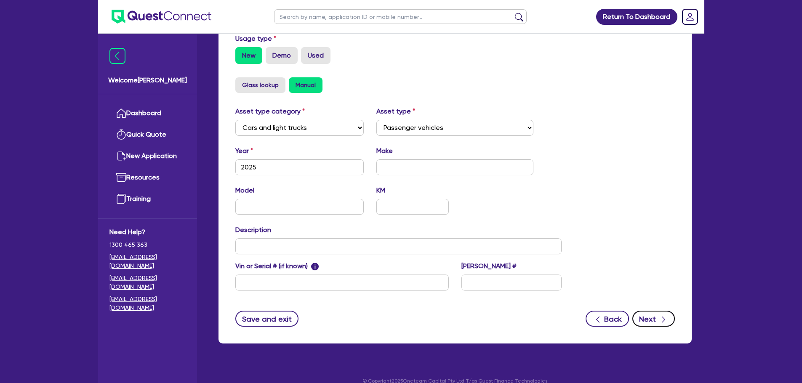
click at [653, 319] on button "Next" at bounding box center [653, 319] width 43 height 16
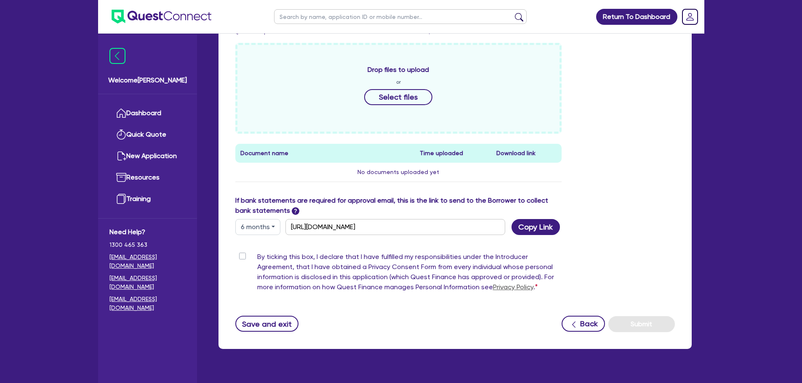
scroll to position [295, 0]
click at [257, 257] on label "By ticking this box, I declare that I have fulfilled my responsibilities under …" at bounding box center [409, 274] width 305 height 44
click at [242, 257] on input "By ticking this box, I declare that I have fulfilled my responsibilities under …" at bounding box center [238, 256] width 7 height 8
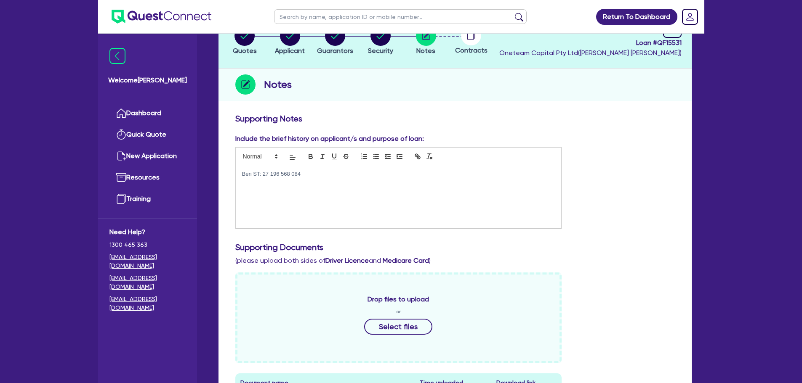
scroll to position [0, 0]
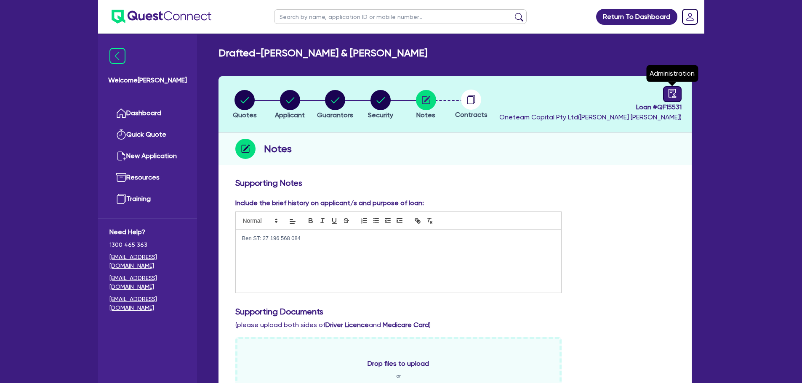
click at [663, 95] on div at bounding box center [672, 94] width 19 height 16
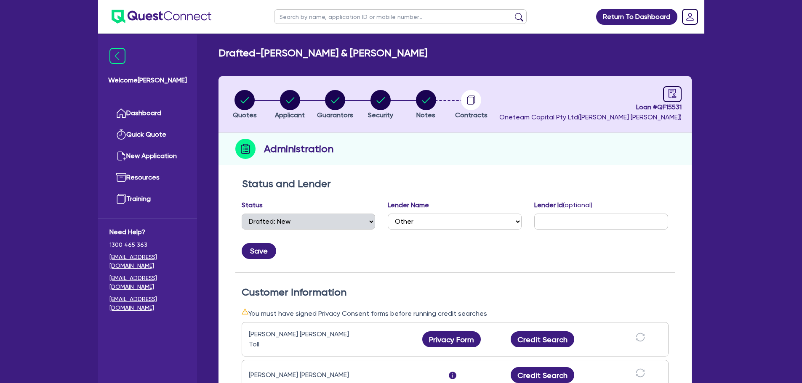
scroll to position [126, 0]
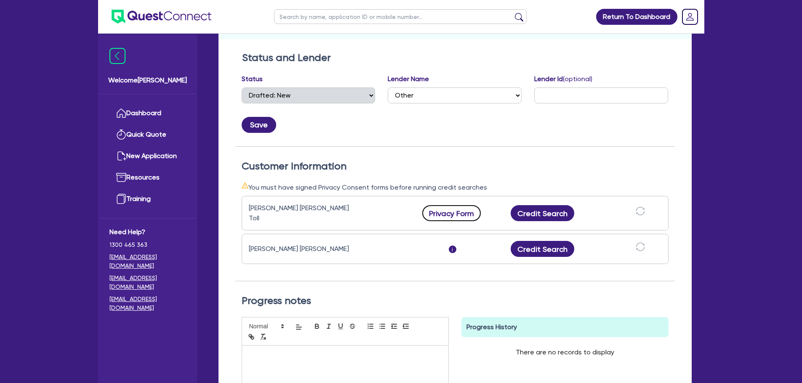
click at [448, 211] on button "Privacy Form" at bounding box center [451, 213] width 59 height 16
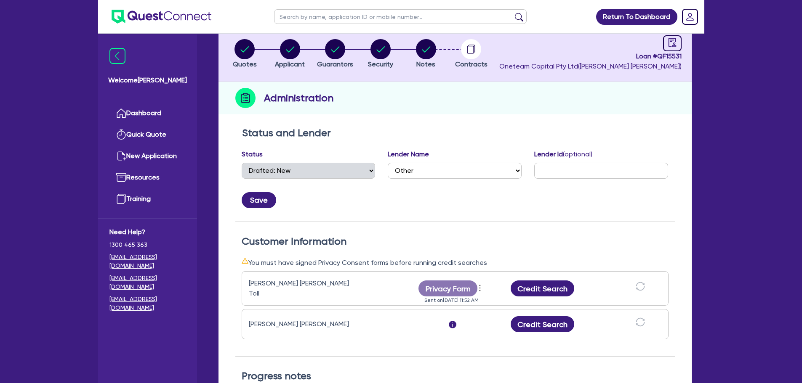
scroll to position [168, 0]
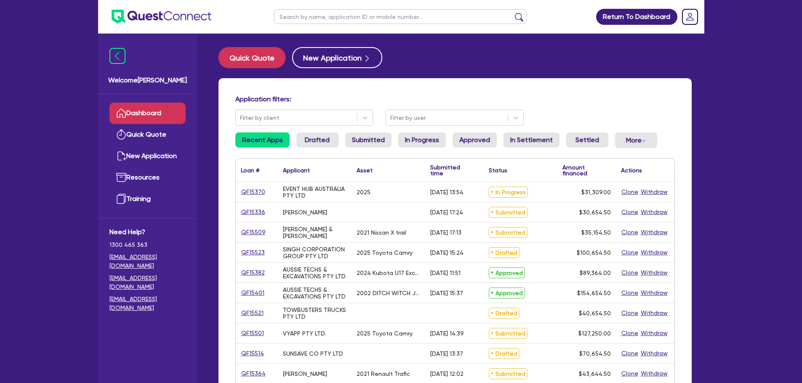
click at [320, 19] on input "text" at bounding box center [400, 16] width 253 height 15
click at [512, 13] on button "submit" at bounding box center [518, 19] width 13 height 12
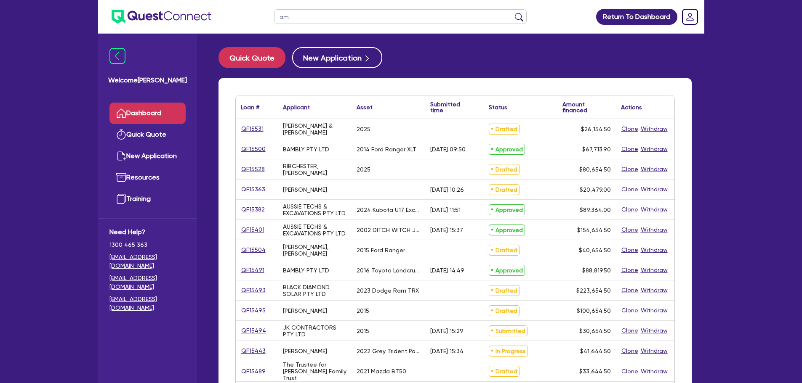
click at [308, 20] on input "am" at bounding box center [400, 16] width 253 height 15
type input "am [GEOGRAPHIC_DATA]"
click at [512, 13] on button "submit" at bounding box center [518, 19] width 13 height 12
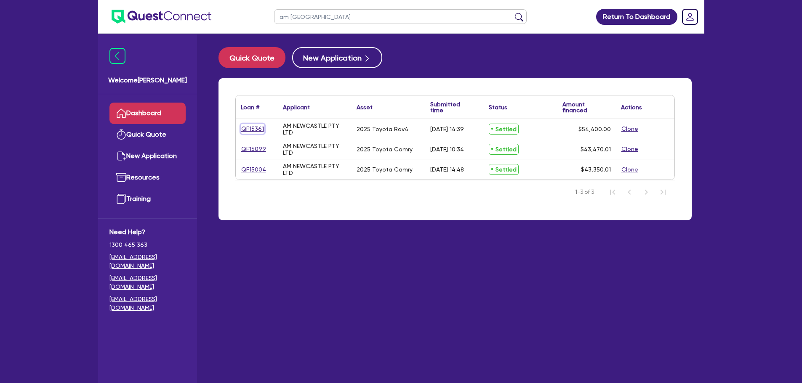
click at [244, 129] on link "QF15361" at bounding box center [253, 129] width 24 height 10
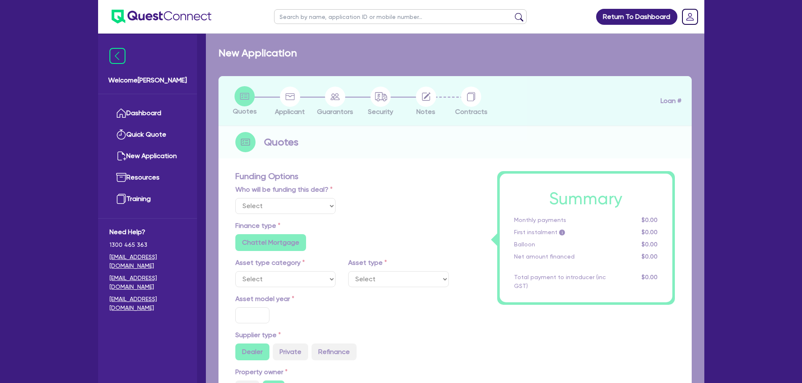
select select "Other"
select select "CARS_AND_LIGHT_TRUCKS"
type input "2025"
radio input "true"
type input "54,400"
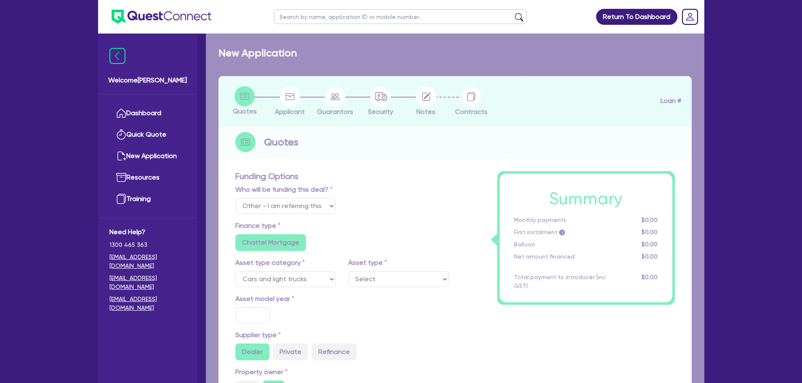
type input "3"
type input "1,632"
type input "6.53"
type input "136.36"
type input "318.18"
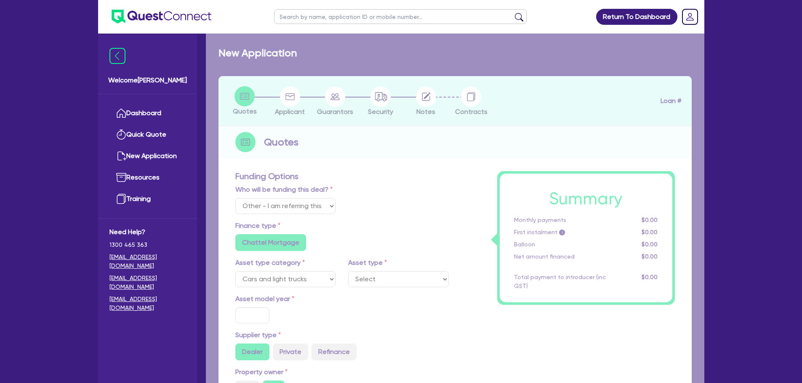
radio input "false"
select select "PASSENGER_VEHICLES"
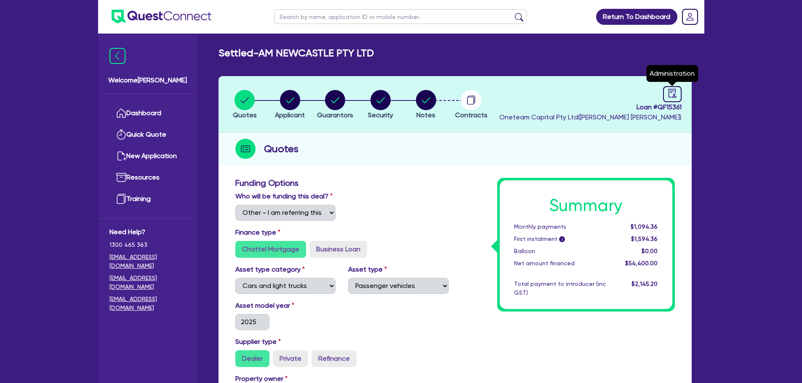
drag, startPoint x: 674, startPoint y: 95, endPoint x: 662, endPoint y: 104, distance: 15.2
click at [674, 95] on icon "audit" at bounding box center [672, 93] width 8 height 9
select select "SETTLED"
select select "Westpac"
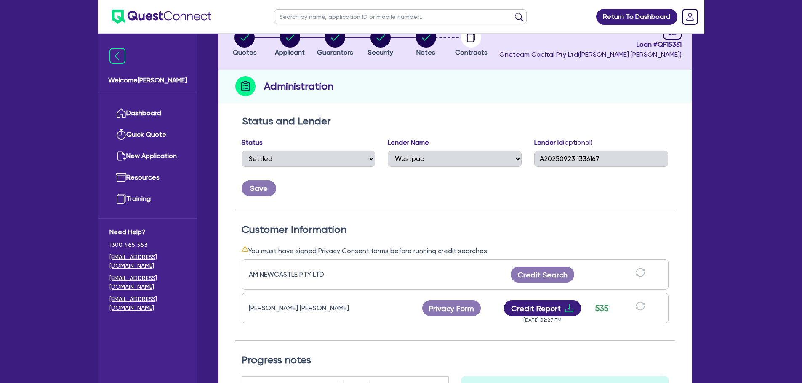
scroll to position [168, 0]
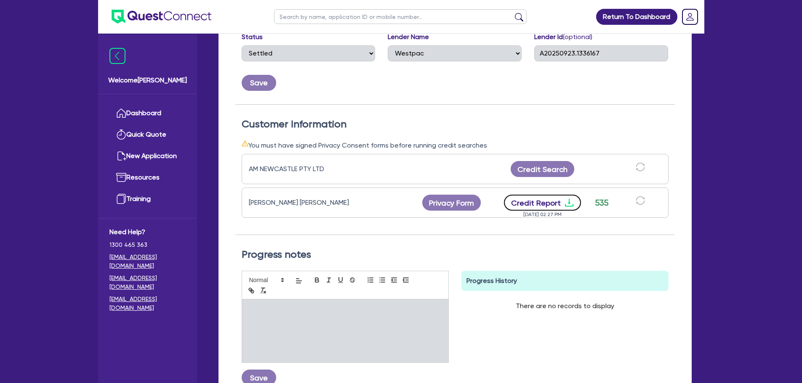
click at [559, 204] on button "Credit Report" at bounding box center [542, 203] width 77 height 16
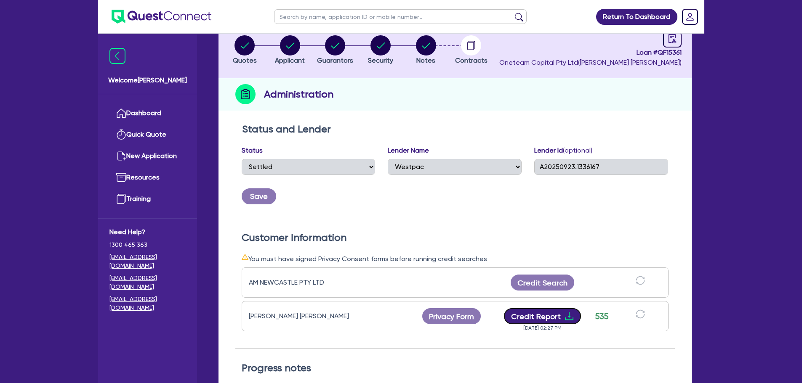
scroll to position [0, 0]
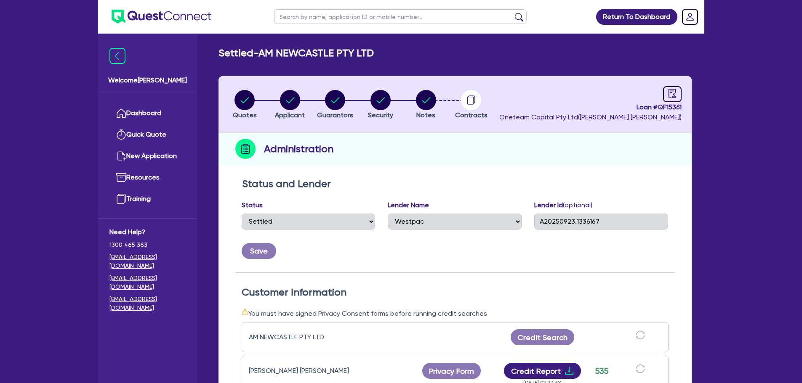
click at [334, 12] on input "text" at bounding box center [400, 16] width 253 height 15
type input "am [GEOGRAPHIC_DATA]"
click button "submit" at bounding box center [518, 19] width 13 height 12
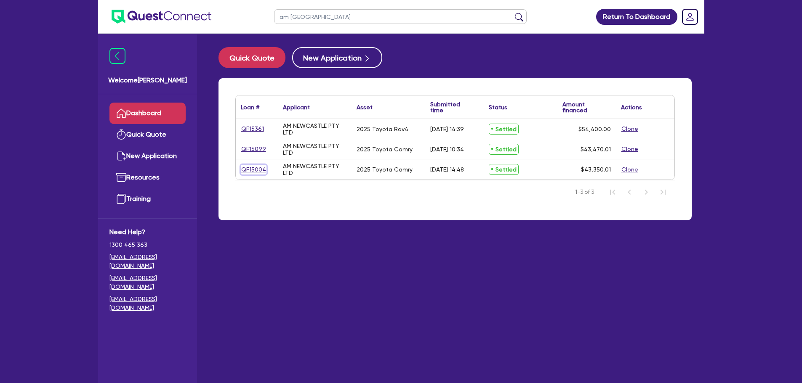
click at [246, 165] on link "QF15004" at bounding box center [254, 170] width 26 height 10
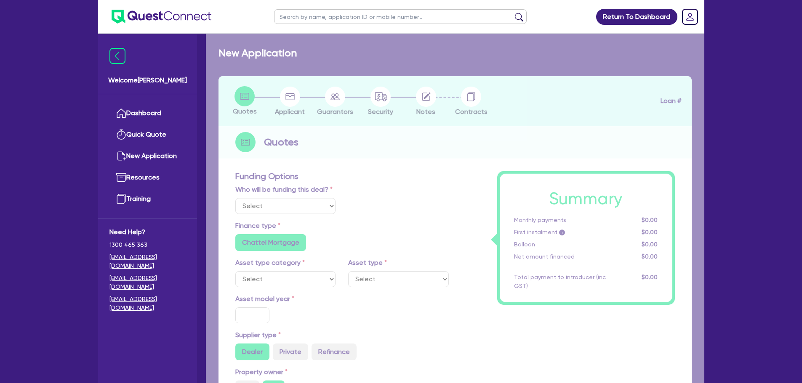
select select "Other"
select select "CARS_AND_LIGHT_TRUCKS"
type input "2025"
radio input "true"
type input "42,500"
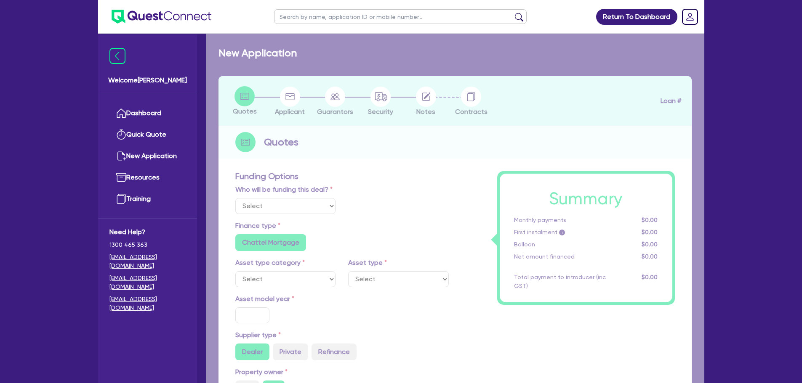
type input "2.98"
type input "1,290"
type input "6.5"
type input "454.55"
type input "318.18"
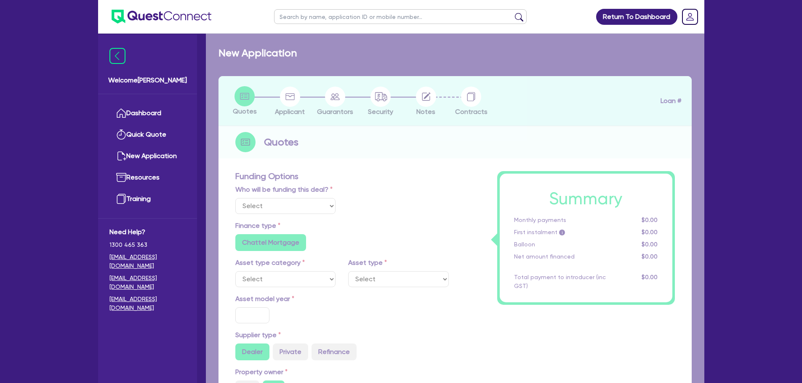
radio input "true"
select select "PASSENGER_VEHICLES"
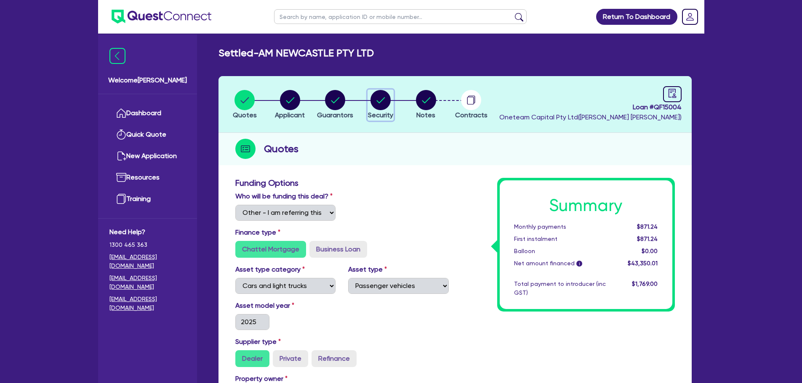
click at [370, 91] on div "button" at bounding box center [380, 100] width 25 height 20
select select "CARS_AND_LIGHT_TRUCKS"
select select "PASSENGER_VEHICLES"
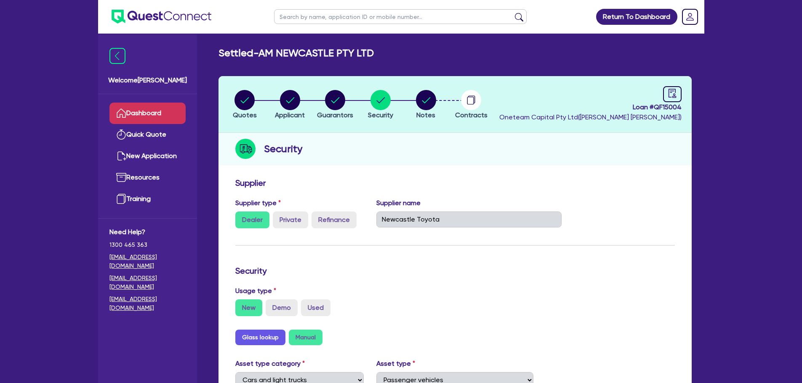
click at [165, 119] on link "Dashboard" at bounding box center [147, 113] width 76 height 21
